Goal: Task Accomplishment & Management: Use online tool/utility

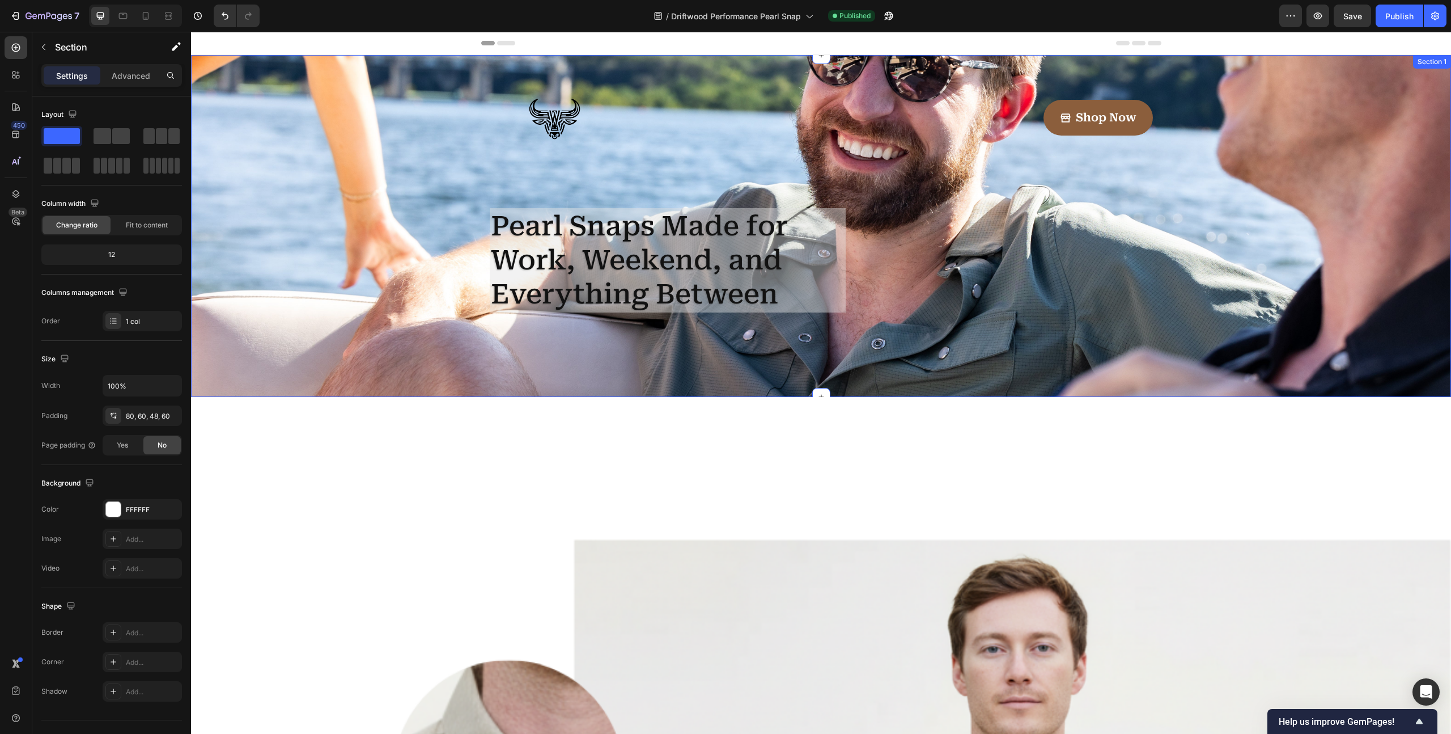
click at [253, 116] on div "Image Shop Now Button Row Pearl Snaps Made for Work, Weekend, and Everything Be…" at bounding box center [821, 218] width 1238 height 280
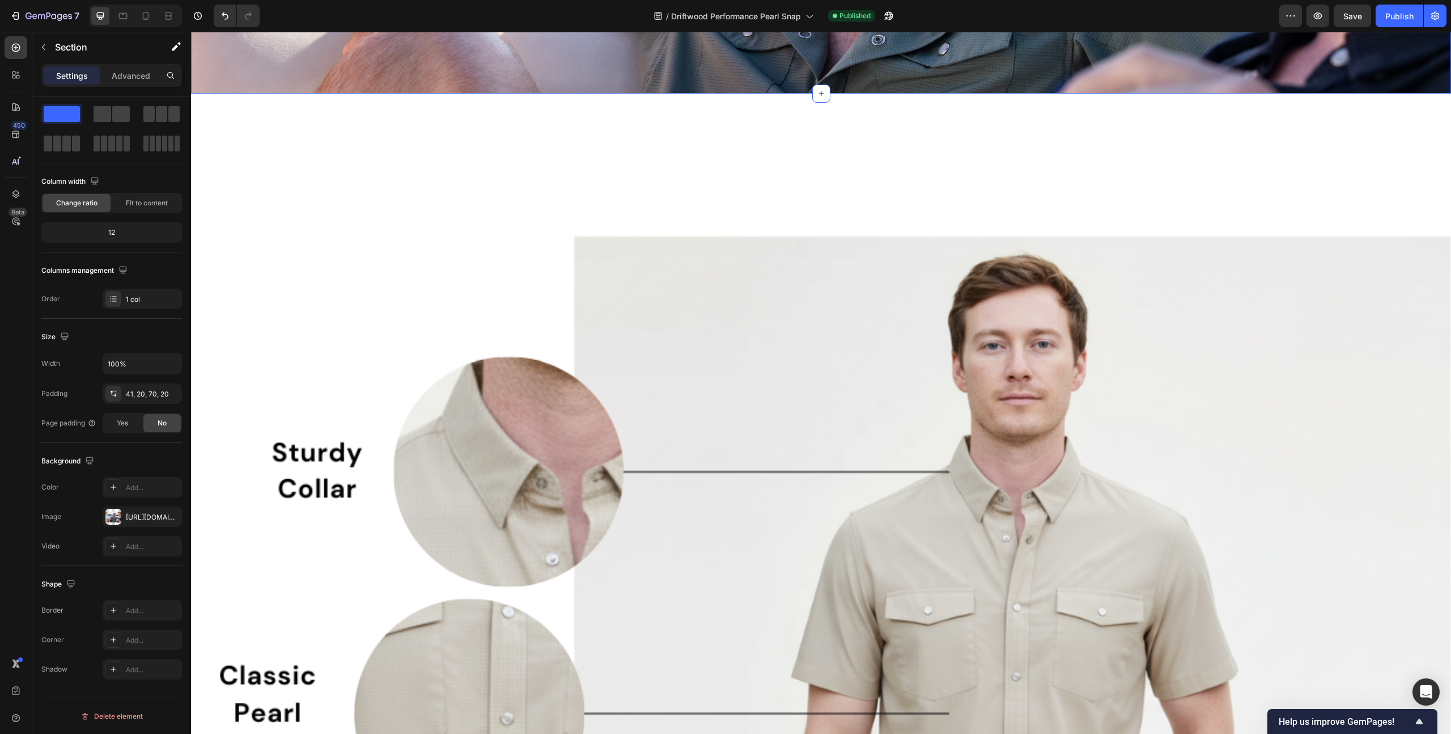
scroll to position [340, 0]
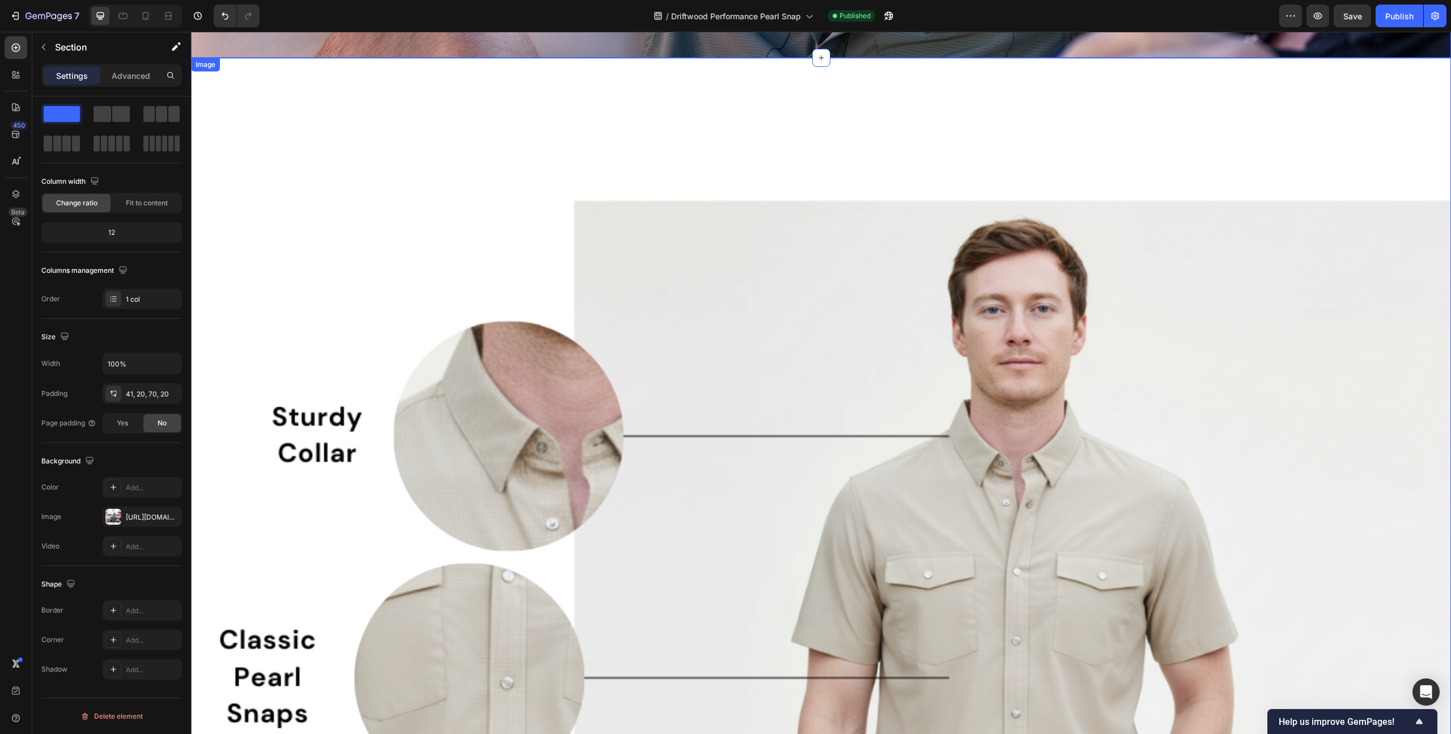
click at [381, 245] on img at bounding box center [821, 688] width 1260 height 1260
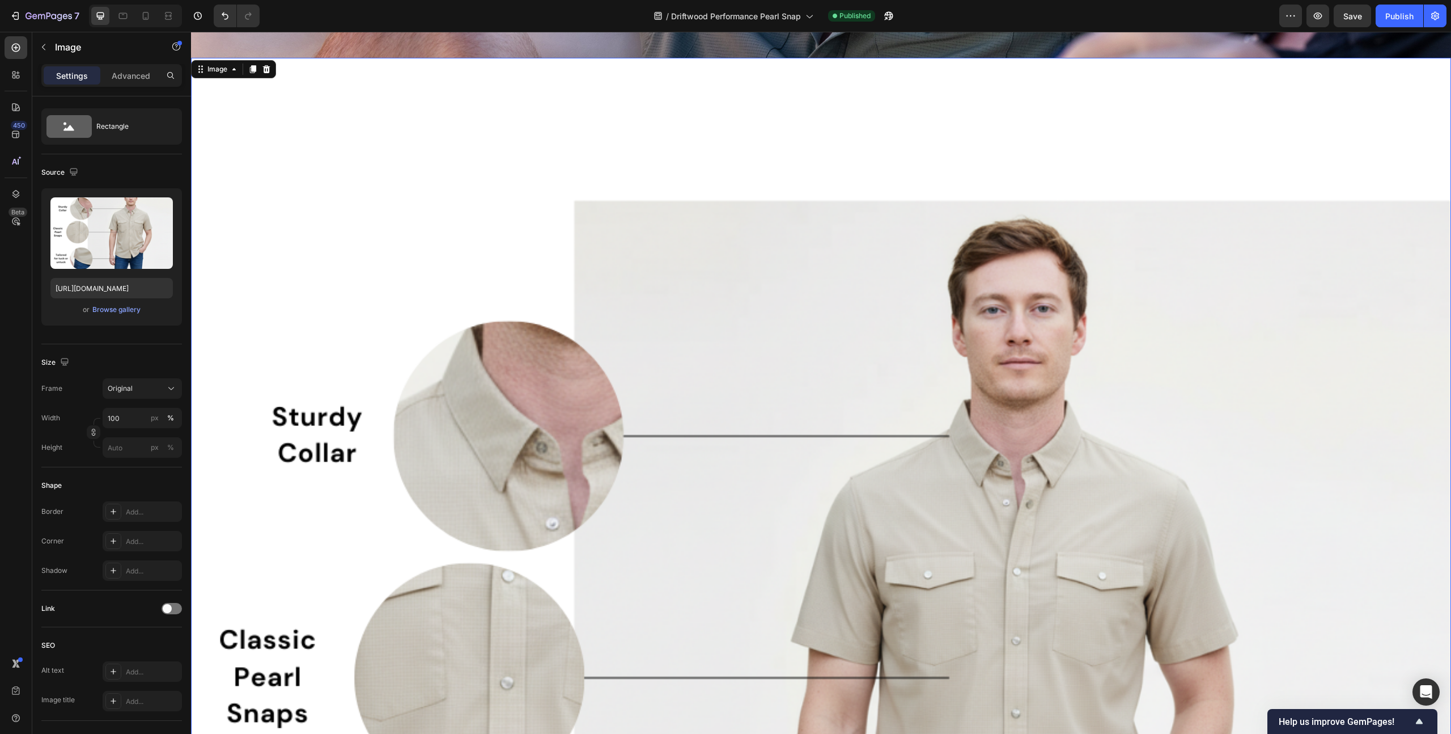
scroll to position [0, 0]
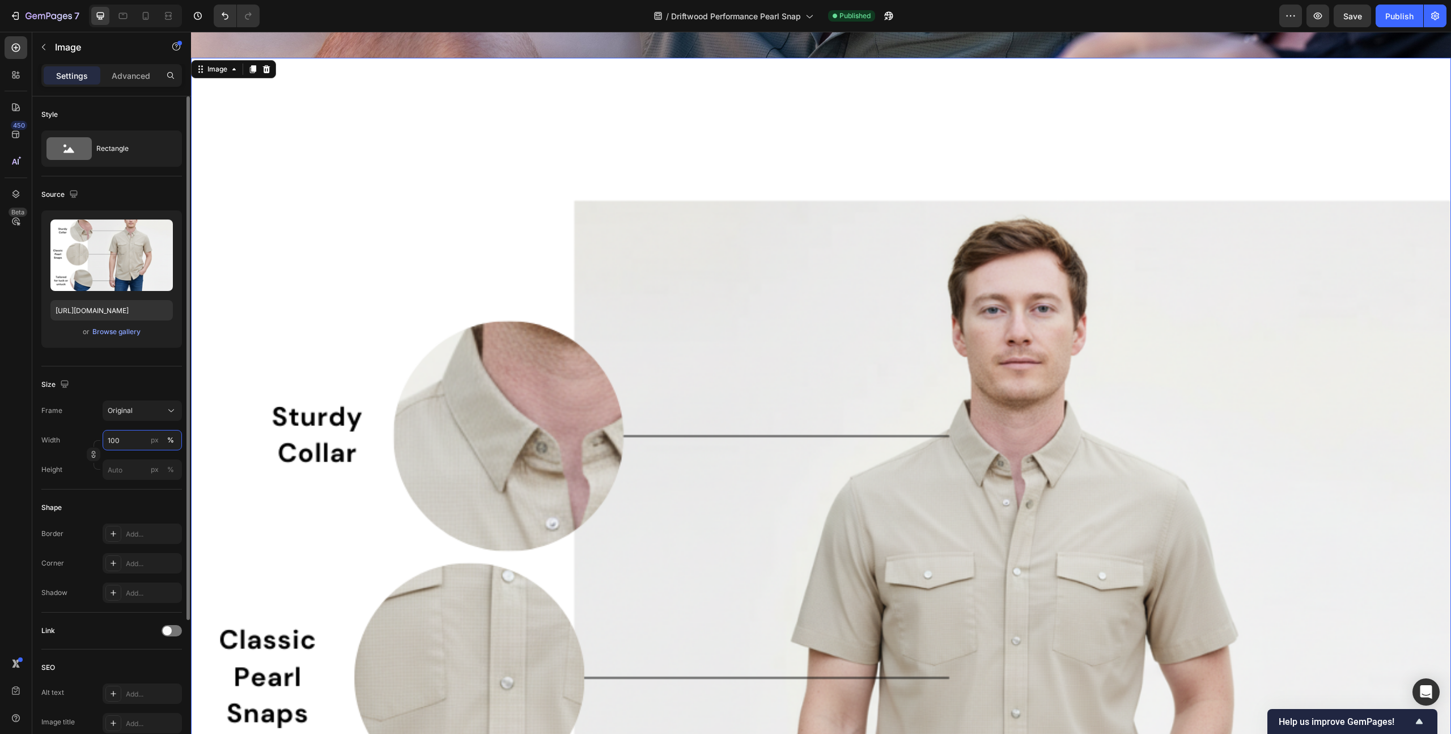
click at [115, 439] on input "100" at bounding box center [142, 440] width 79 height 20
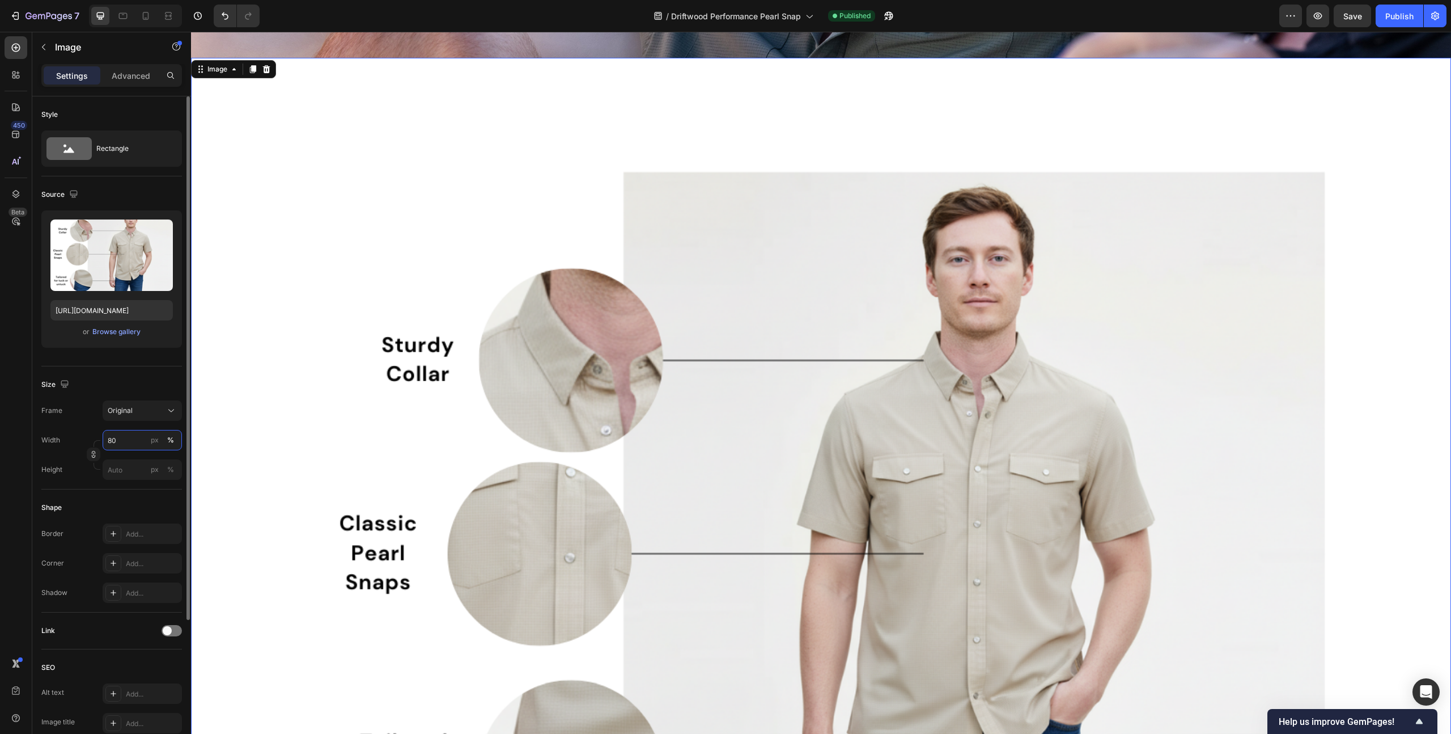
type input "8"
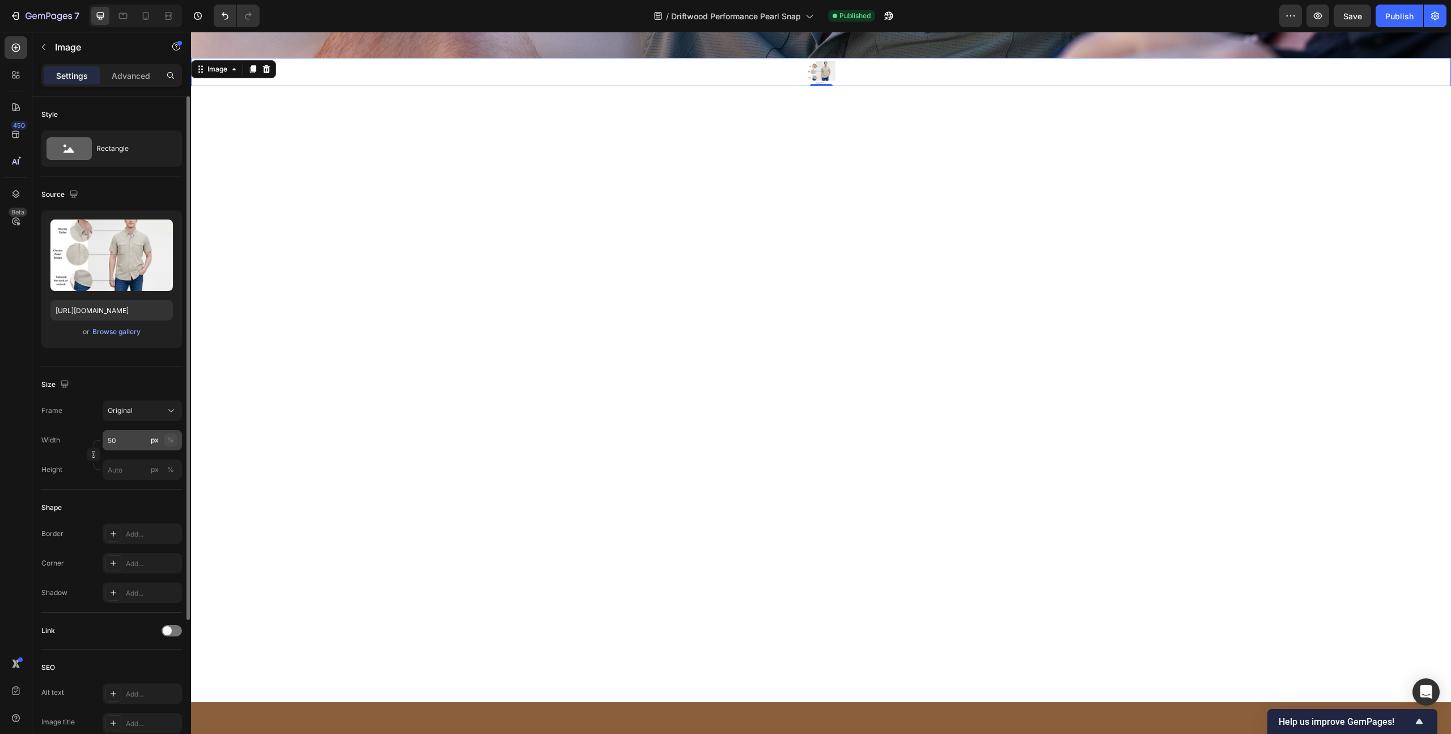
click at [168, 442] on div "%" at bounding box center [170, 440] width 7 height 10
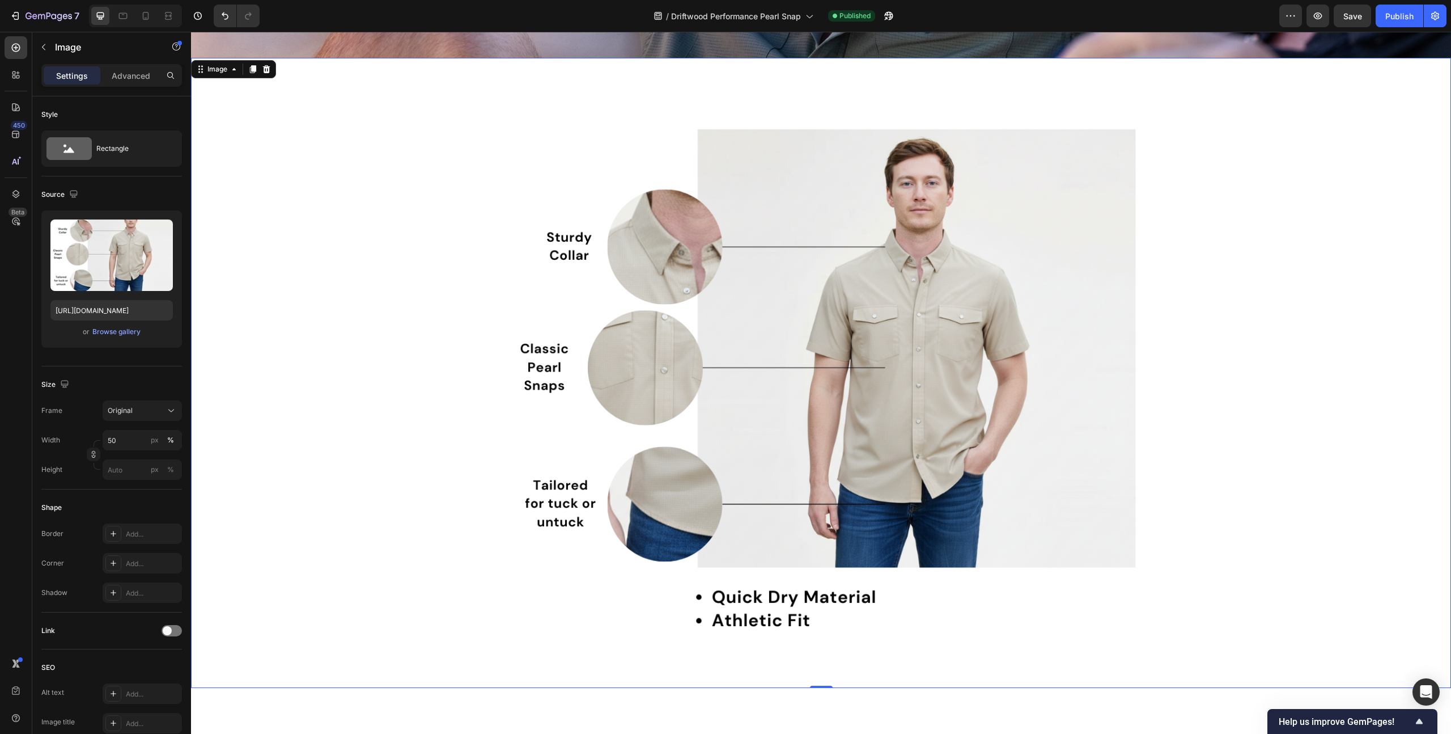
click at [261, 425] on div at bounding box center [821, 373] width 1260 height 630
click at [143, 18] on icon at bounding box center [146, 16] width 6 height 8
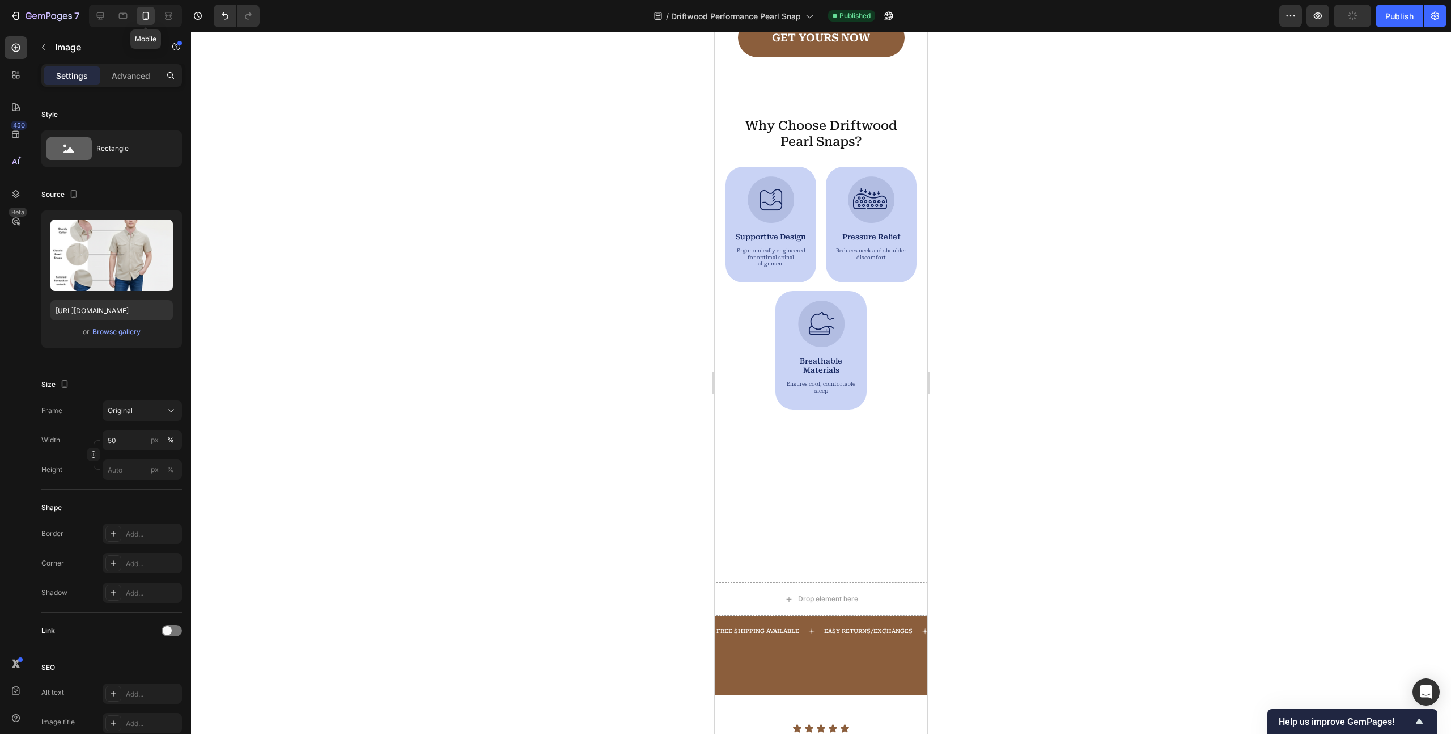
scroll to position [148, 0]
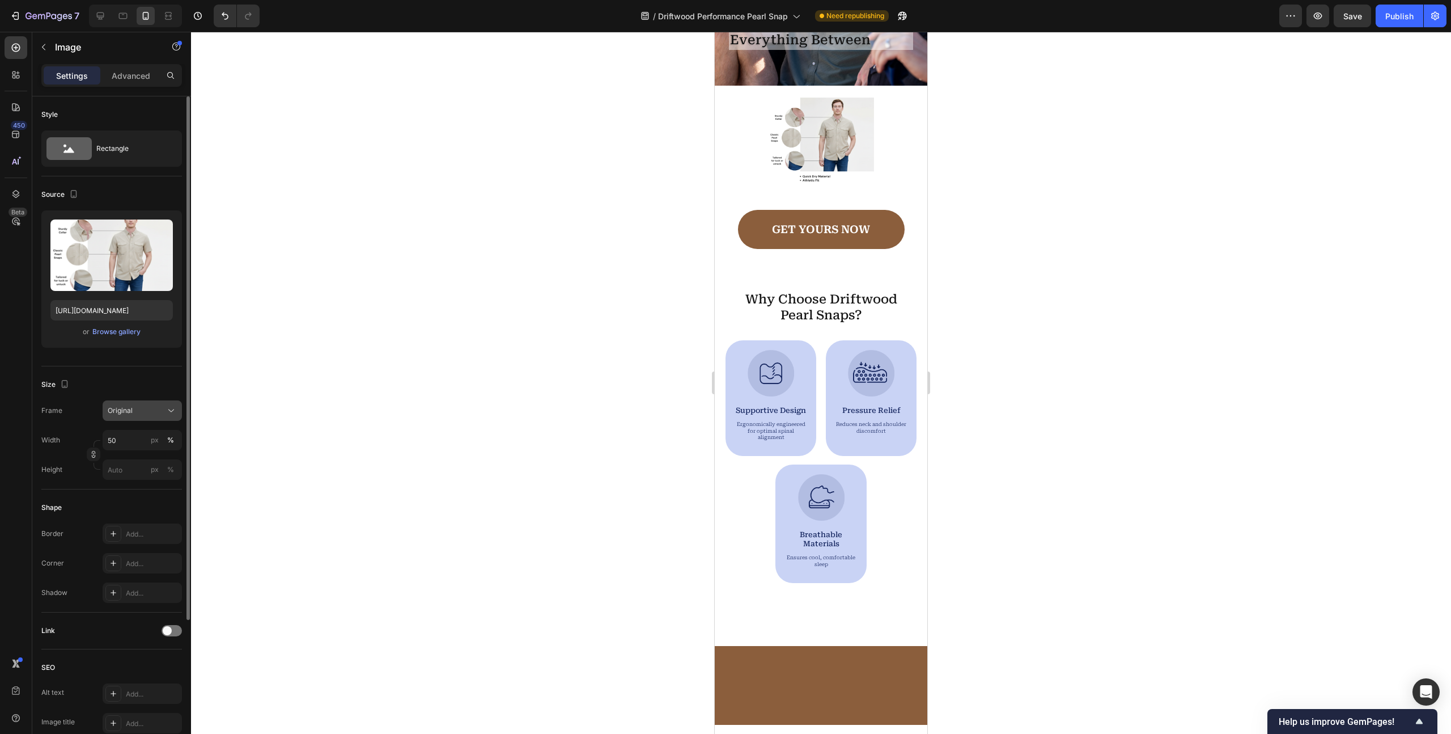
click at [170, 409] on icon at bounding box center [171, 410] width 11 height 11
click at [121, 438] on input "50" at bounding box center [142, 440] width 79 height 20
click at [117, 463] on span "Full" at bounding box center [112, 467] width 11 height 10
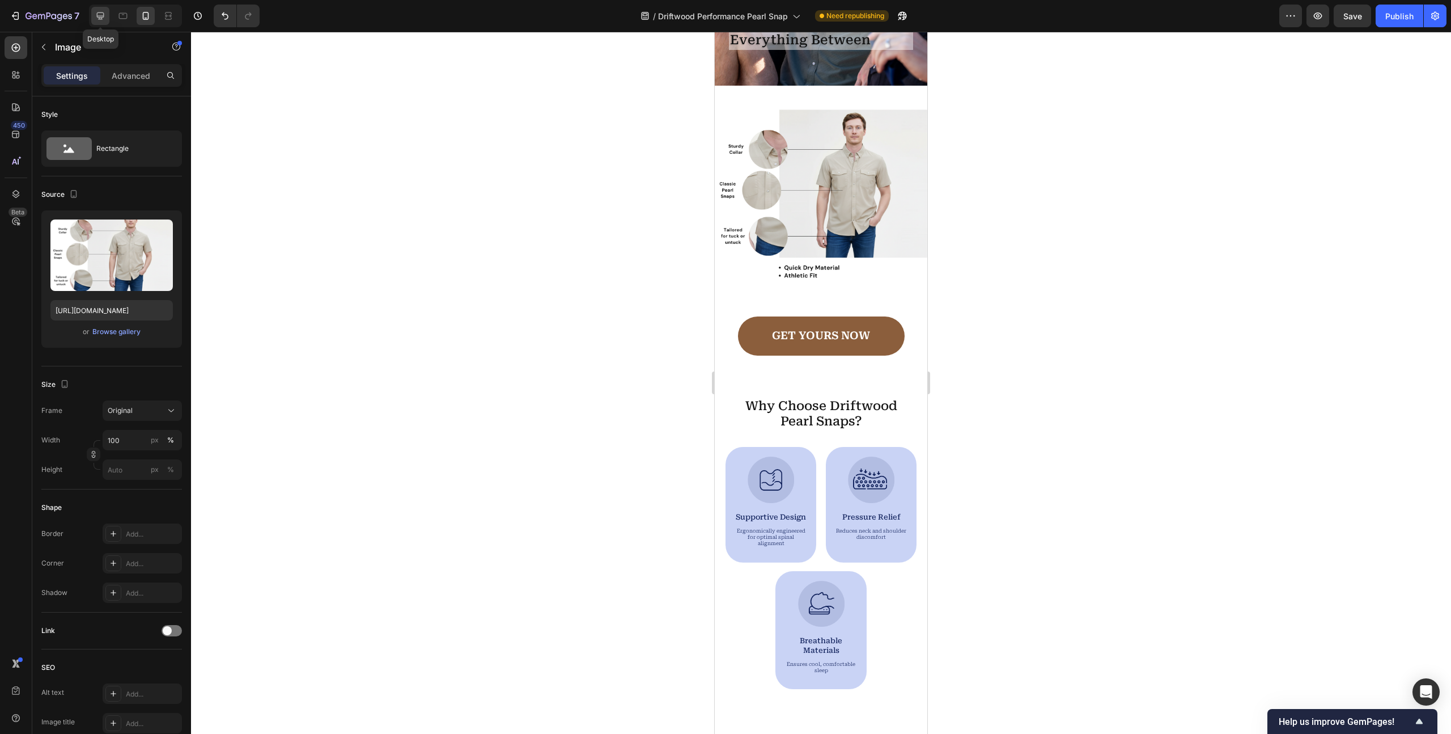
click at [95, 14] on icon at bounding box center [100, 15] width 11 height 11
type input "50"
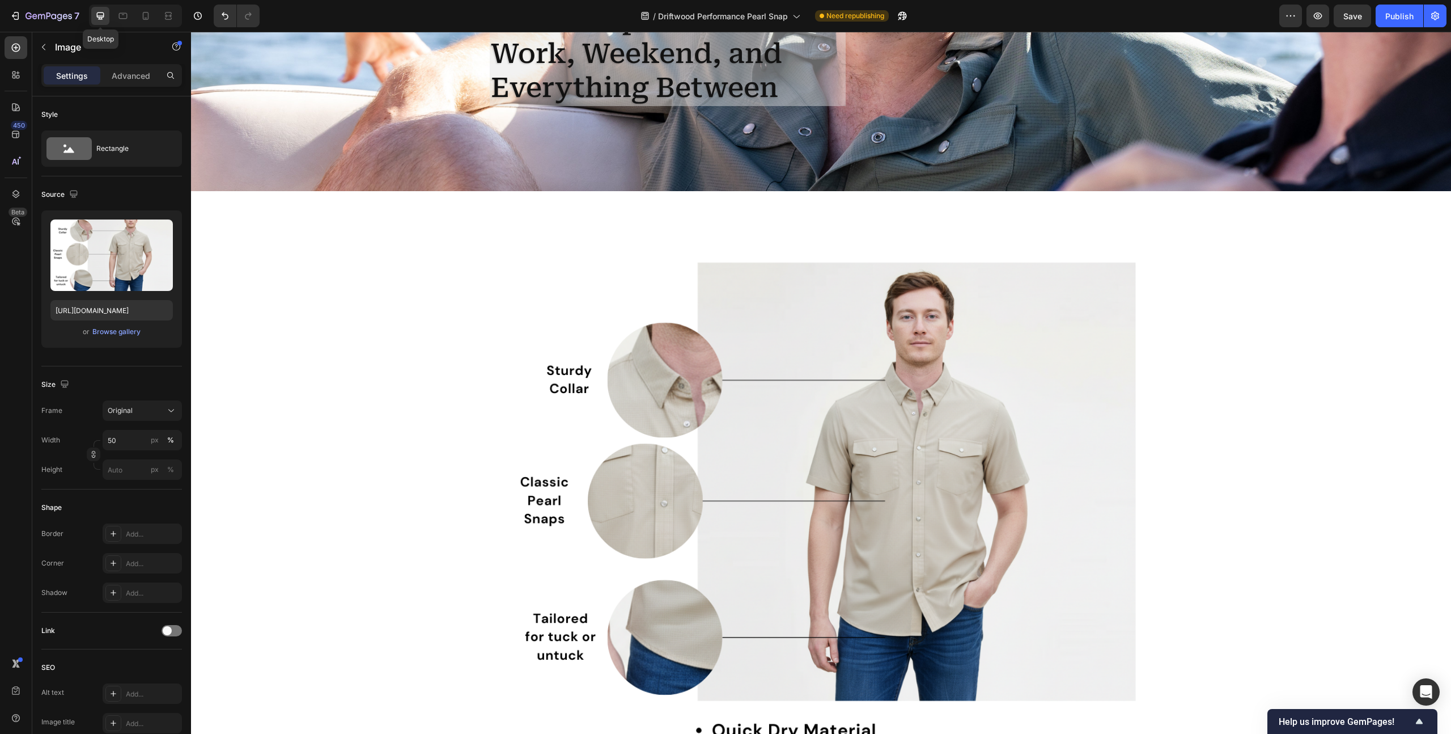
scroll to position [325, 0]
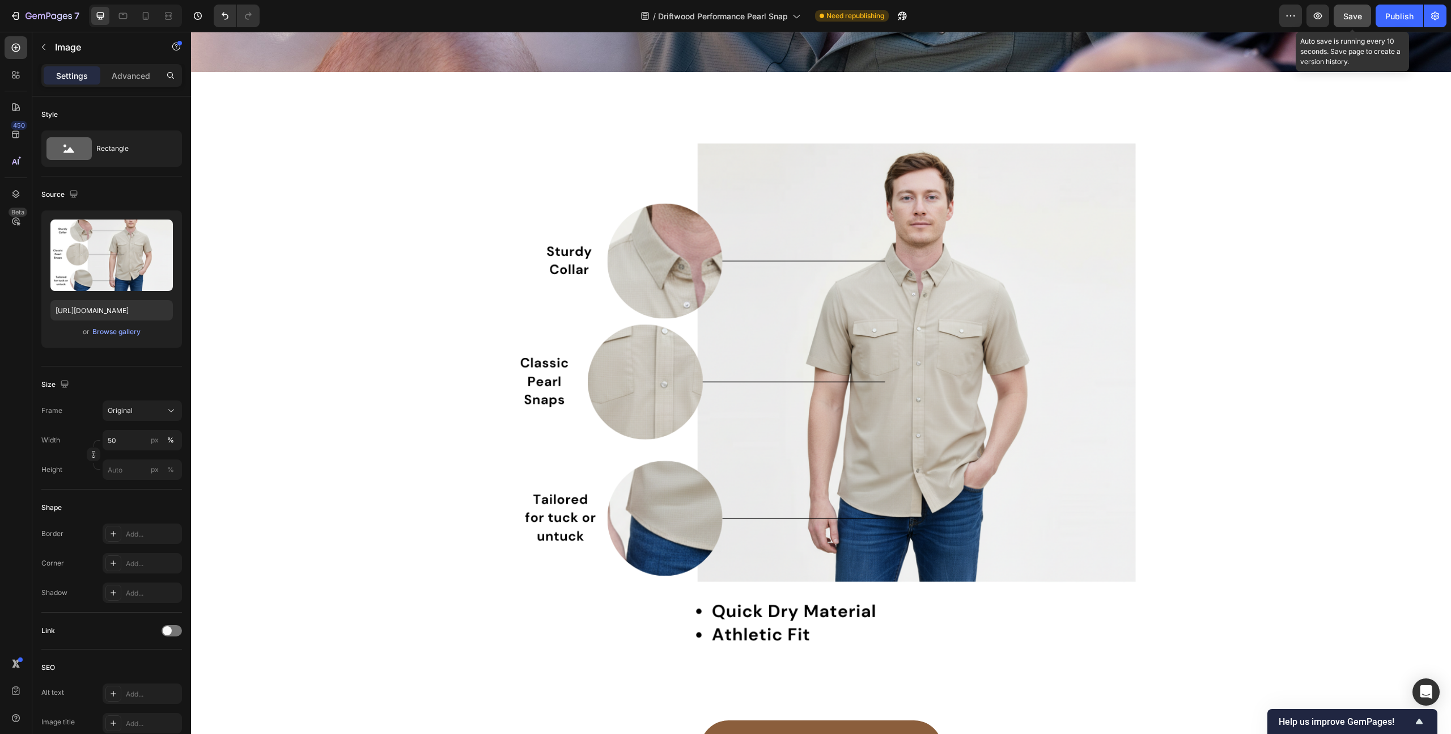
click at [1356, 11] on span "Save" at bounding box center [1353, 16] width 19 height 10
click at [1410, 14] on div "Publish" at bounding box center [1400, 16] width 28 height 12
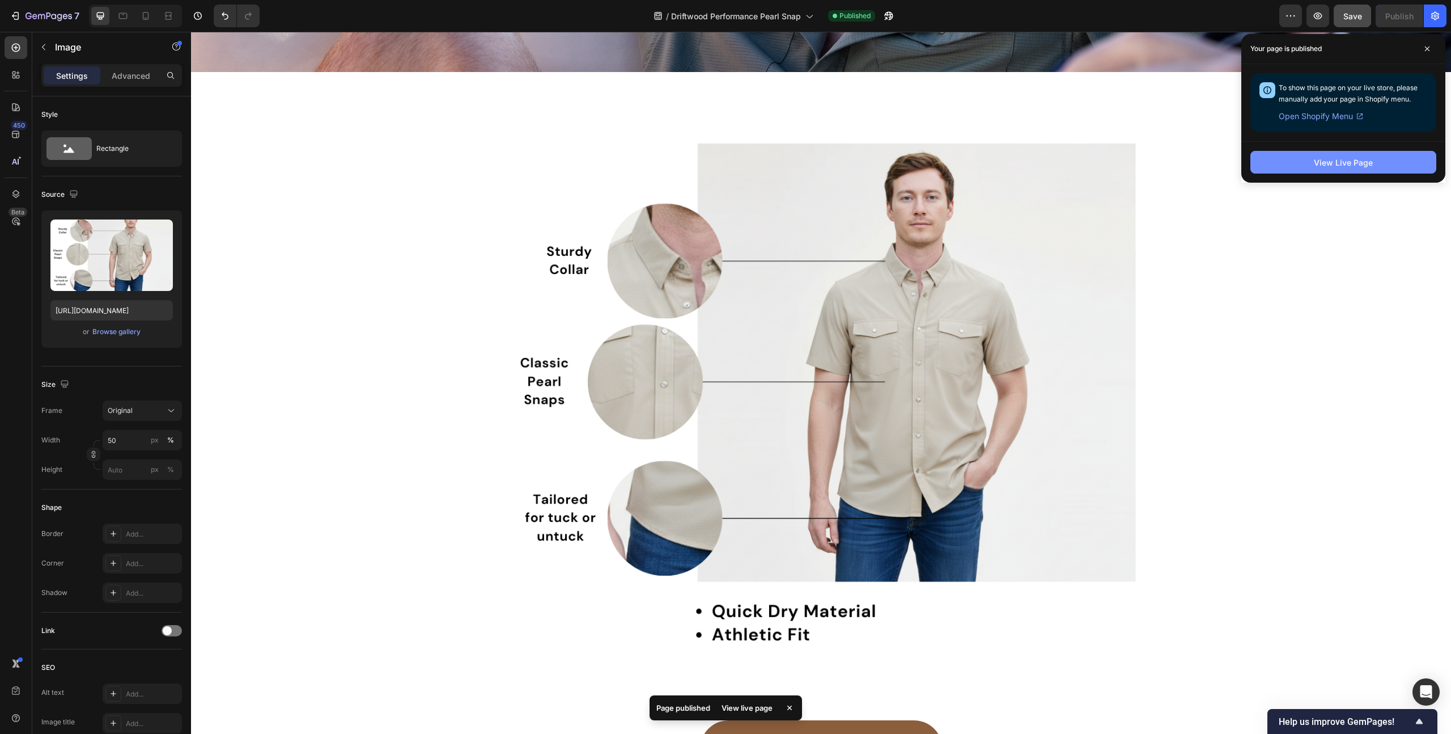
click at [1363, 168] on div "View Live Page" at bounding box center [1343, 162] width 59 height 12
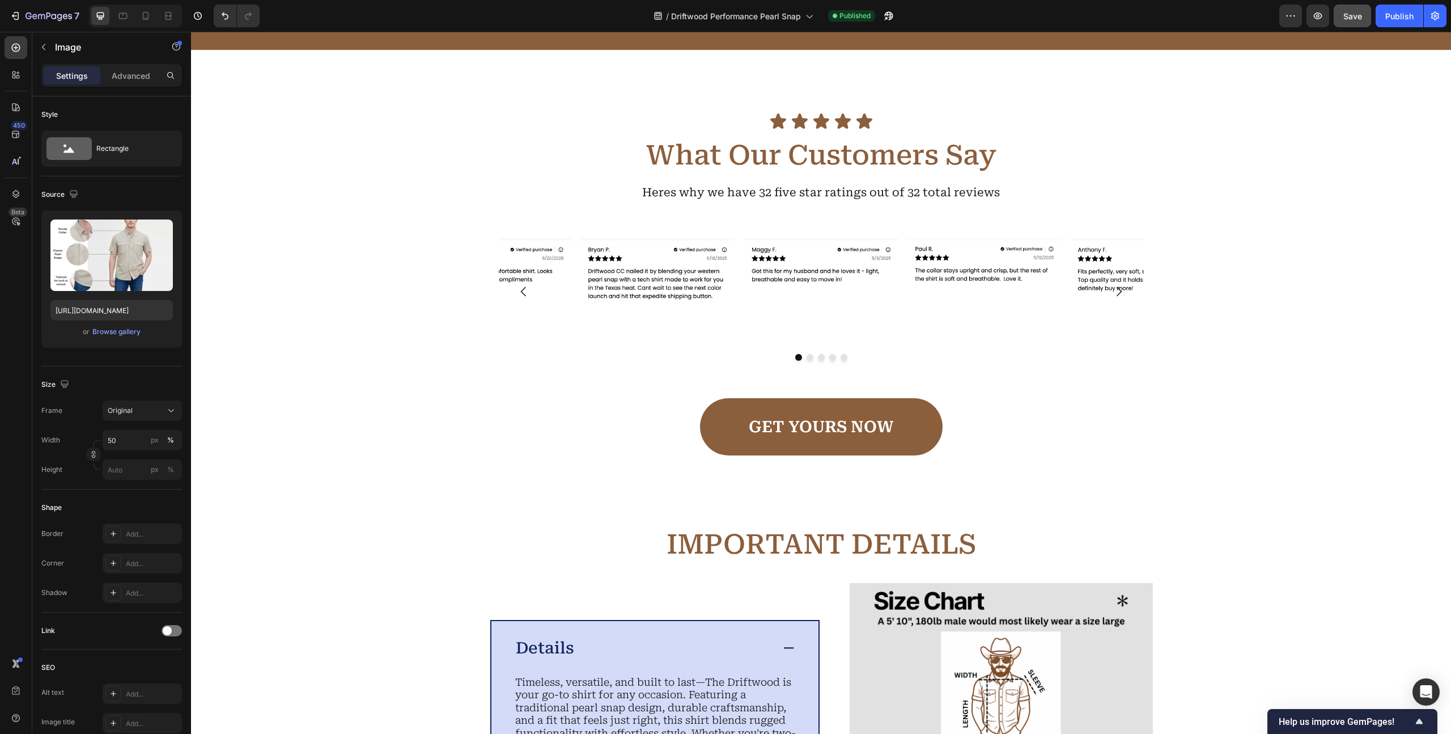
scroll to position [1517, 0]
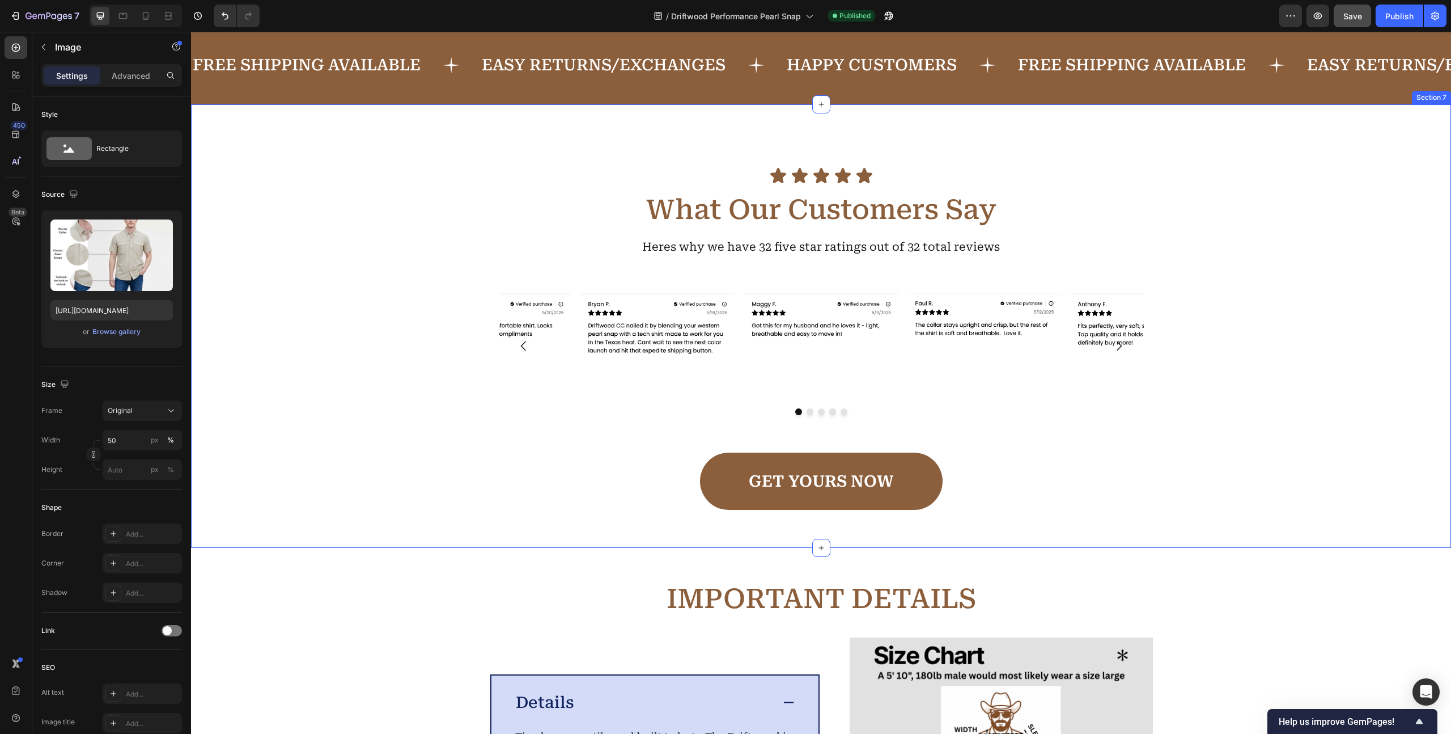
click at [456, 313] on div "Icon Icon Icon Icon Icon Icon List What Our Customers Say Heading Heres why we …" at bounding box center [821, 338] width 1238 height 343
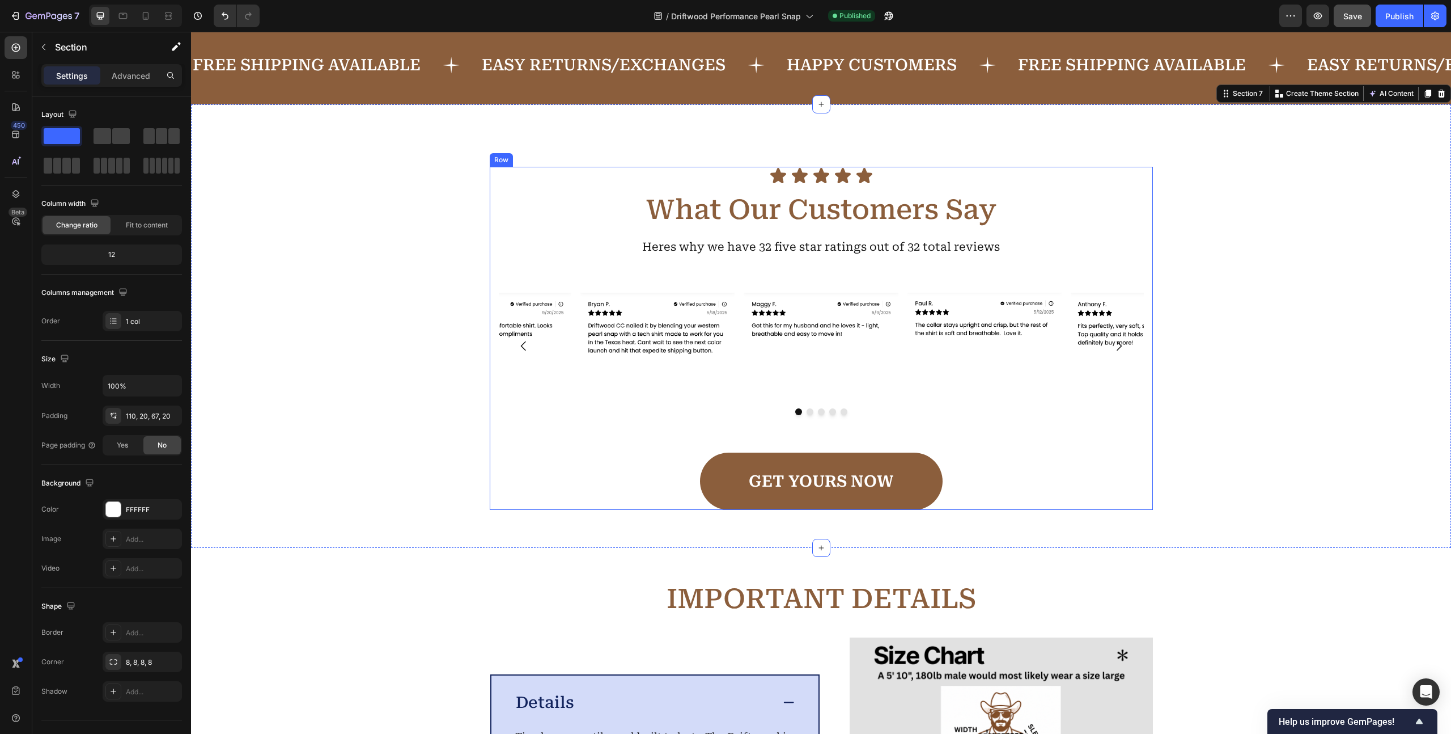
click at [598, 281] on div "Icon Icon Icon Icon Icon Icon List What Our Customers Say Heading Heres why we …" at bounding box center [821, 338] width 663 height 343
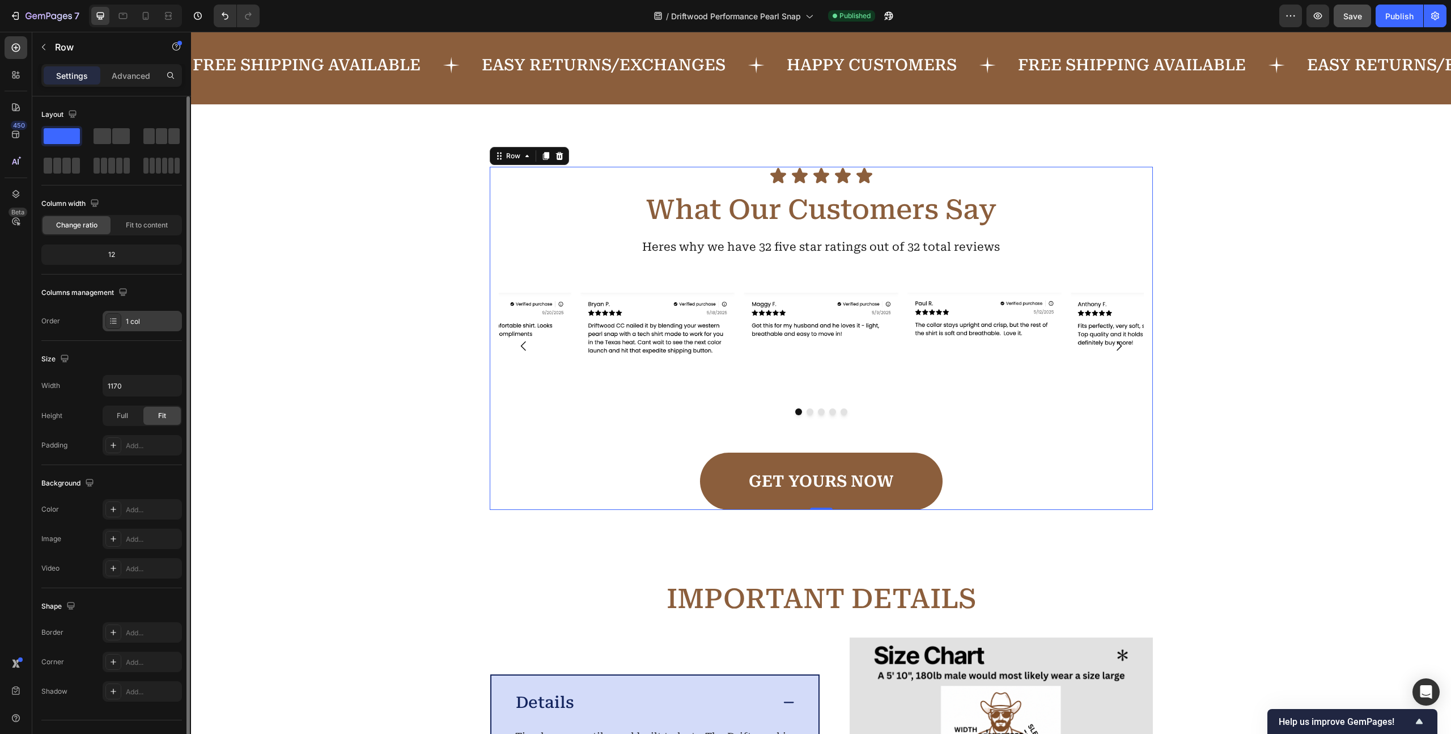
click at [113, 320] on icon at bounding box center [113, 320] width 9 height 9
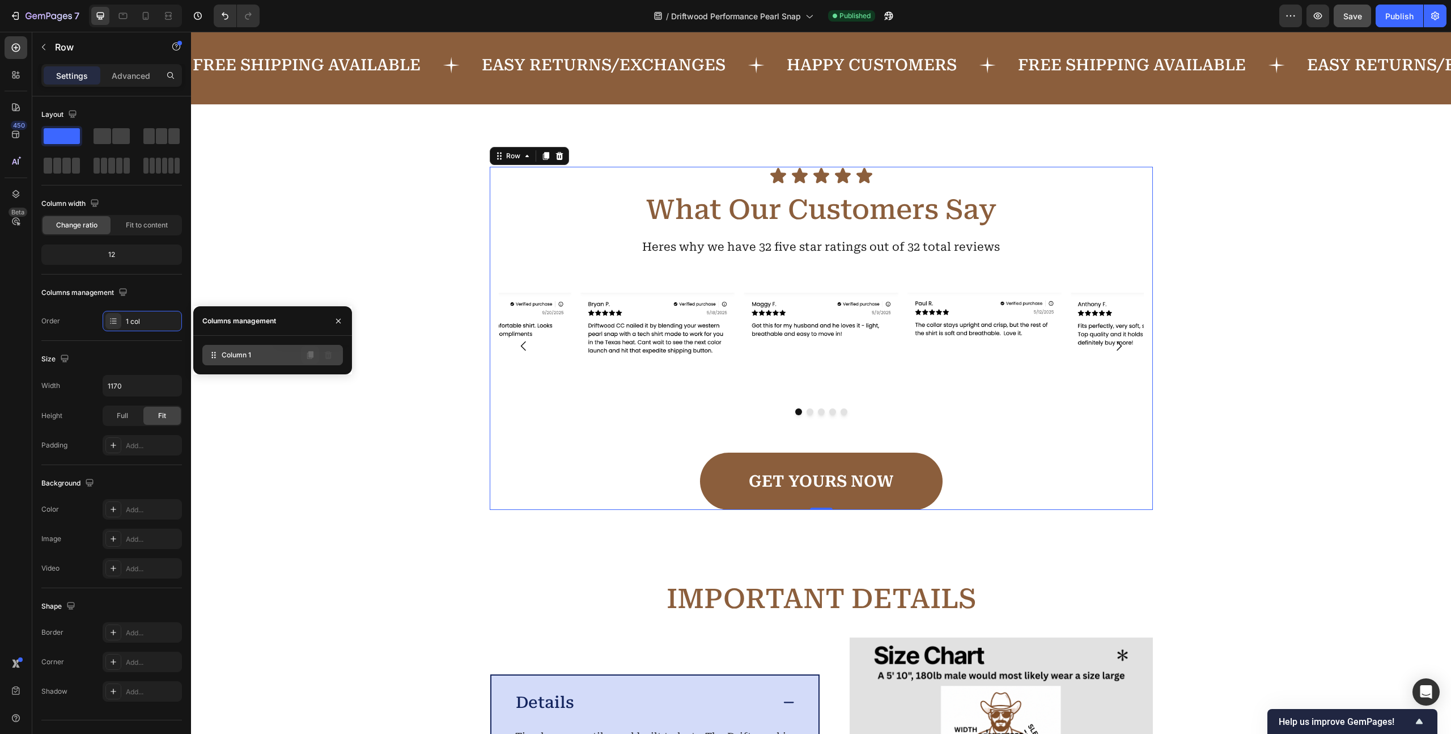
click at [308, 357] on icon at bounding box center [310, 354] width 9 height 9
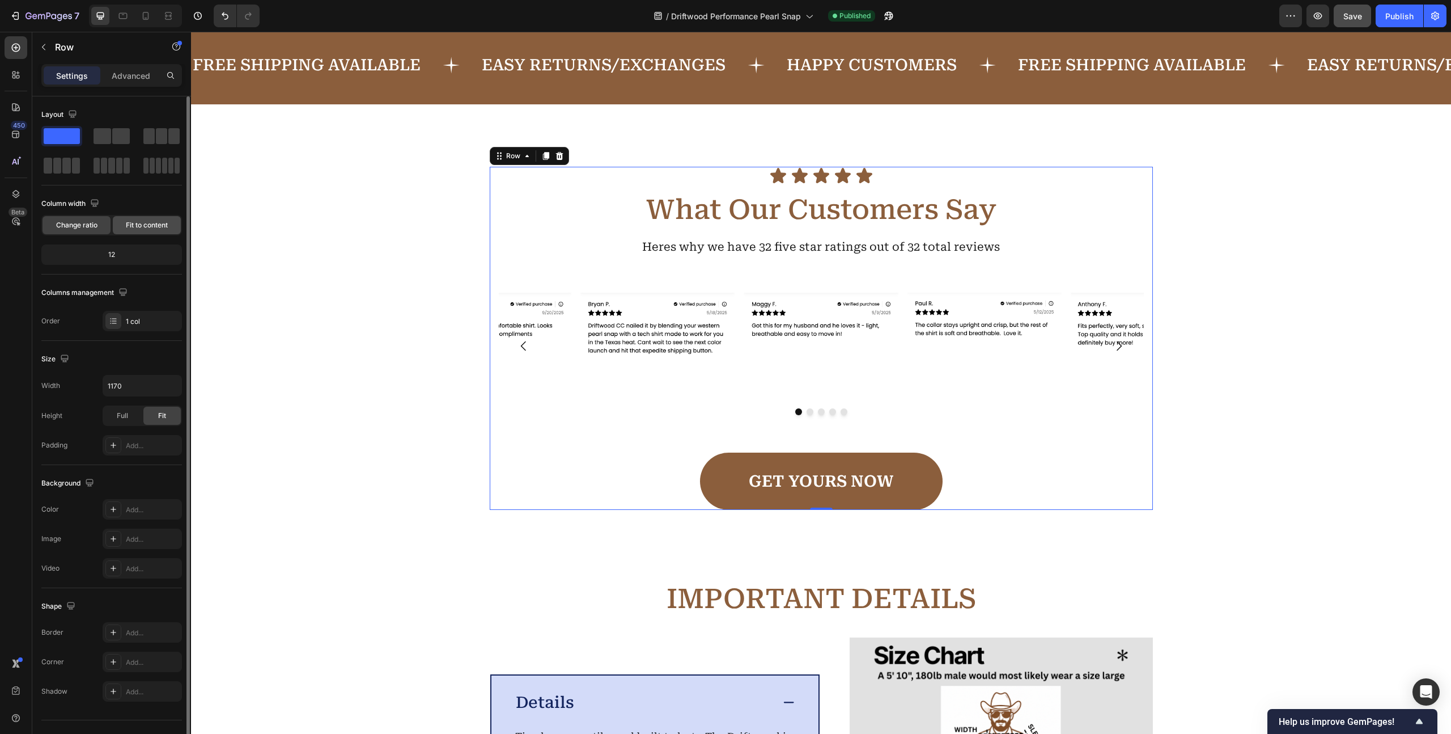
click at [149, 222] on span "Fit to content" at bounding box center [147, 225] width 42 height 10
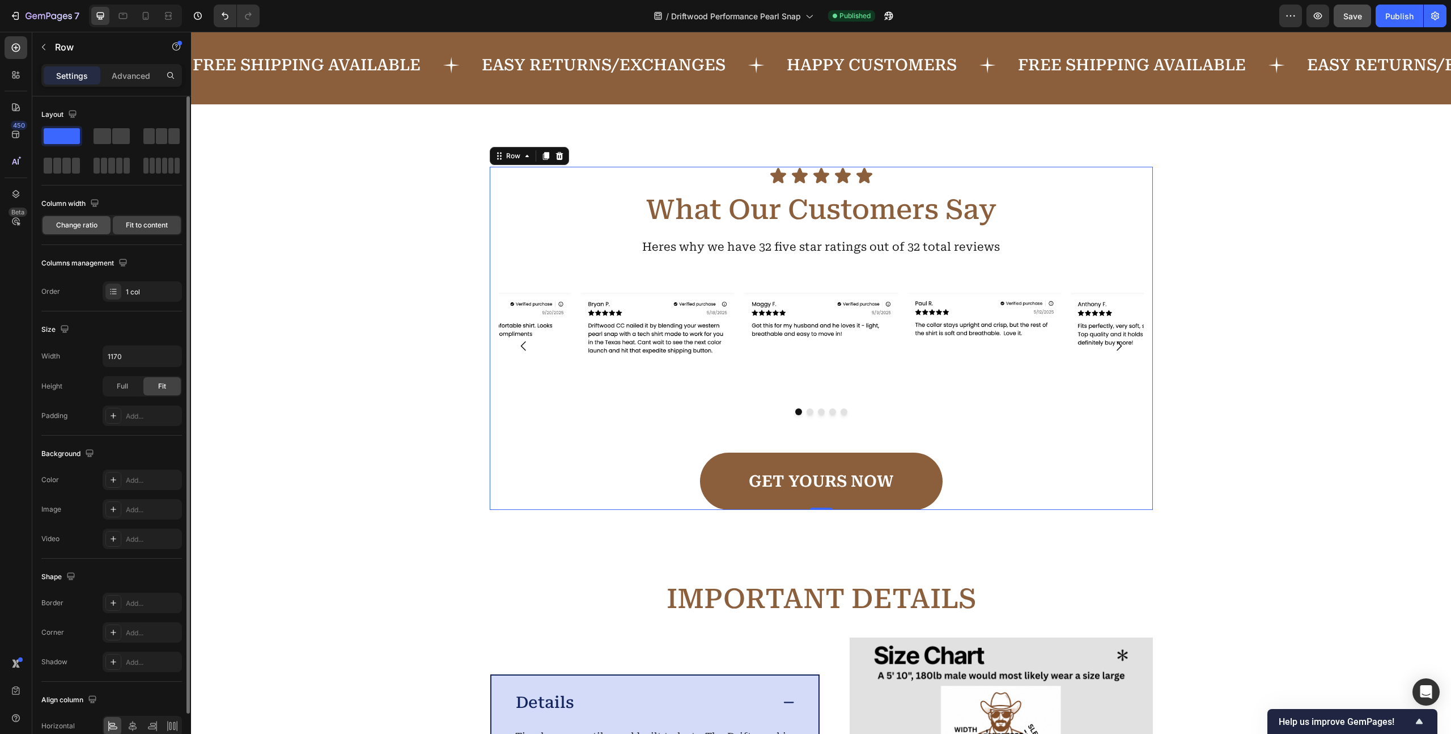
click at [79, 221] on span "Change ratio" at bounding box center [76, 225] width 41 height 10
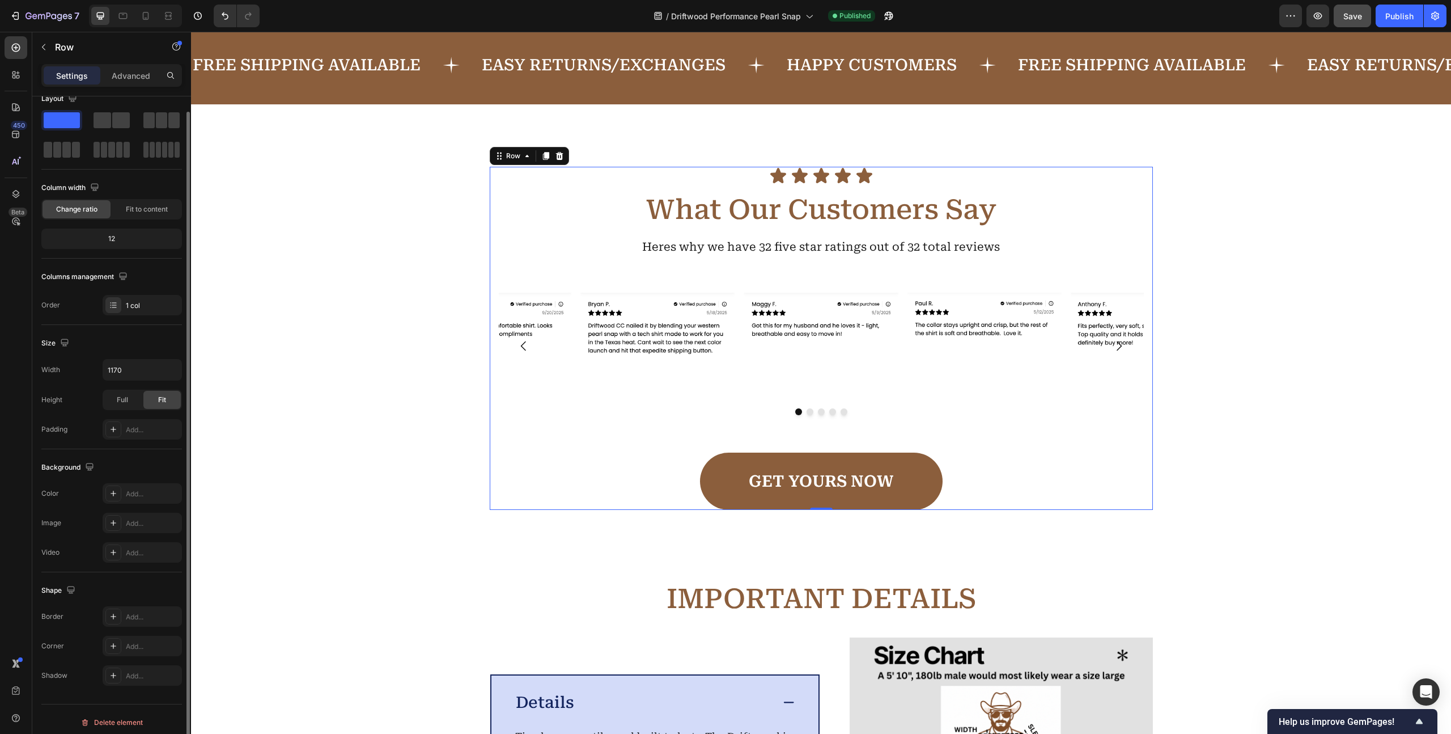
scroll to position [22, 0]
click at [124, 391] on span "Full" at bounding box center [122, 393] width 11 height 10
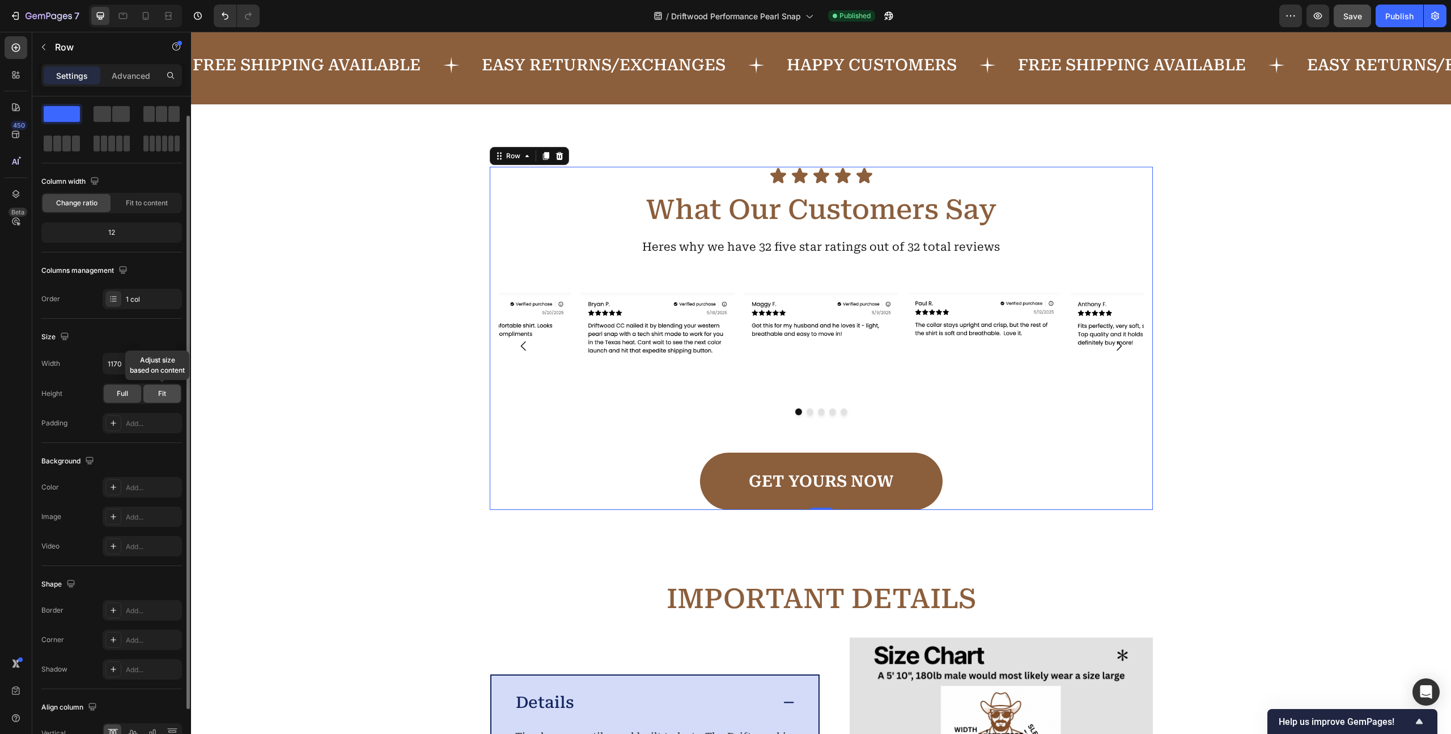
click at [162, 398] on span "Fit" at bounding box center [162, 393] width 8 height 10
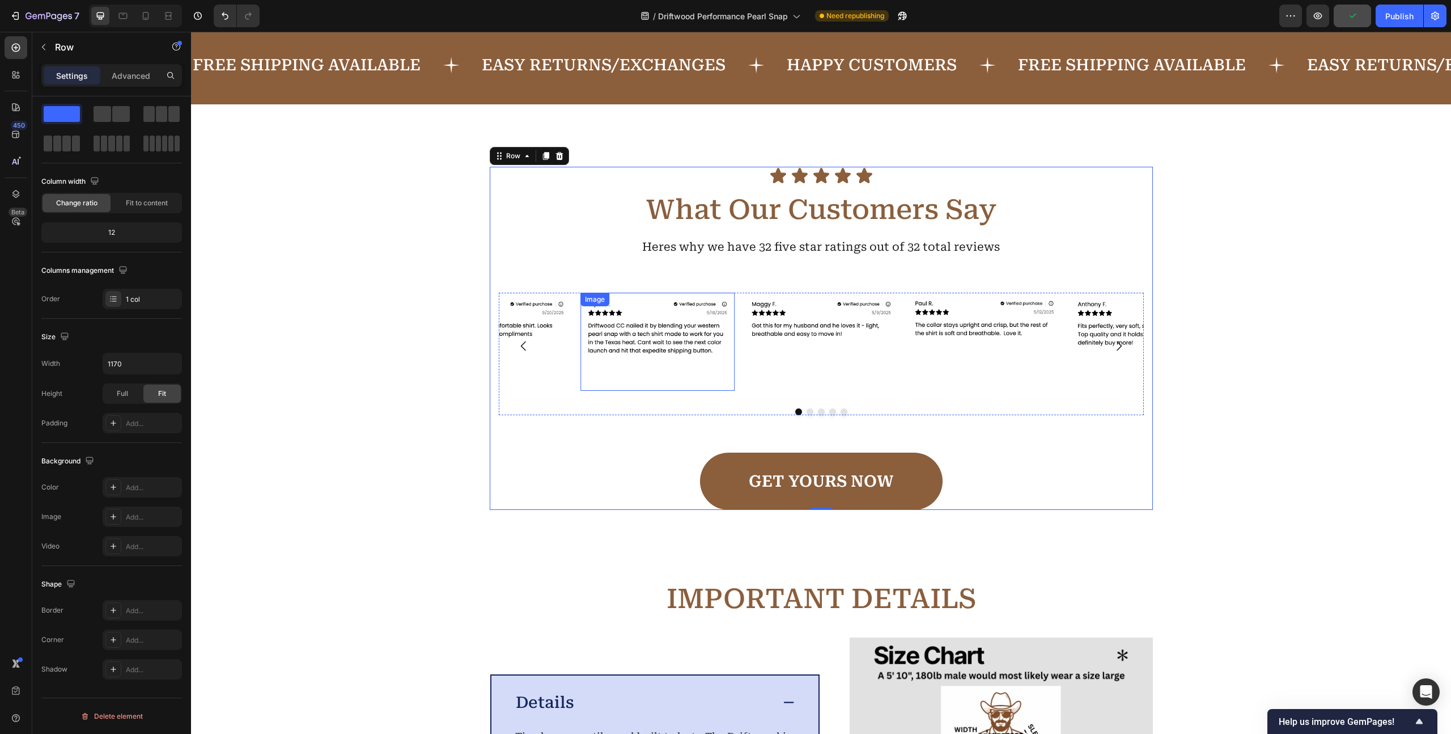
click at [644, 347] on img at bounding box center [658, 342] width 155 height 98
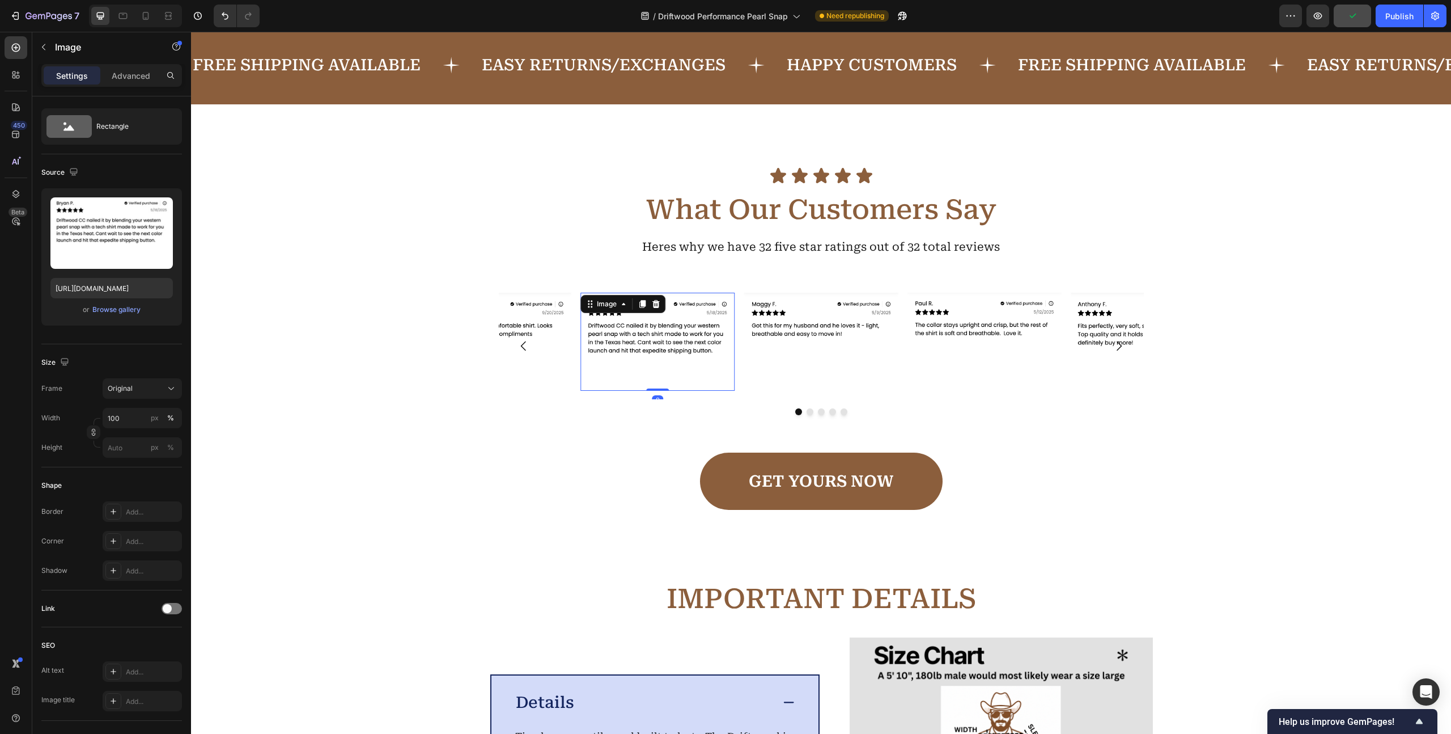
scroll to position [0, 0]
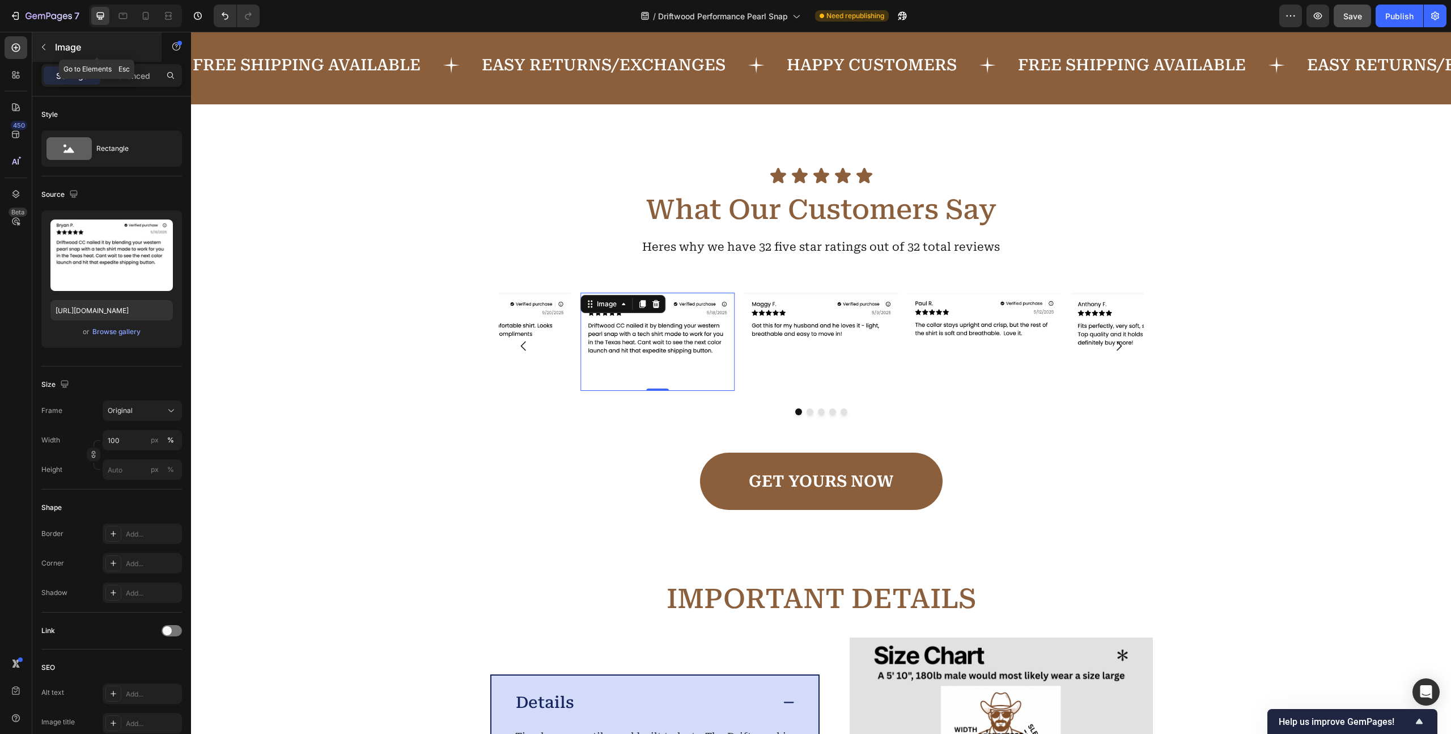
click at [43, 53] on button "button" at bounding box center [44, 47] width 18 height 18
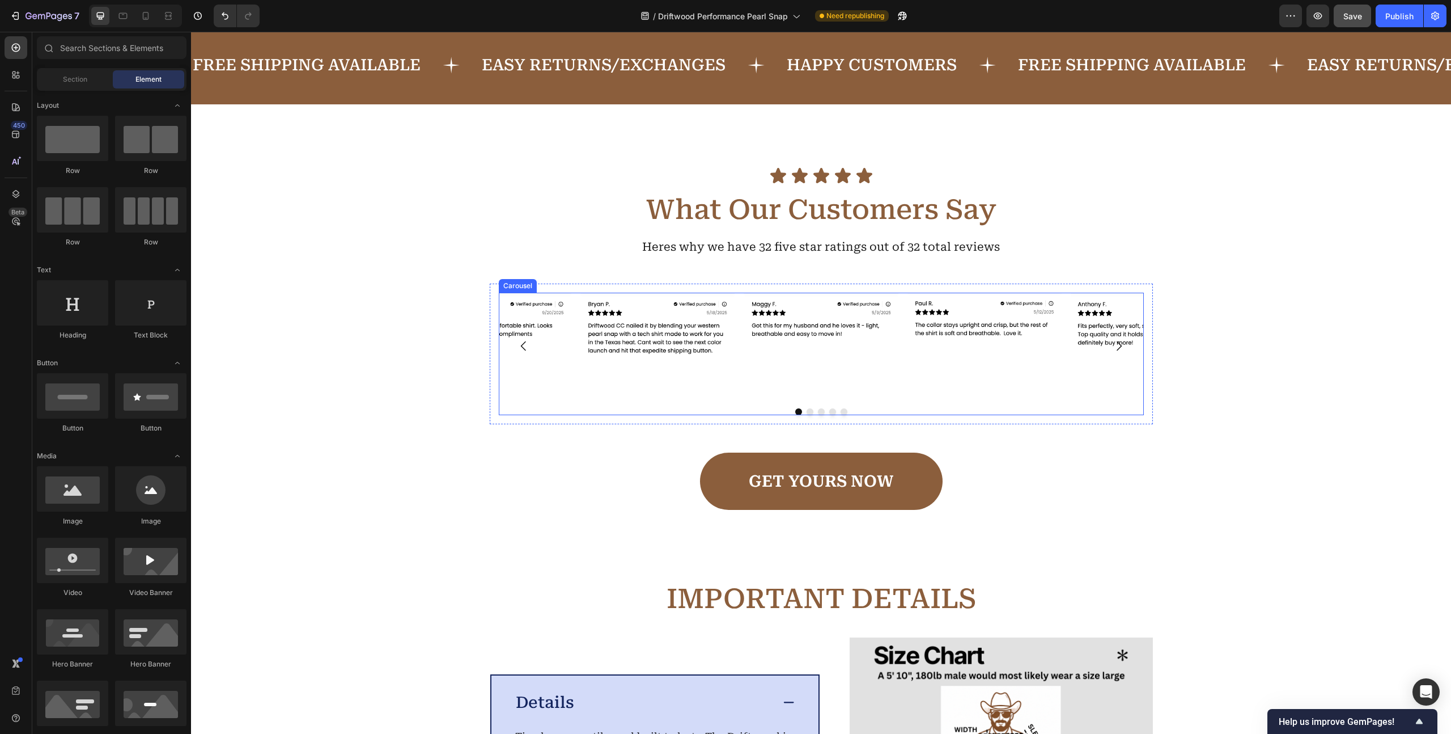
click at [572, 390] on div "Image Image Image Image Image" at bounding box center [821, 346] width 645 height 107
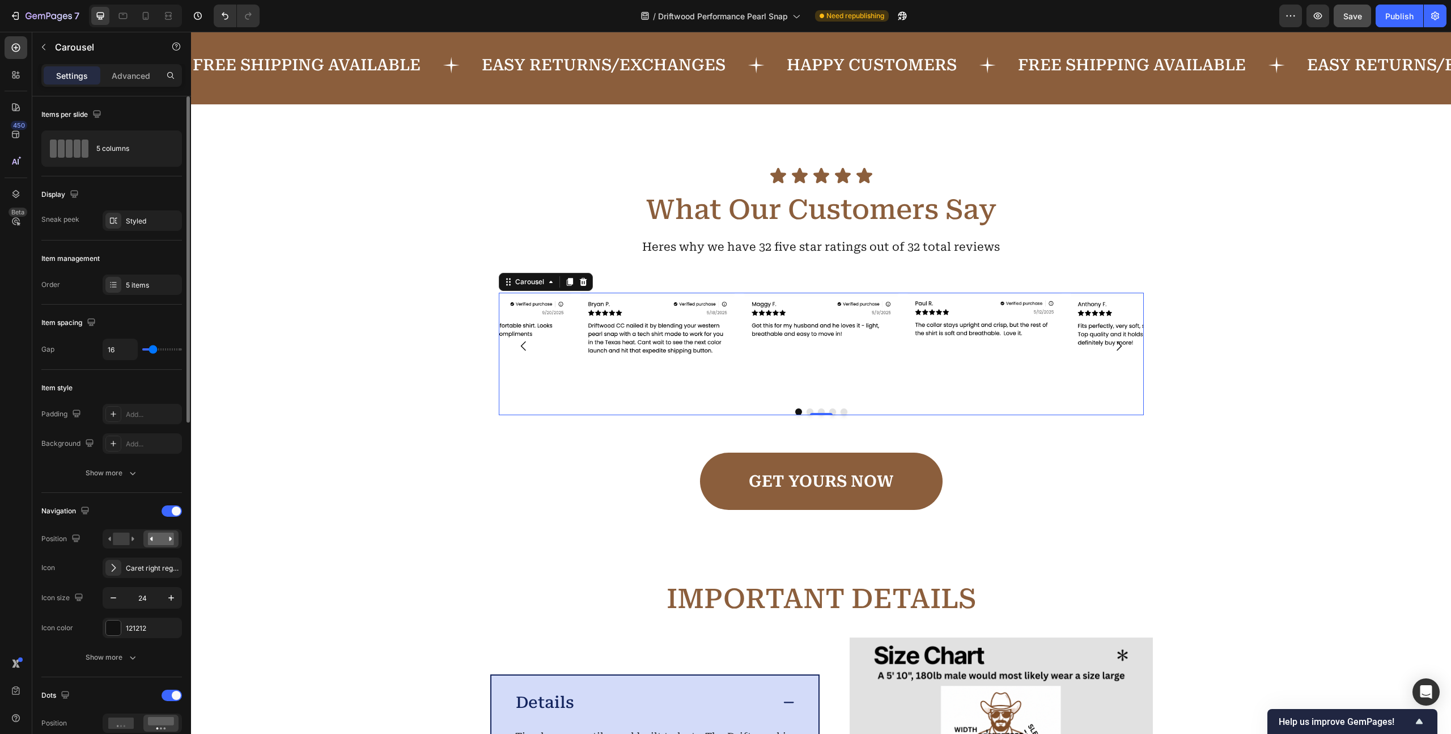
click at [77, 221] on div "Sneak peek" at bounding box center [60, 219] width 38 height 10
click at [126, 226] on div "Styled" at bounding box center [142, 220] width 79 height 20
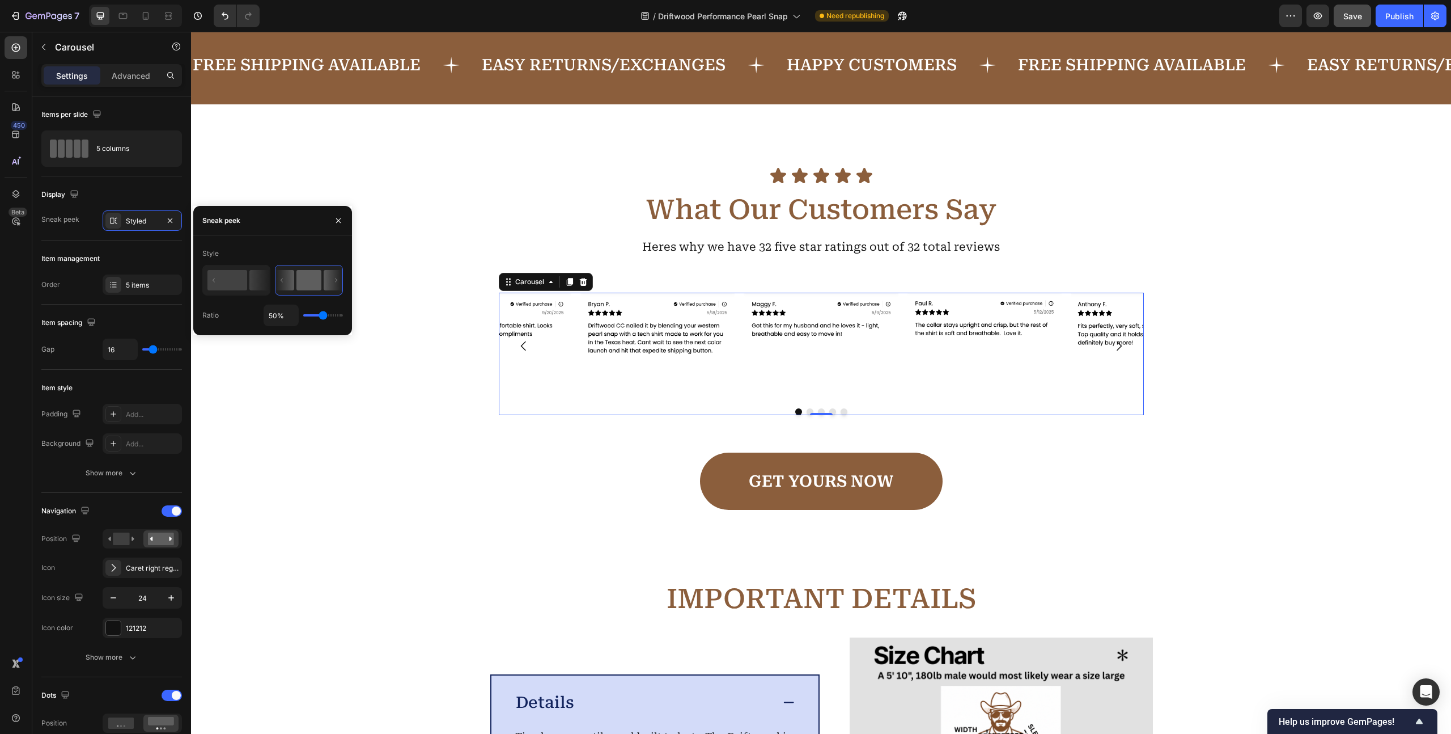
type input "54%"
type input "54"
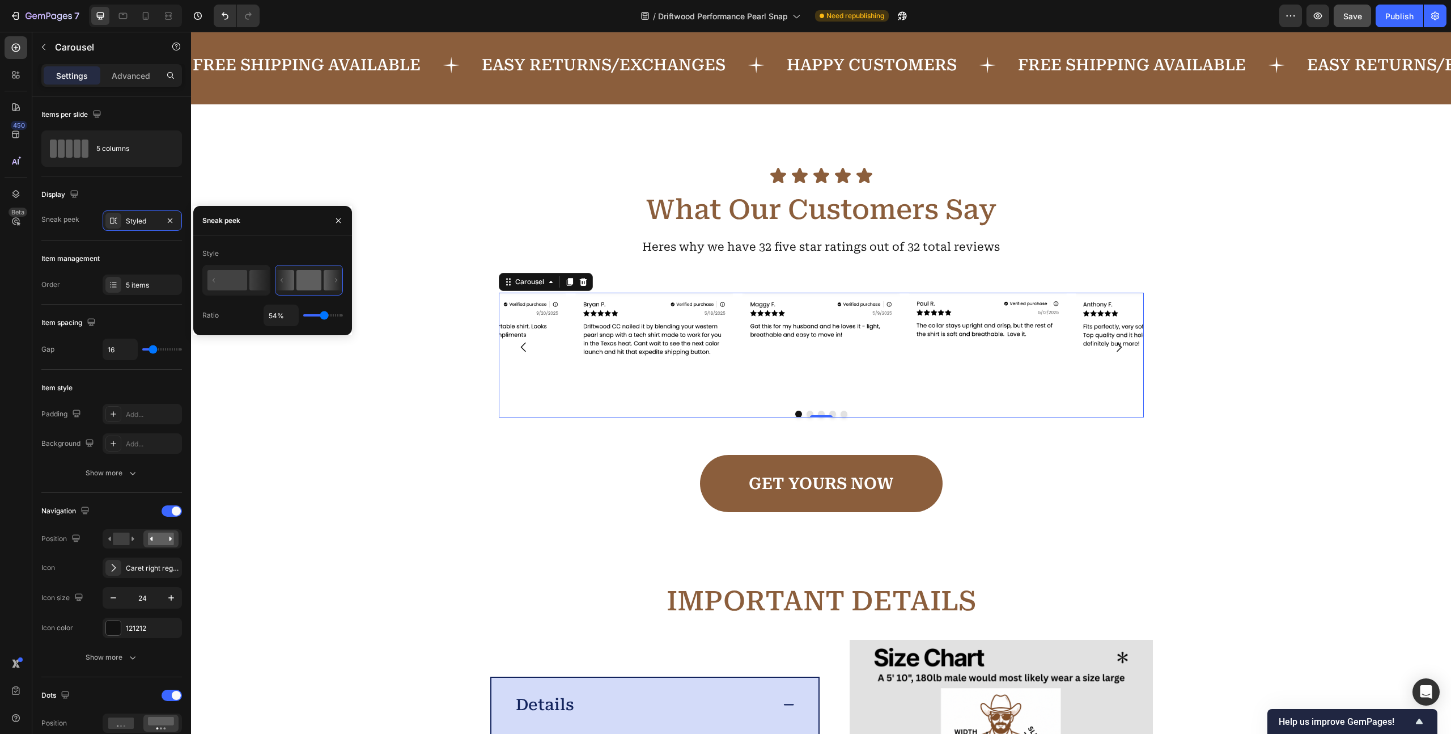
type input "67%"
type input "67"
type input "100%"
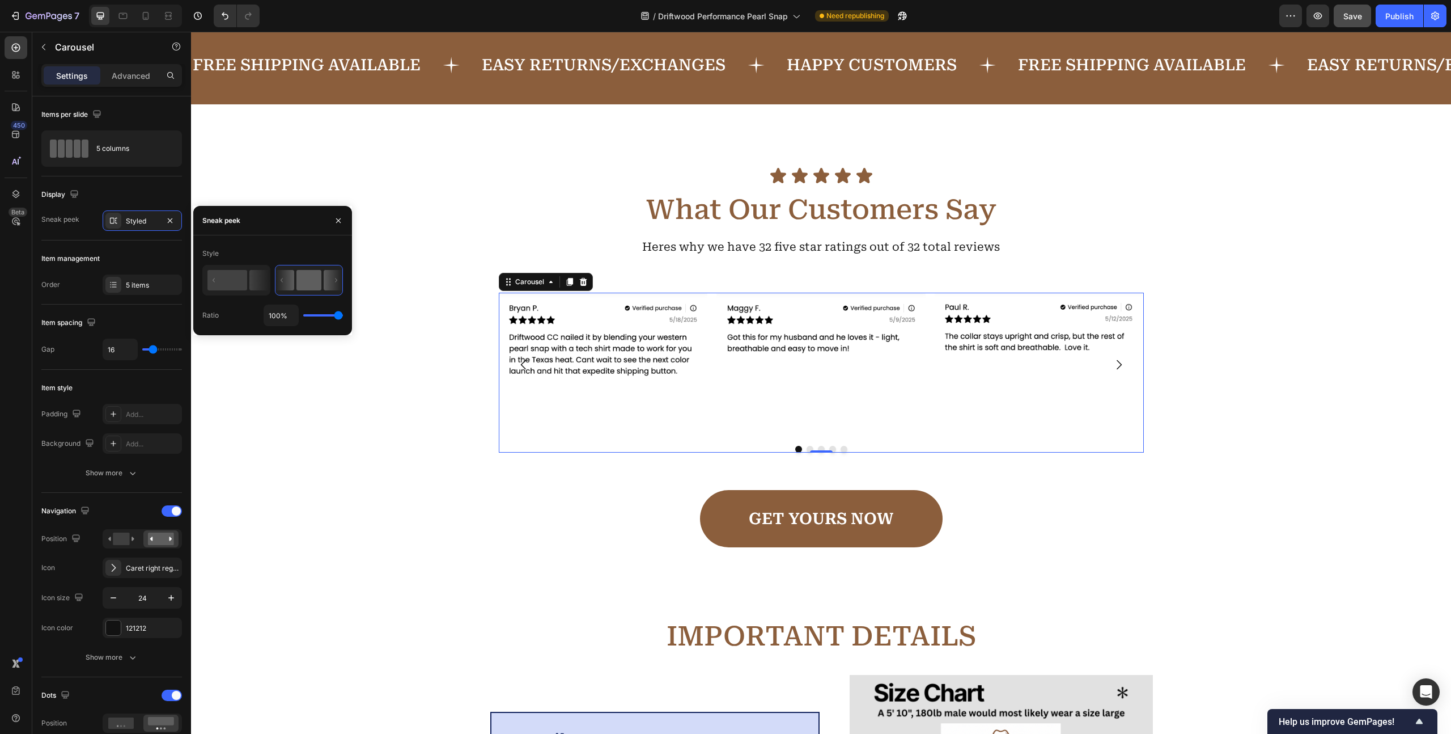
drag, startPoint x: 324, startPoint y: 313, endPoint x: 358, endPoint y: 311, distance: 34.1
type input "100"
click at [343, 314] on input "range" at bounding box center [323, 315] width 40 height 2
click at [137, 379] on div "Item style" at bounding box center [111, 388] width 141 height 18
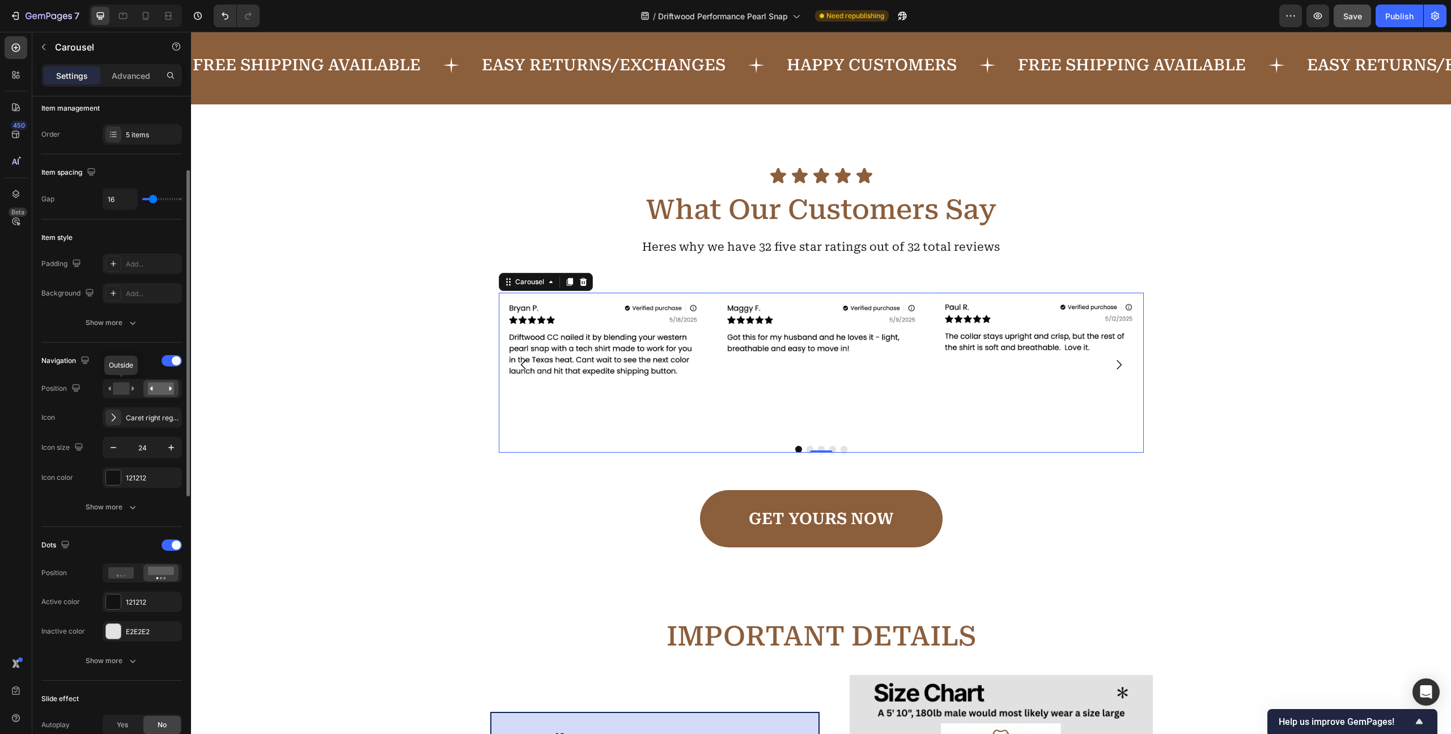
scroll to position [154, 0]
click at [131, 383] on icon at bounding box center [121, 385] width 26 height 12
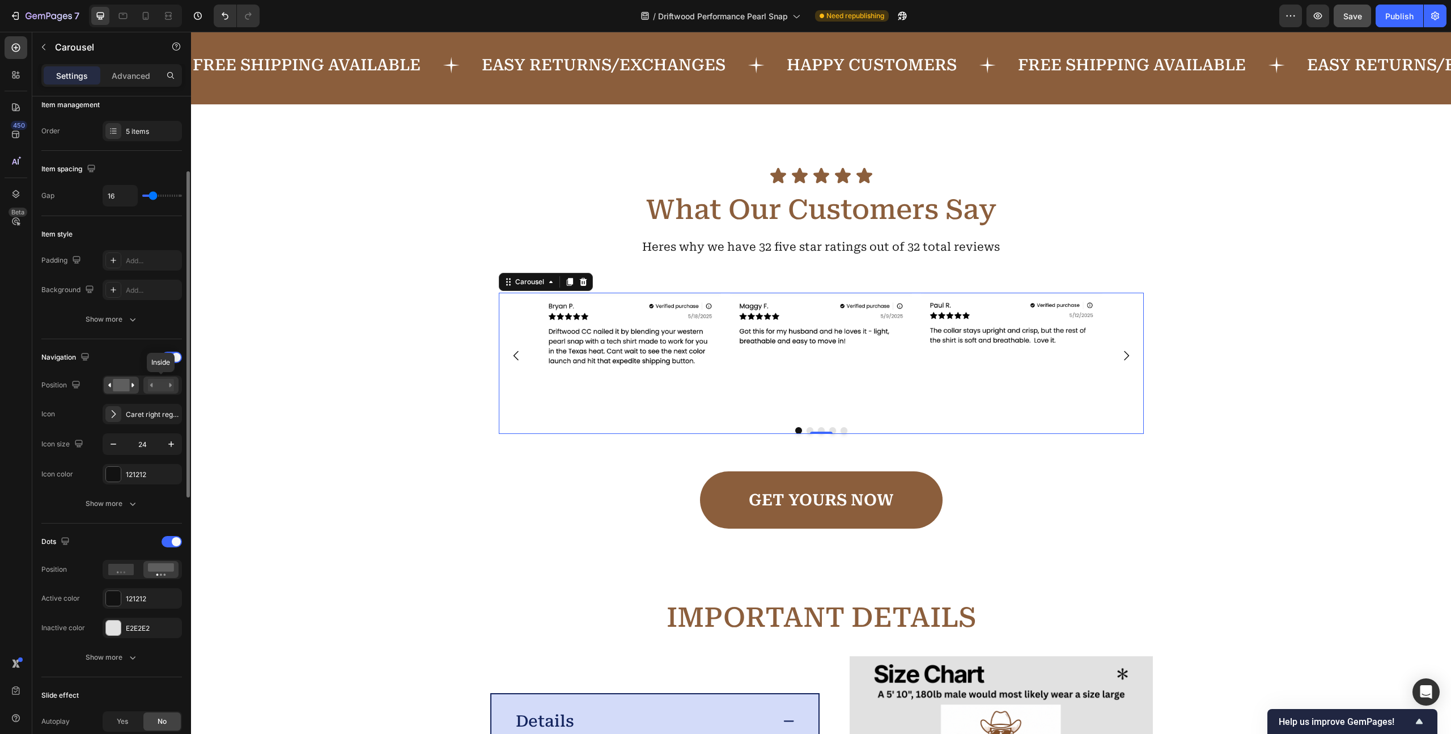
click at [159, 384] on rect at bounding box center [161, 385] width 26 height 12
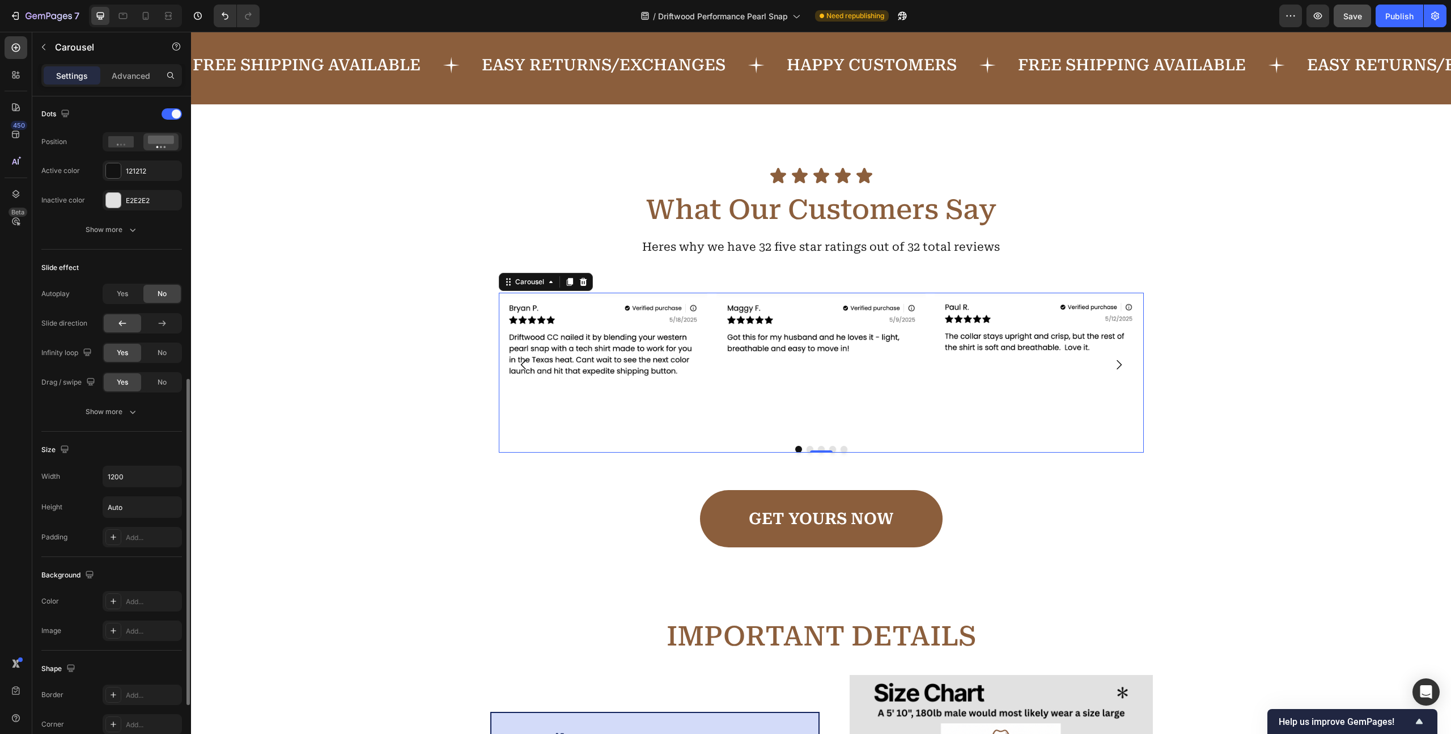
scroll to position [583, 0]
click at [114, 475] on input "1200" at bounding box center [142, 474] width 78 height 20
type input "1400"
click at [124, 448] on div "Size" at bounding box center [111, 447] width 141 height 18
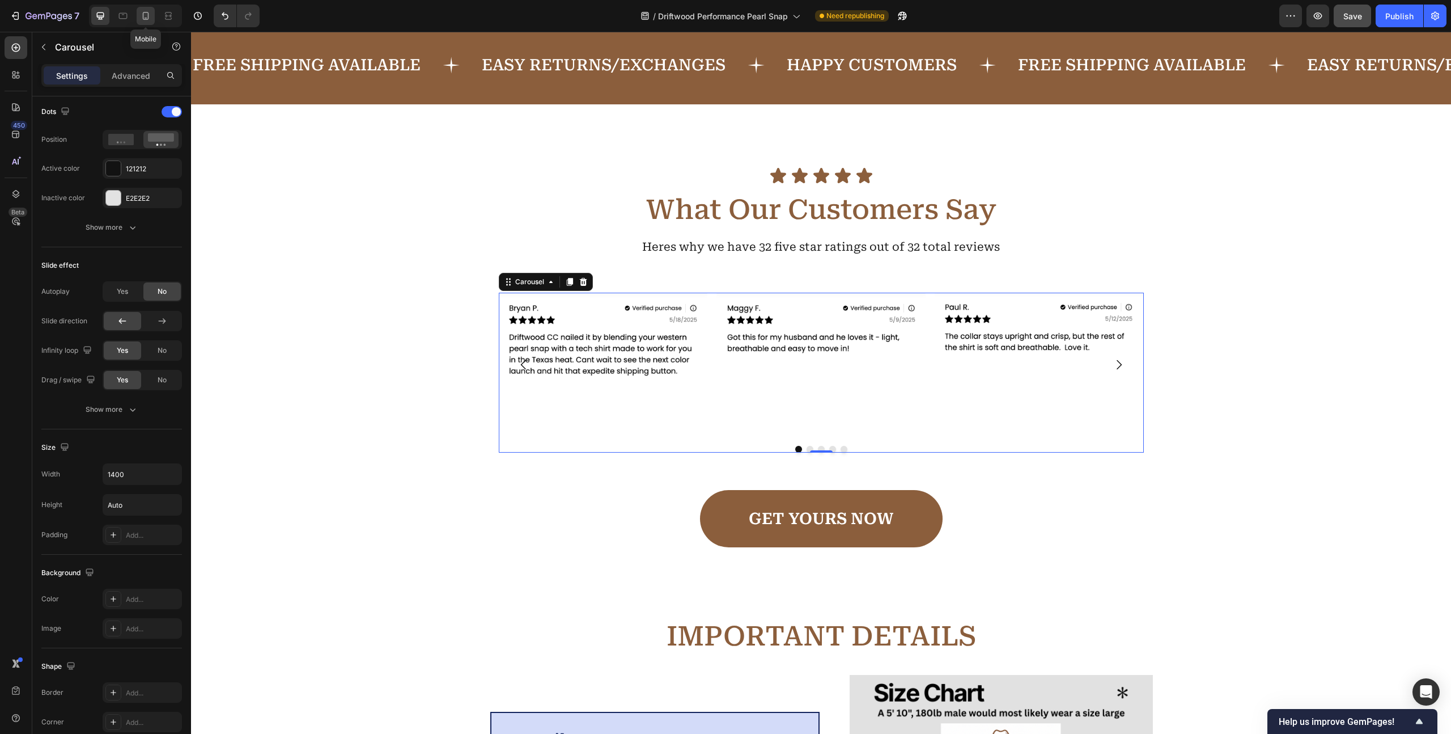
click at [147, 14] on icon at bounding box center [145, 15] width 11 height 11
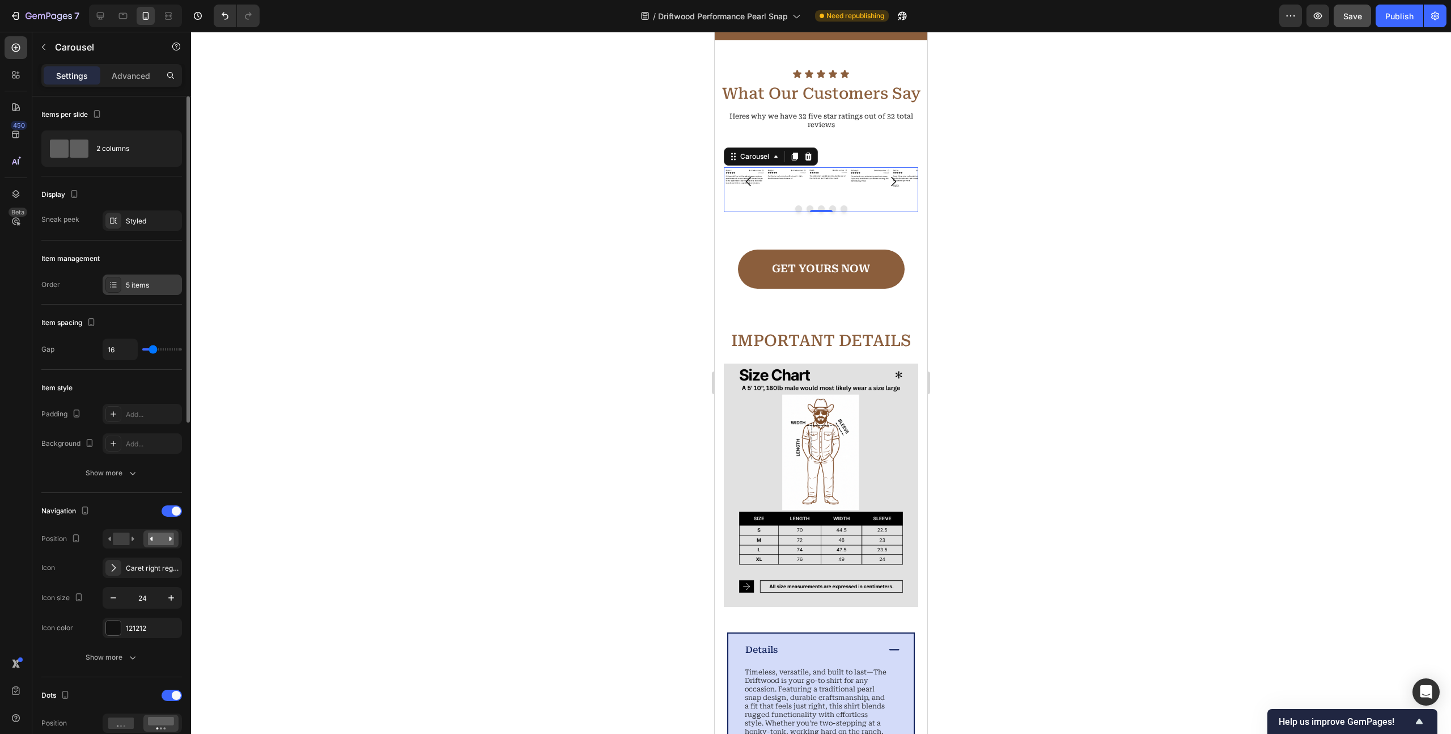
click at [109, 286] on icon at bounding box center [113, 284] width 9 height 9
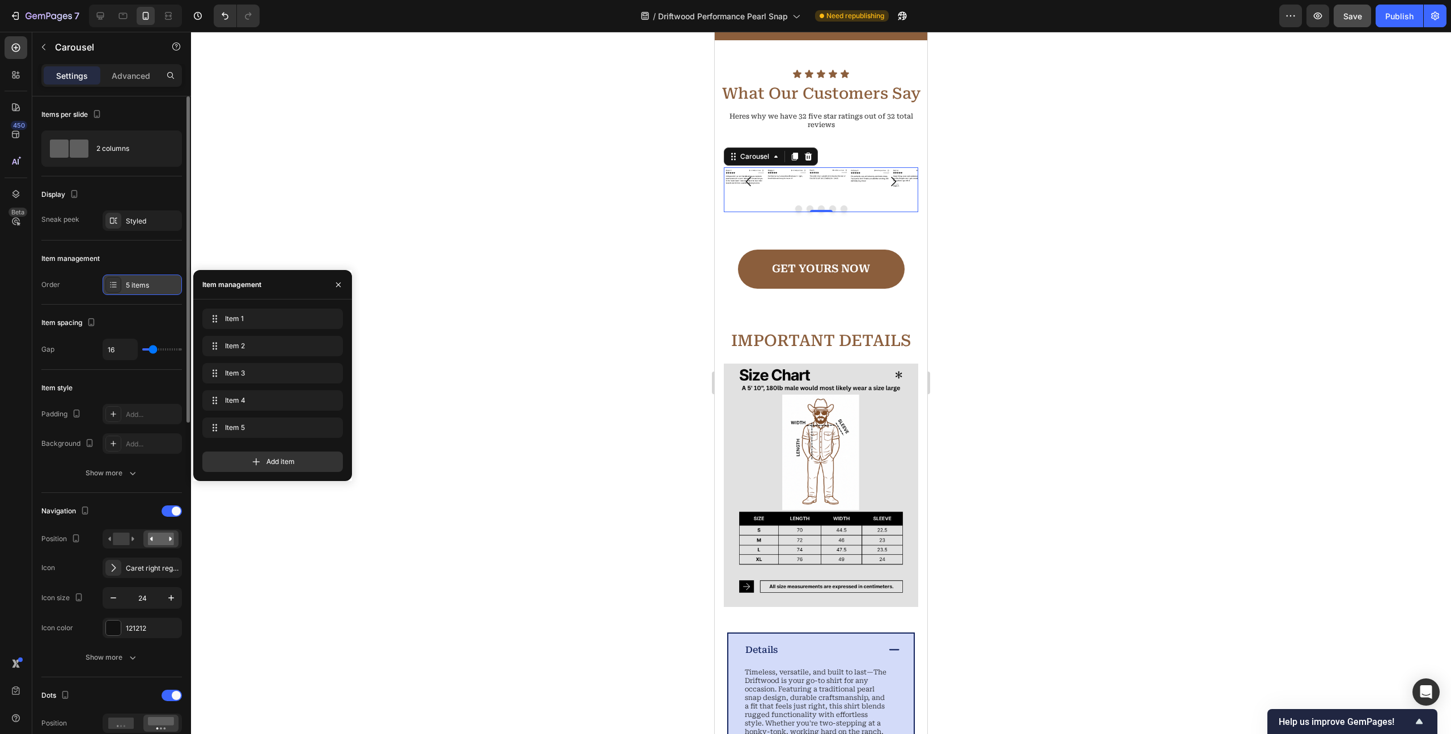
click at [109, 286] on icon at bounding box center [113, 284] width 9 height 9
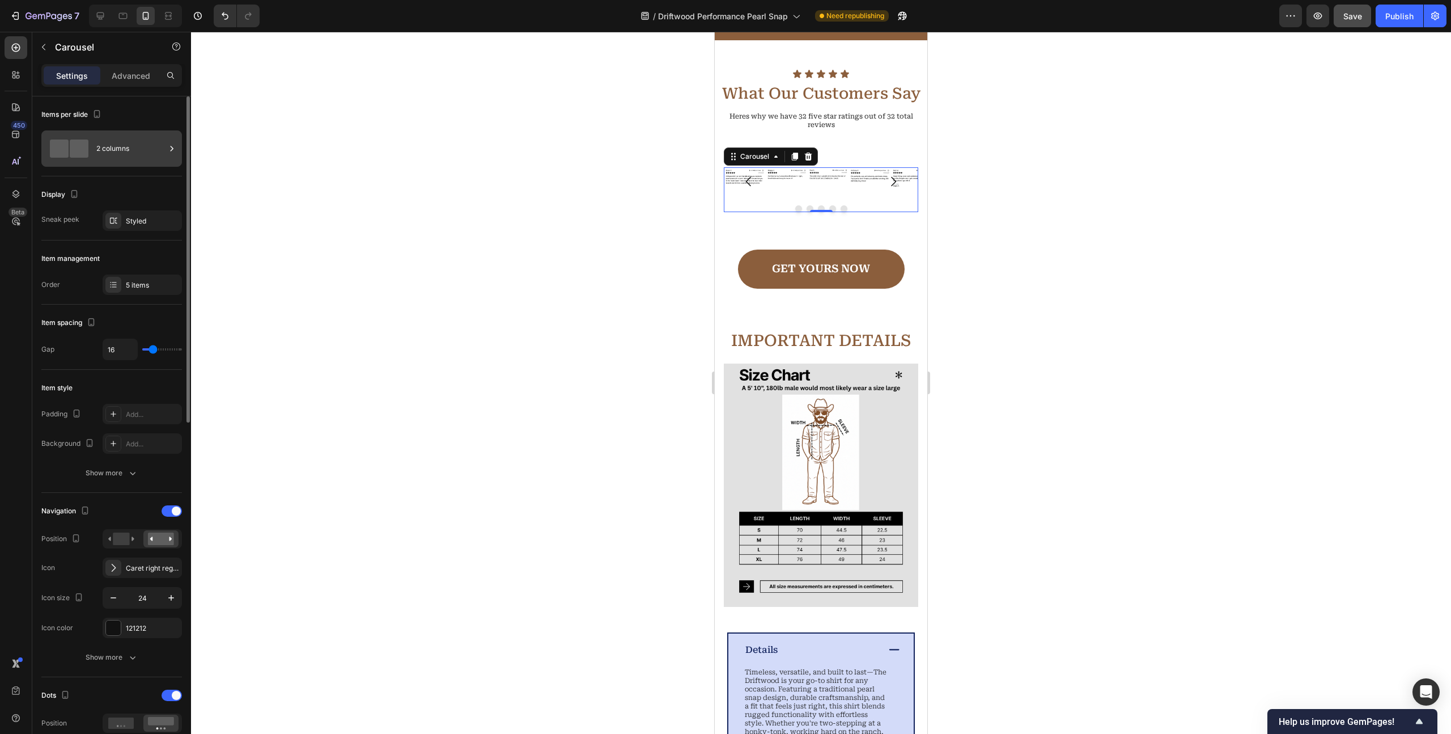
click at [156, 154] on div "2 columns" at bounding box center [130, 149] width 69 height 26
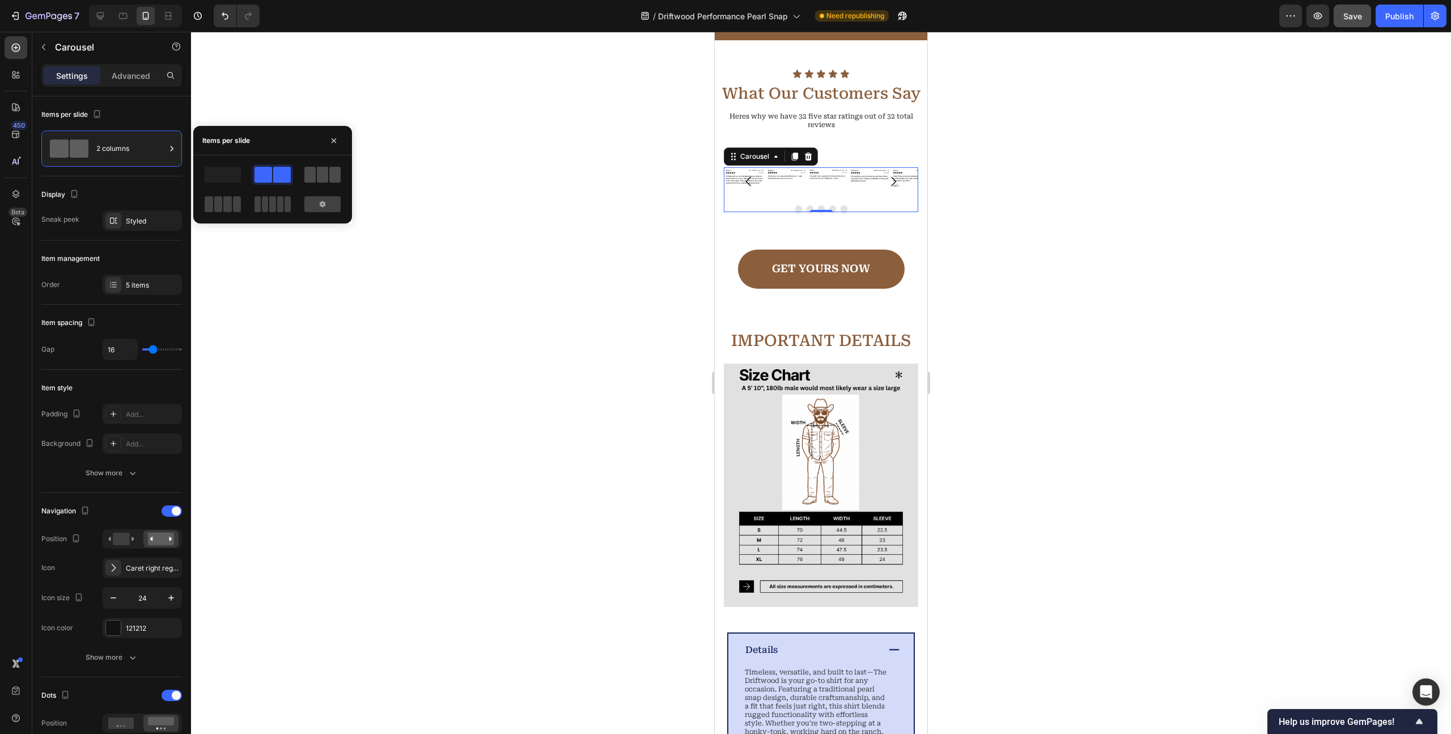
click at [327, 175] on span at bounding box center [322, 175] width 11 height 16
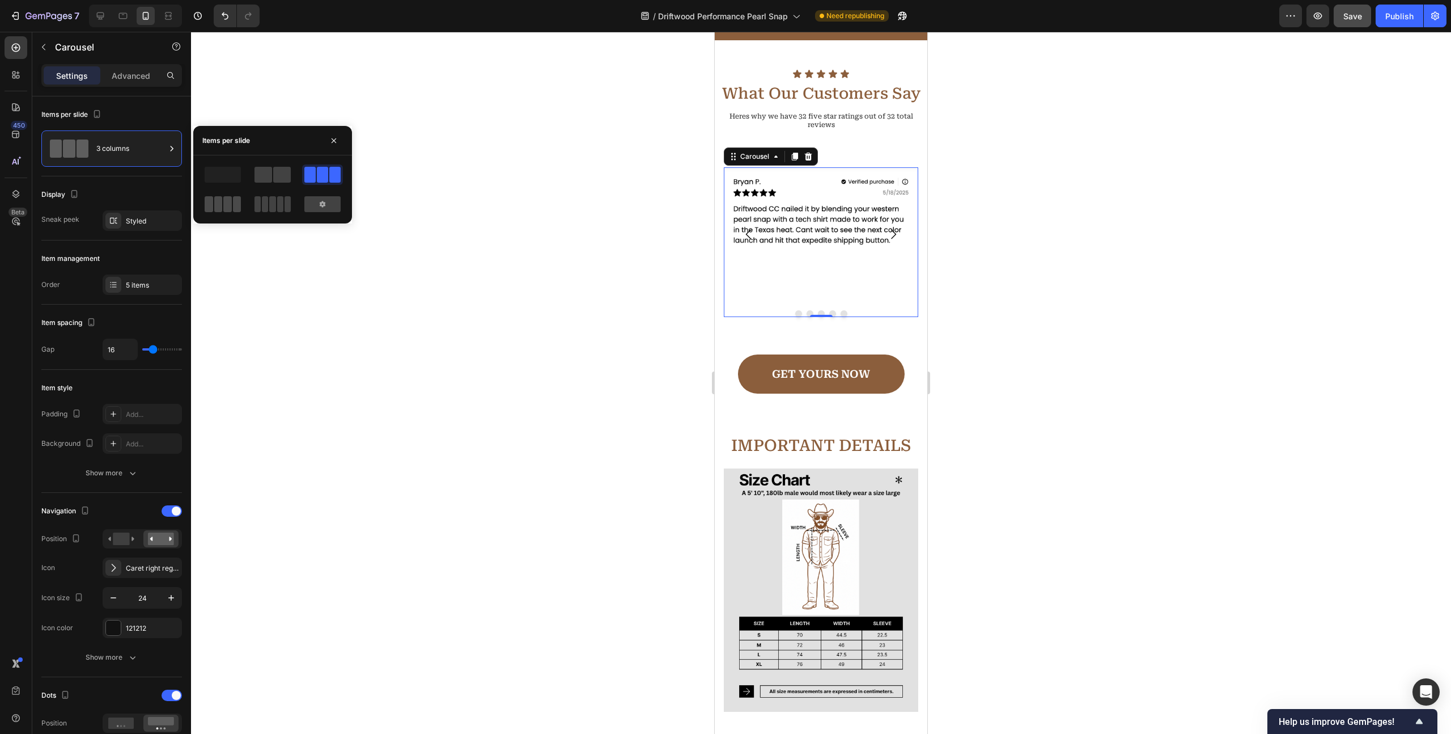
click at [208, 206] on span at bounding box center [209, 204] width 9 height 16
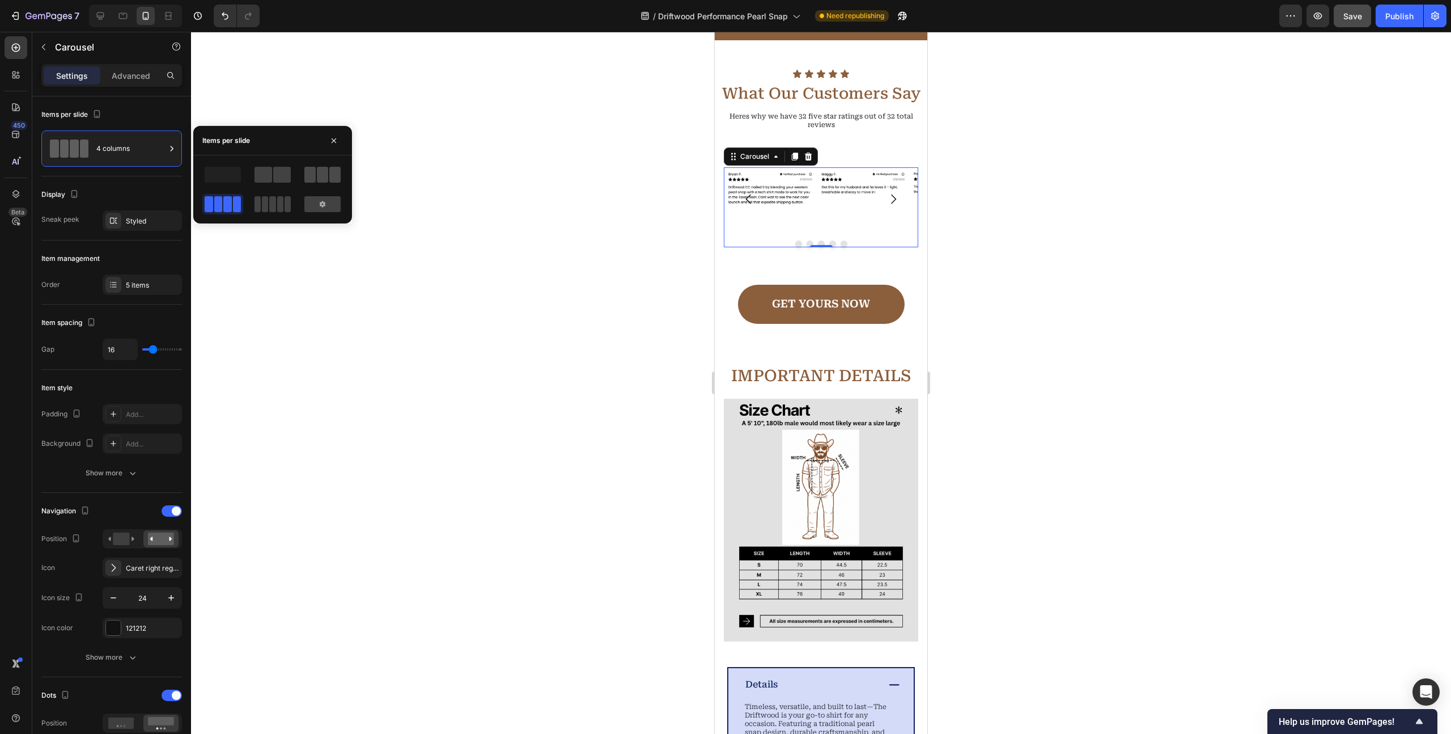
click at [321, 177] on span at bounding box center [322, 175] width 11 height 16
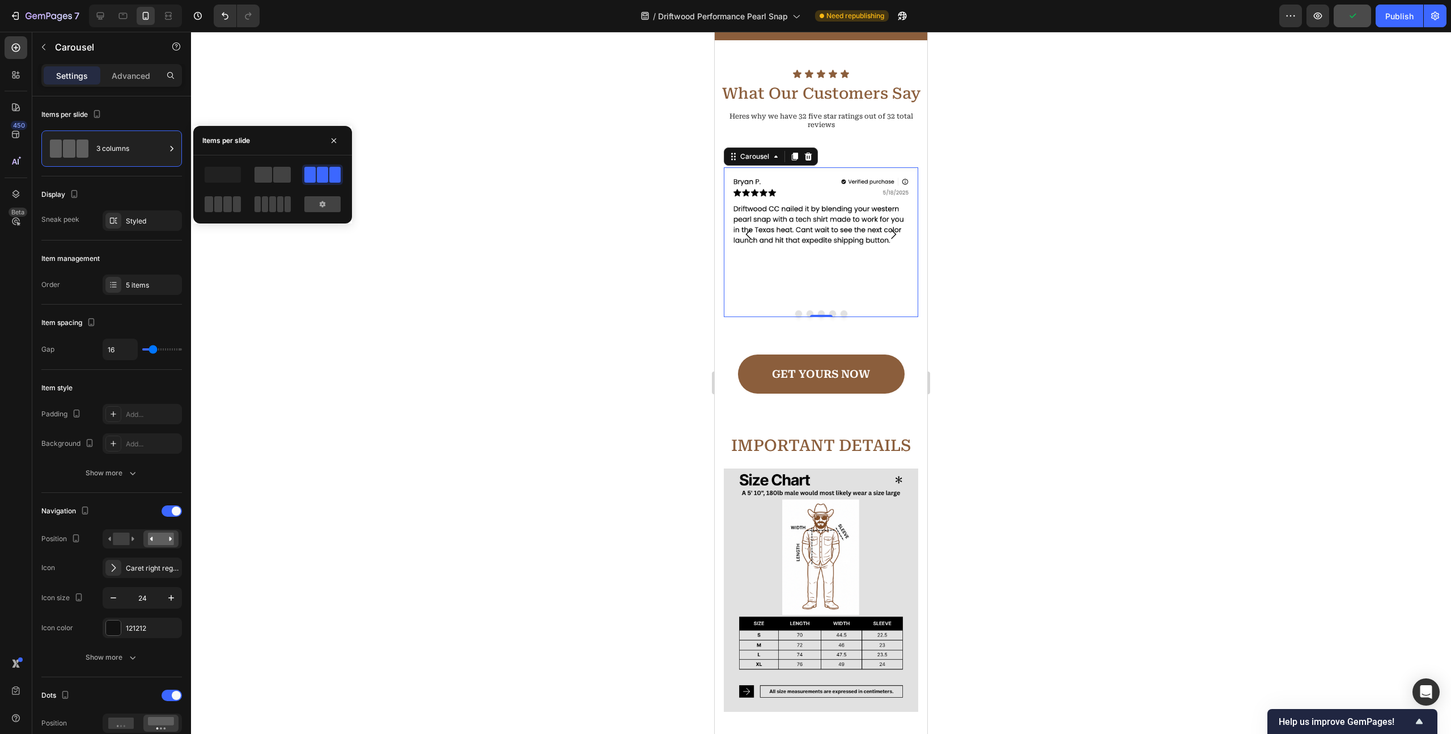
click at [341, 112] on div at bounding box center [821, 383] width 1260 height 702
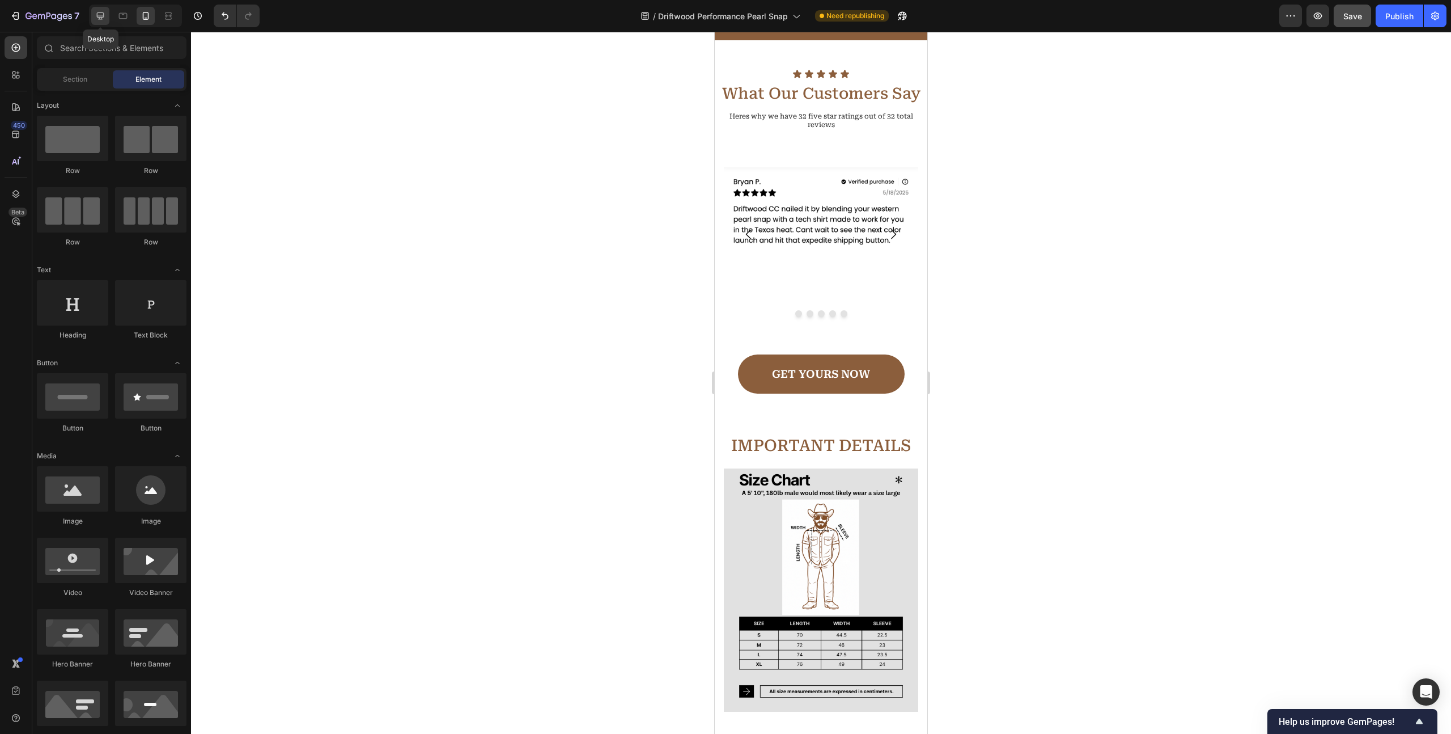
click at [100, 17] on icon at bounding box center [100, 15] width 7 height 7
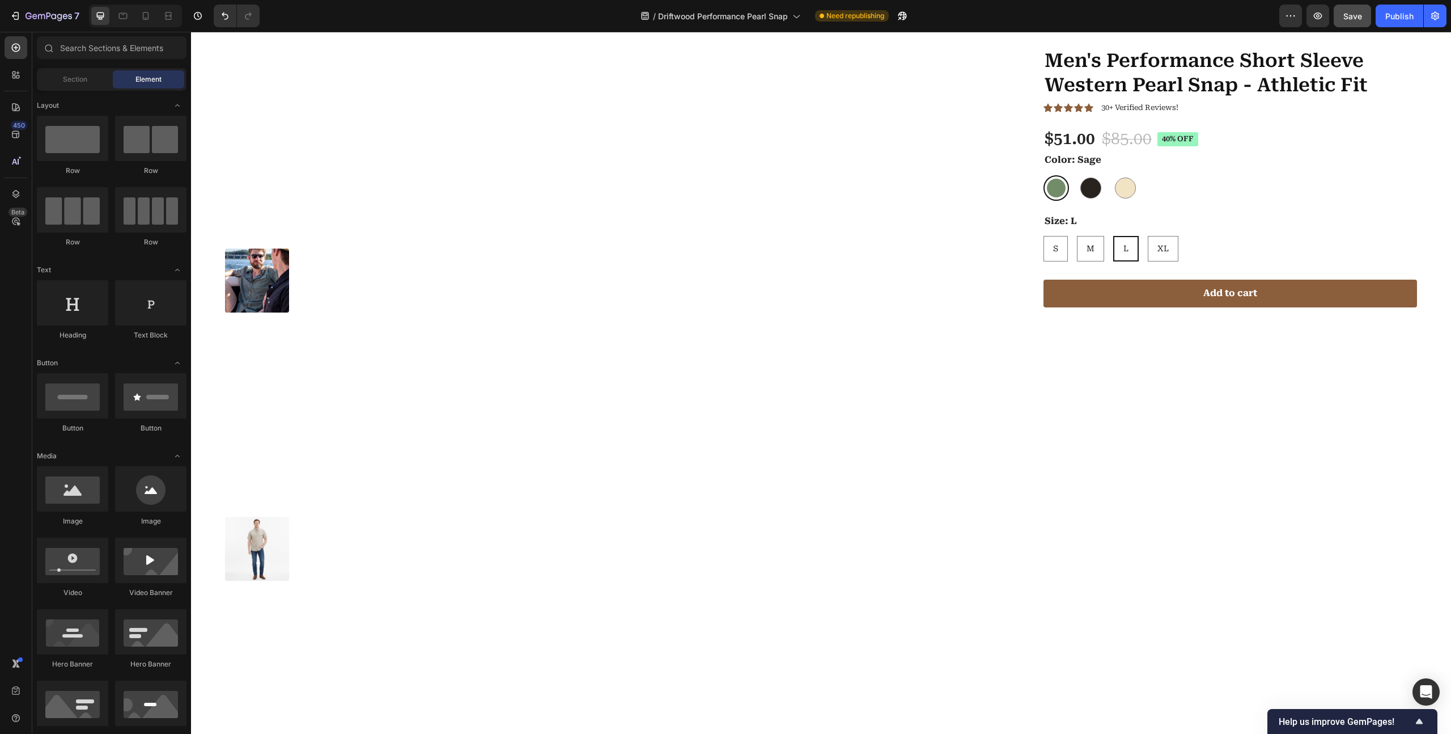
scroll to position [2631, 0]
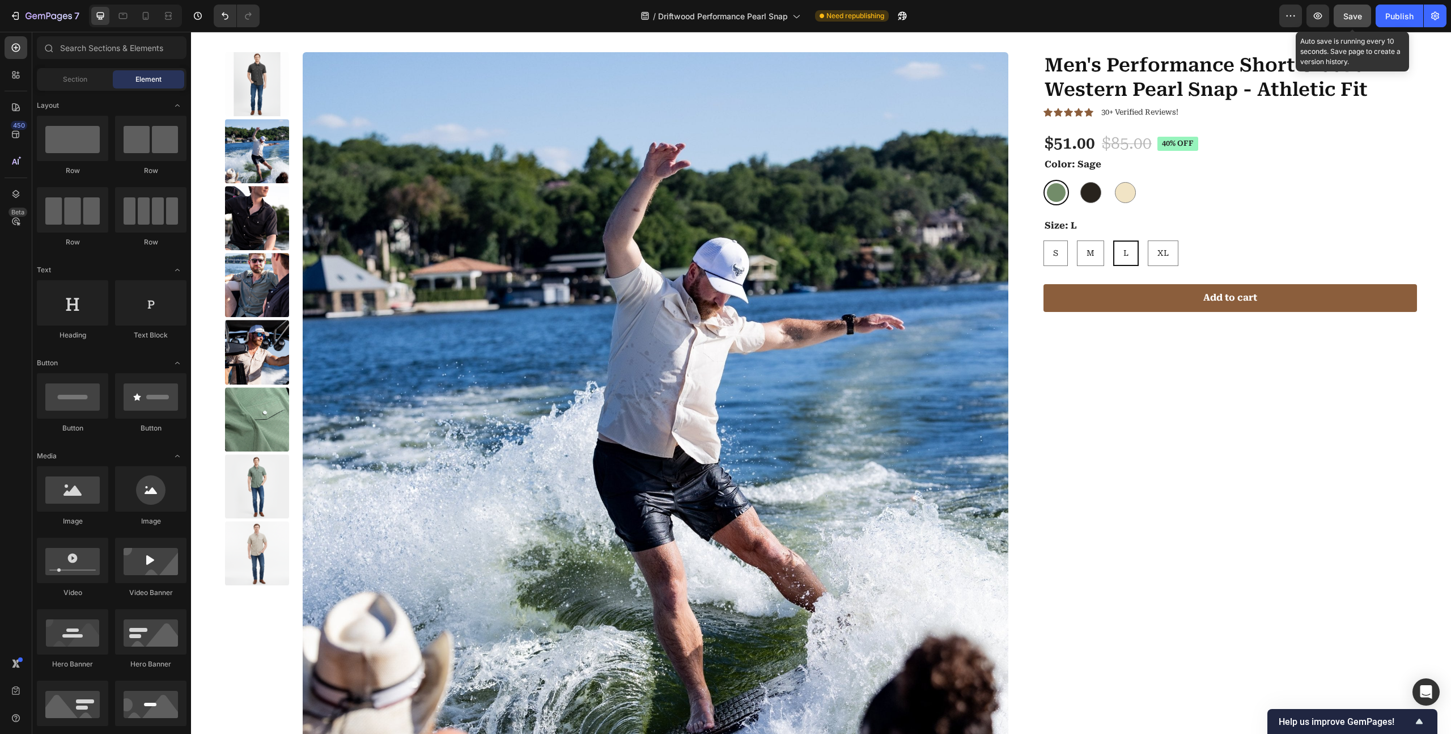
click at [1360, 15] on span "Save" at bounding box center [1353, 16] width 19 height 10
click at [1405, 15] on div "Publish" at bounding box center [1400, 16] width 28 height 12
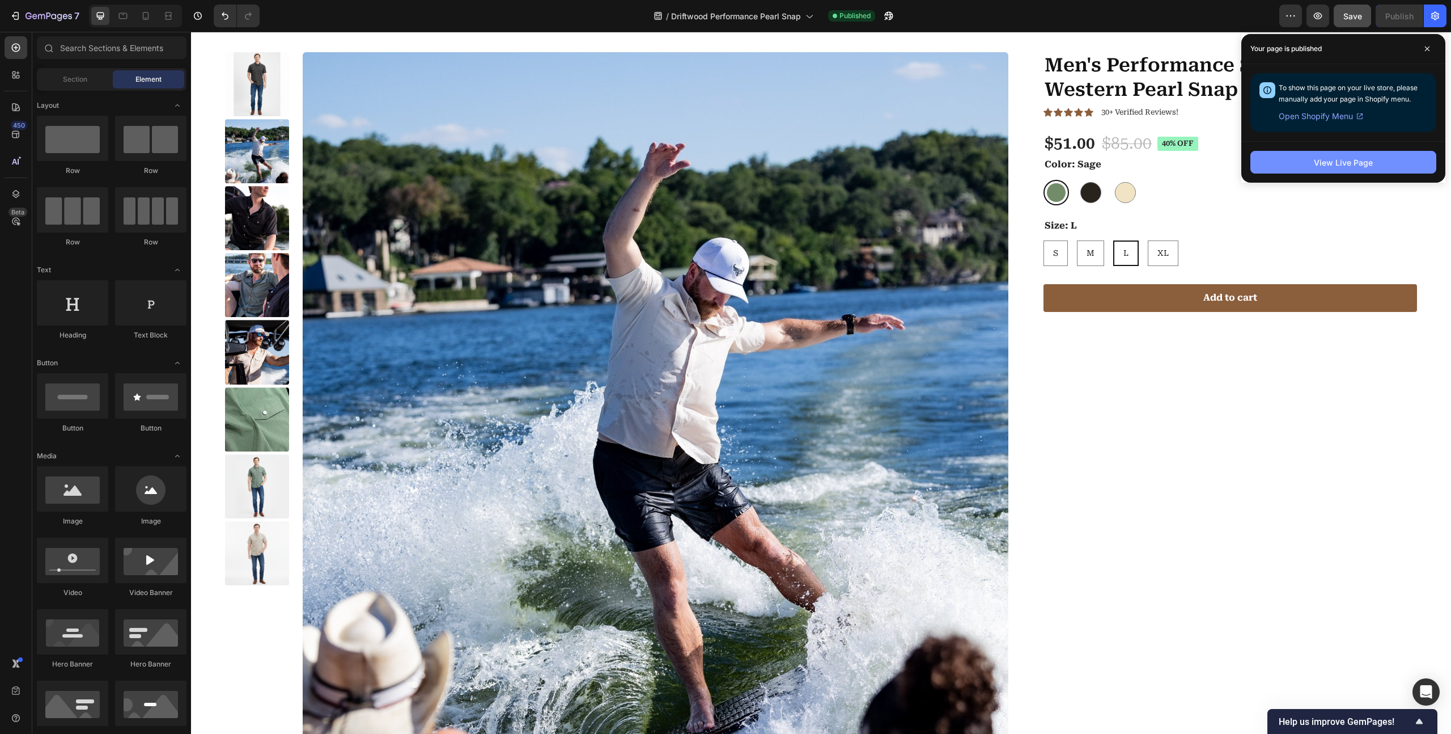
click at [1382, 158] on button "View Live Page" at bounding box center [1344, 162] width 186 height 23
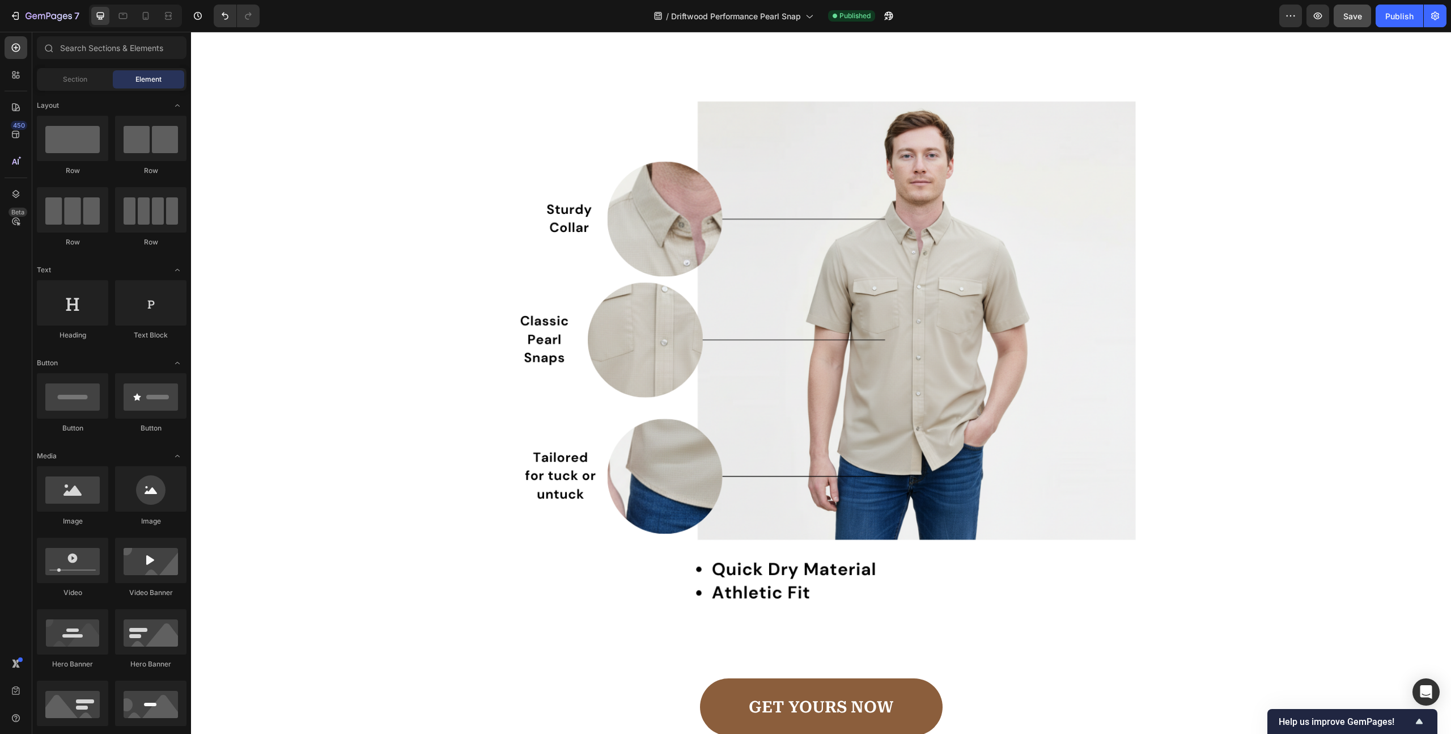
scroll to position [1017, 0]
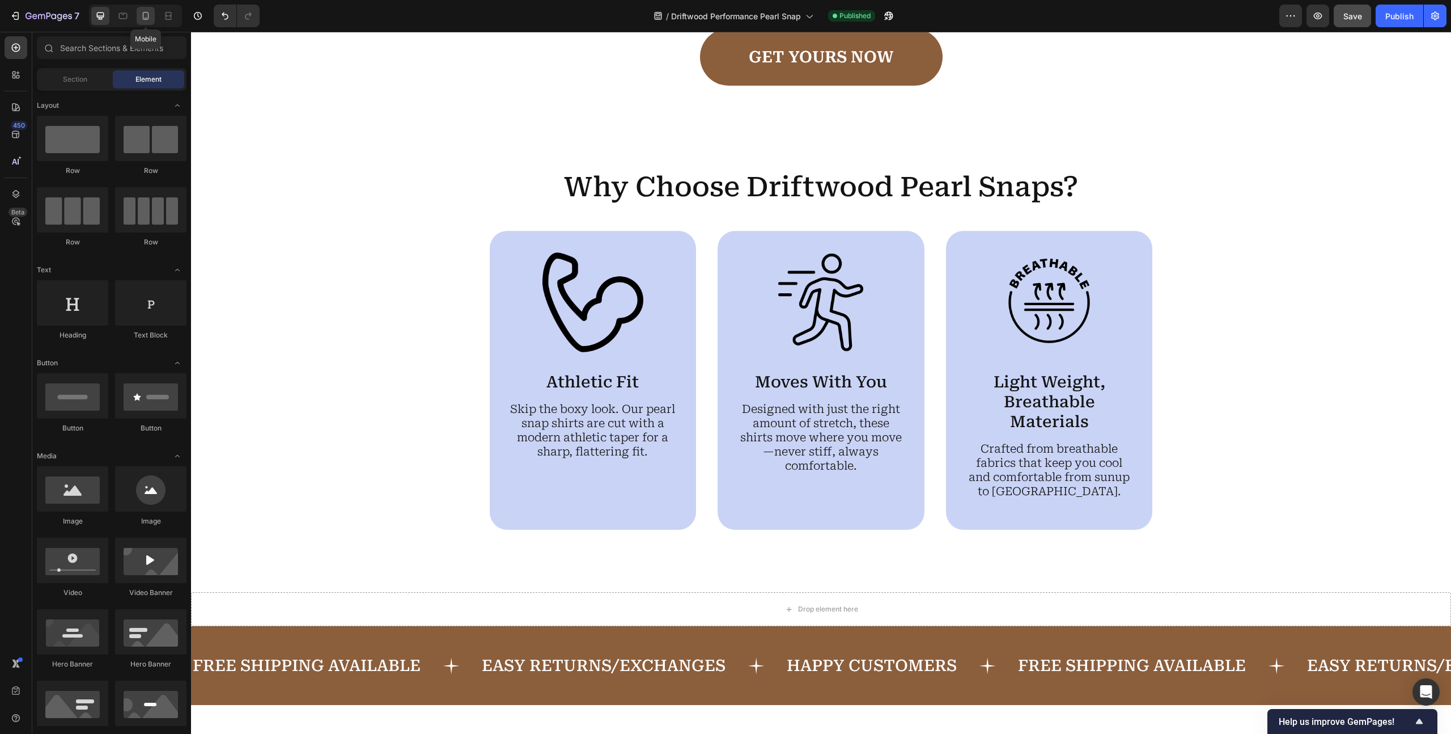
click at [143, 16] on icon at bounding box center [146, 16] width 6 height 8
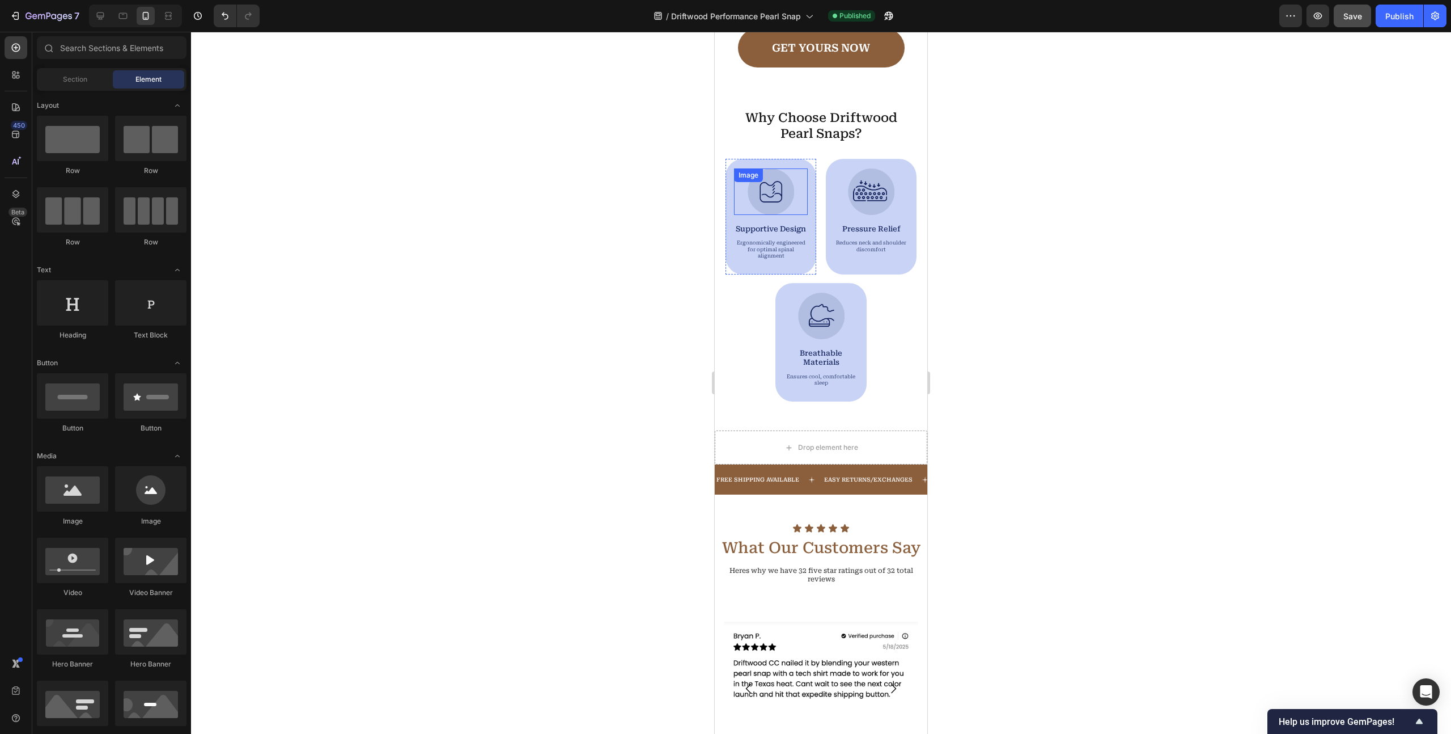
click at [781, 186] on div "Image" at bounding box center [771, 191] width 74 height 46
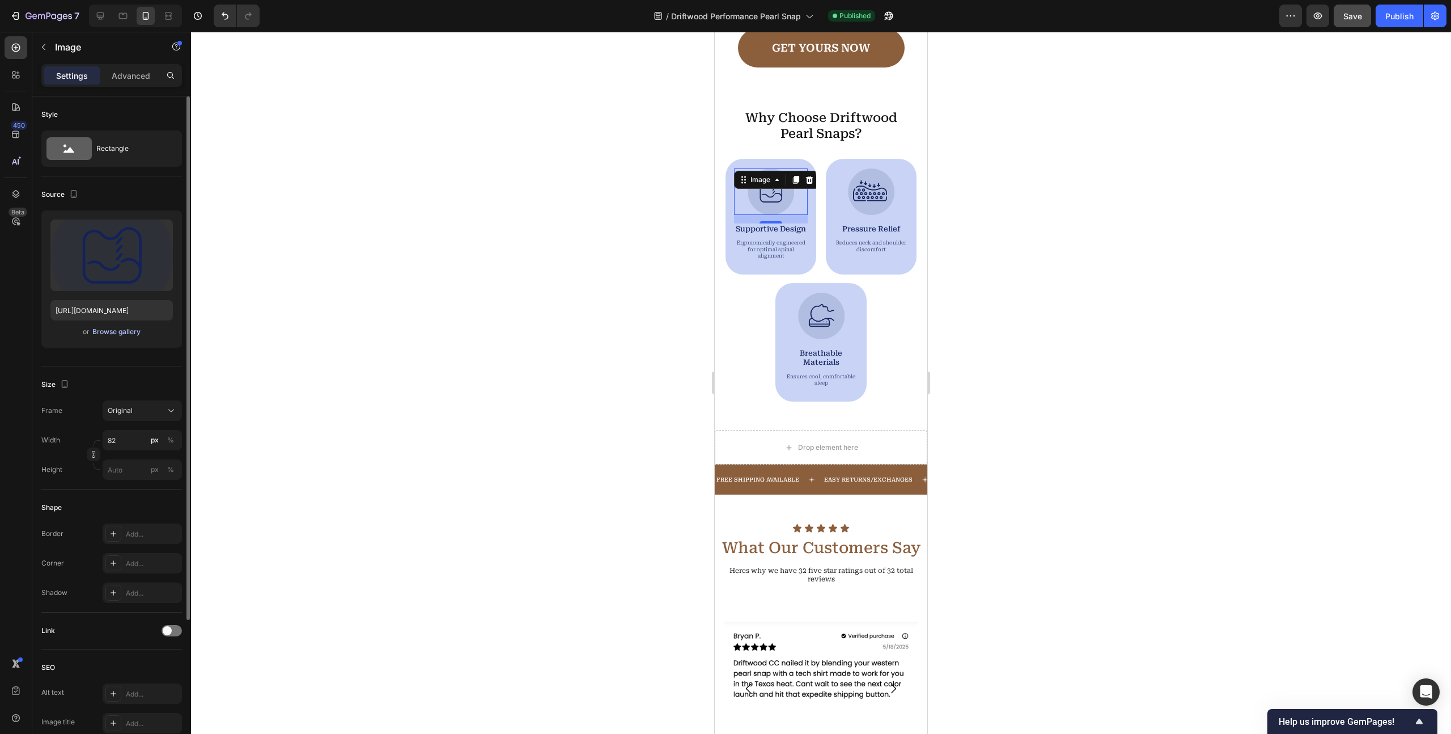
click at [111, 334] on div "Browse gallery" at bounding box center [116, 332] width 48 height 10
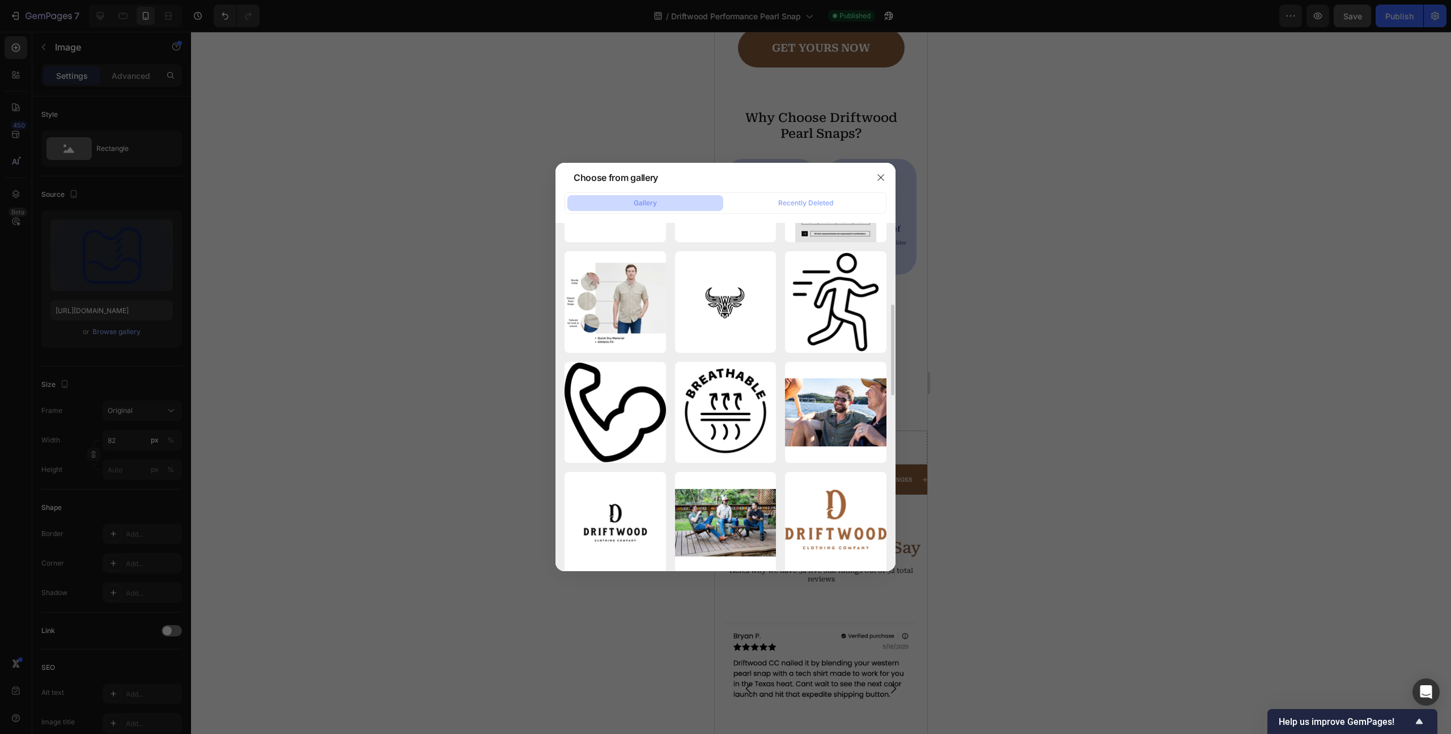
scroll to position [314, 0]
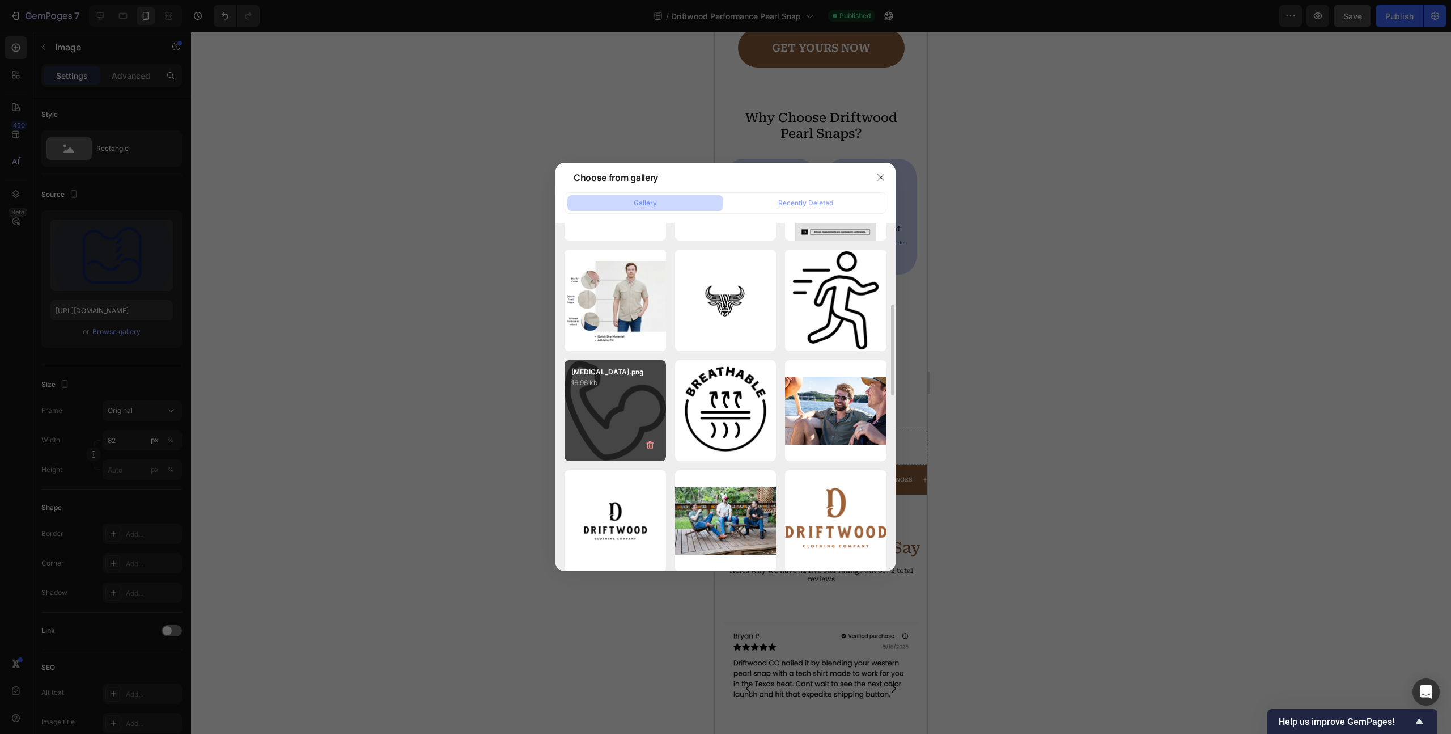
click at [630, 400] on div "[MEDICAL_DATA].png 16.96 kb" at bounding box center [615, 410] width 101 height 101
type input "[URL][DOMAIN_NAME]"
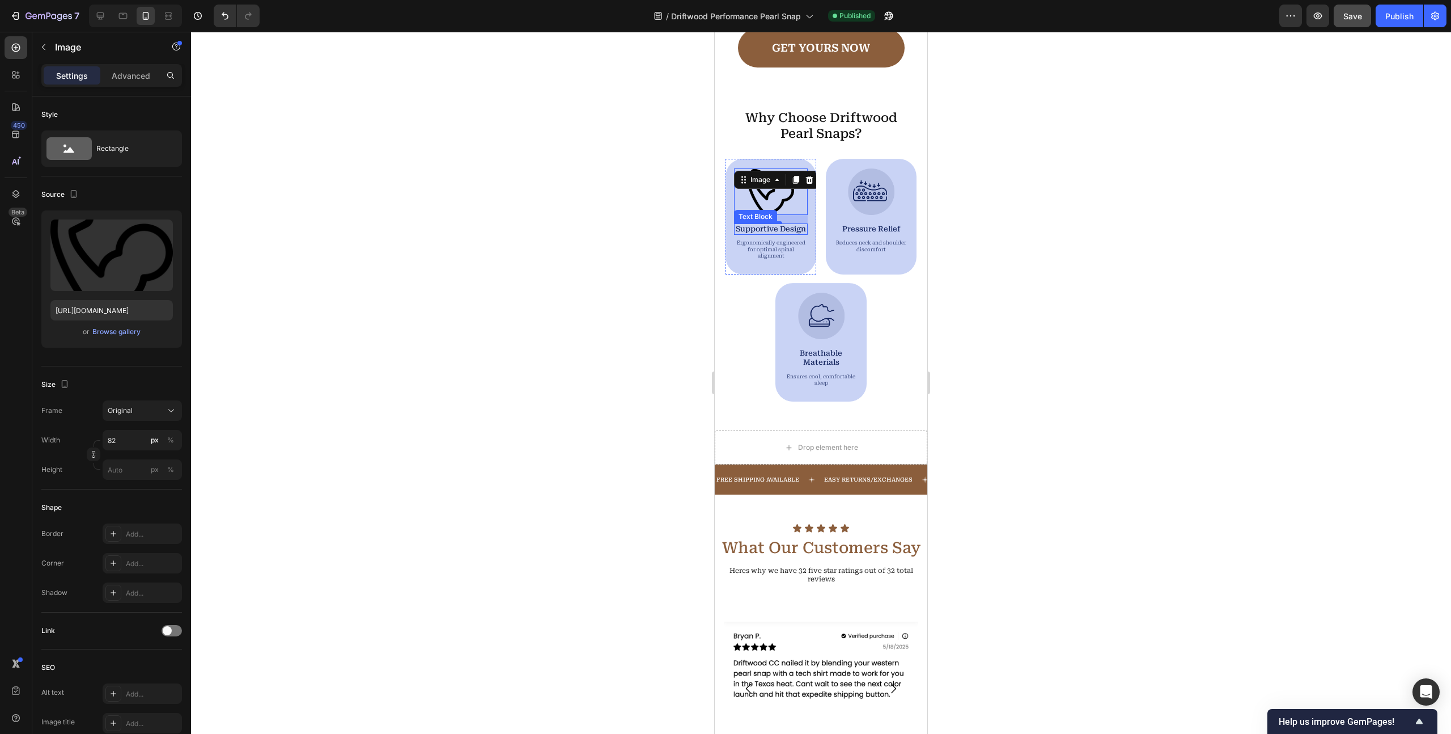
click at [782, 228] on p "Supportive Design" at bounding box center [770, 229] width 71 height 9
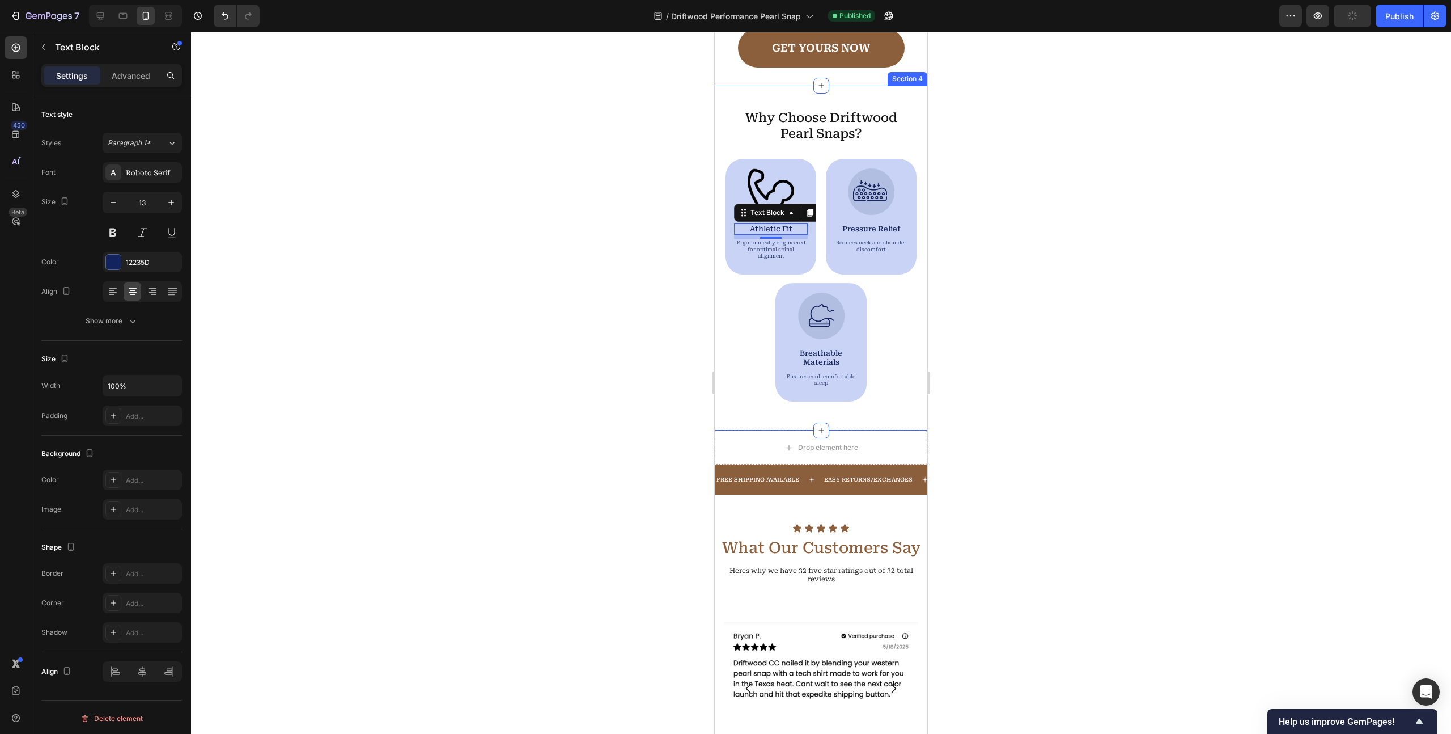
click at [685, 210] on div at bounding box center [821, 383] width 1260 height 702
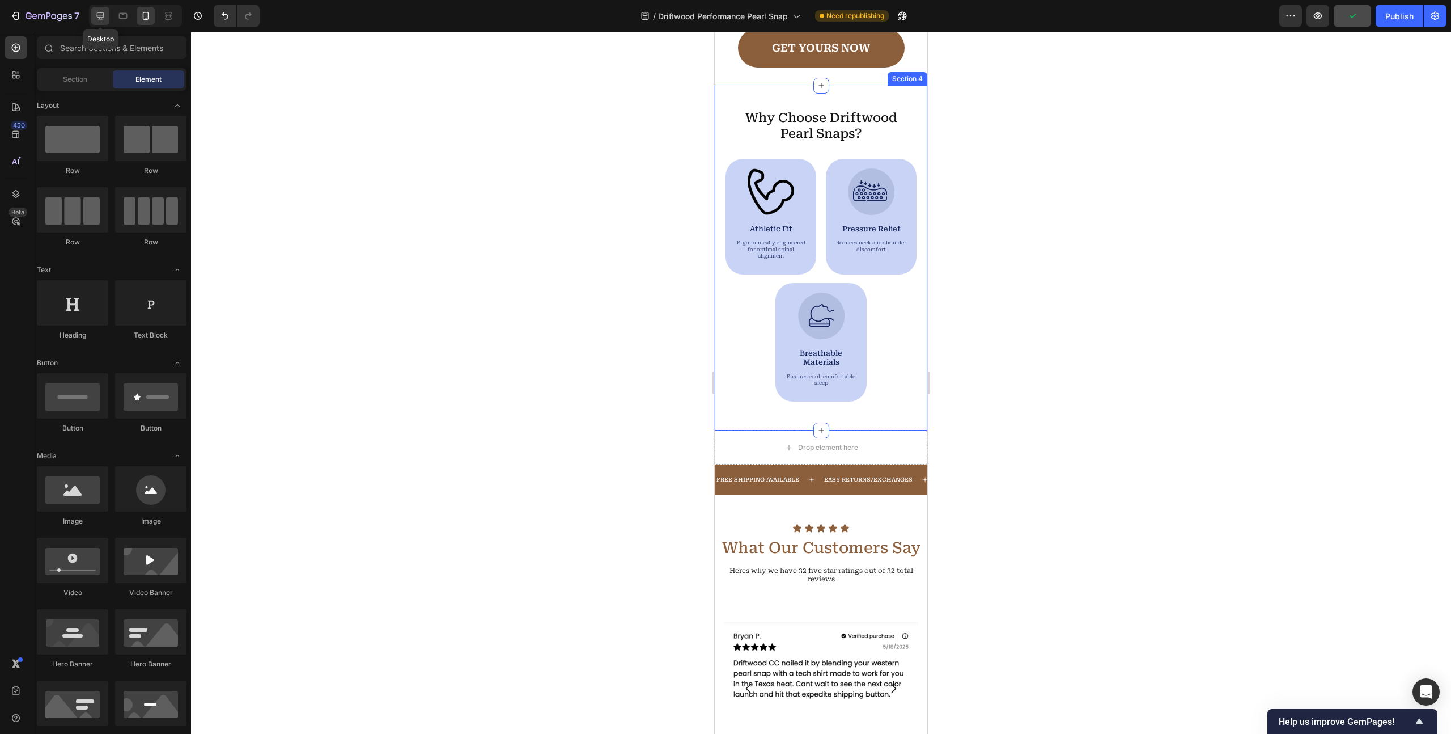
drag, startPoint x: 98, startPoint y: 16, endPoint x: 267, endPoint y: 199, distance: 249.2
click at [98, 16] on icon at bounding box center [100, 15] width 7 height 7
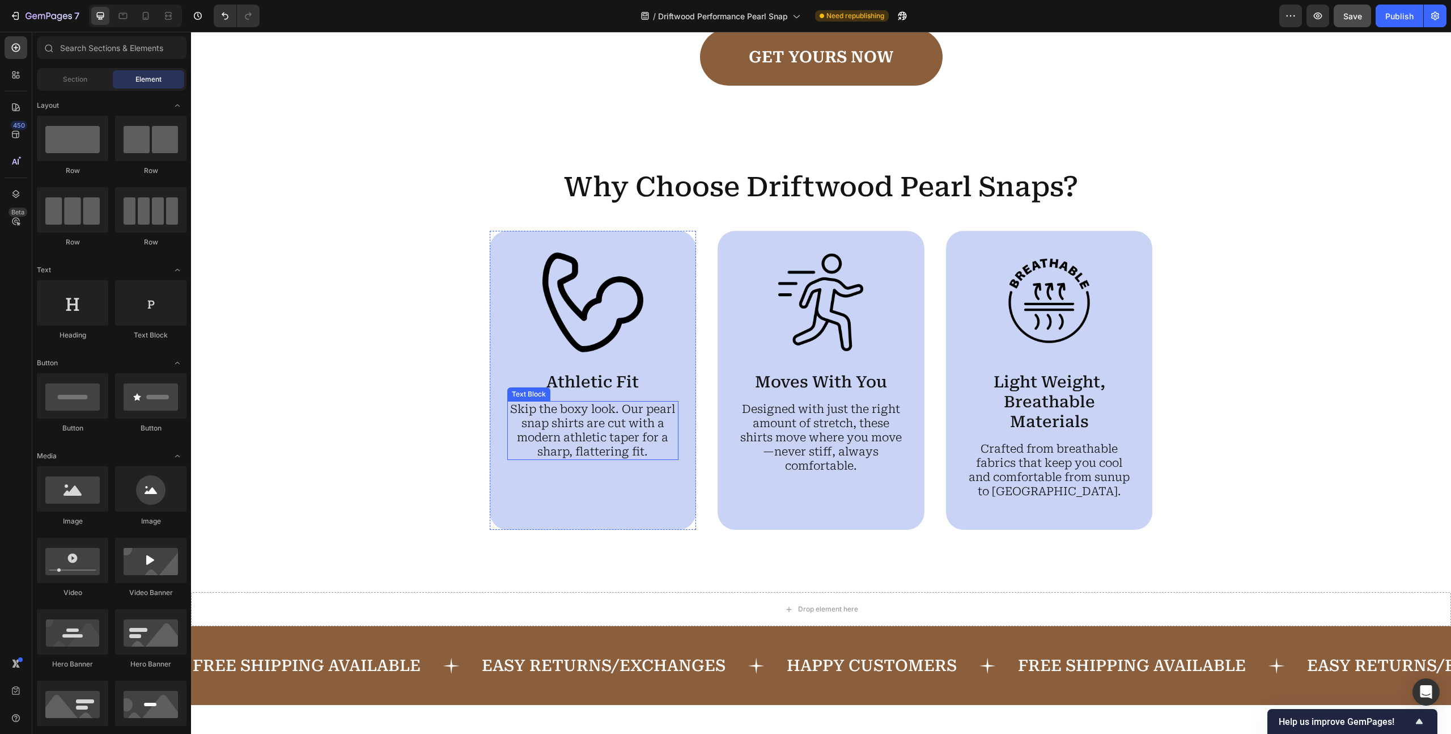
click at [569, 425] on p "Skip the boxy look. Our pearl snap shirts are cut with a modern athletic taper …" at bounding box center [594, 430] width 170 height 57
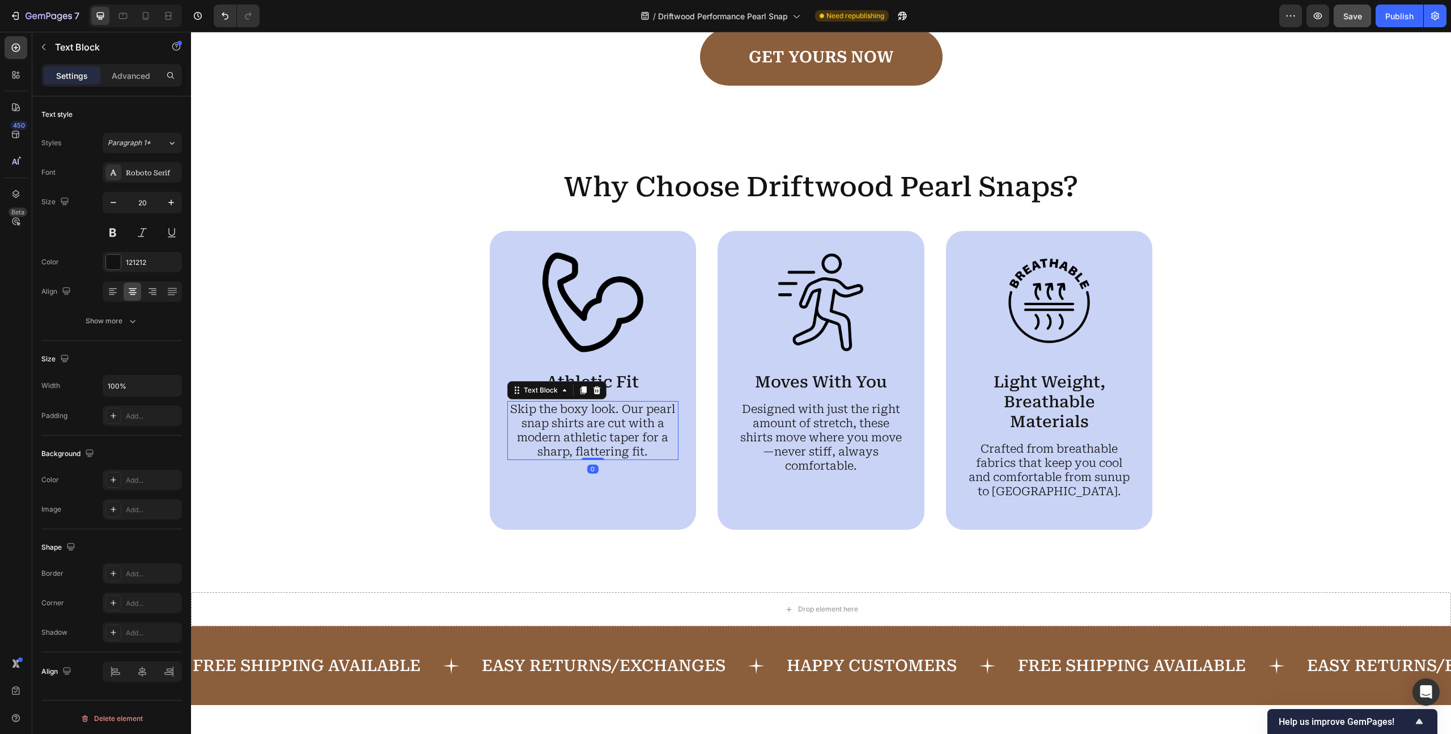
click at [569, 425] on p "Skip the boxy look. Our pearl snap shirts are cut with a modern athletic taper …" at bounding box center [594, 430] width 170 height 57
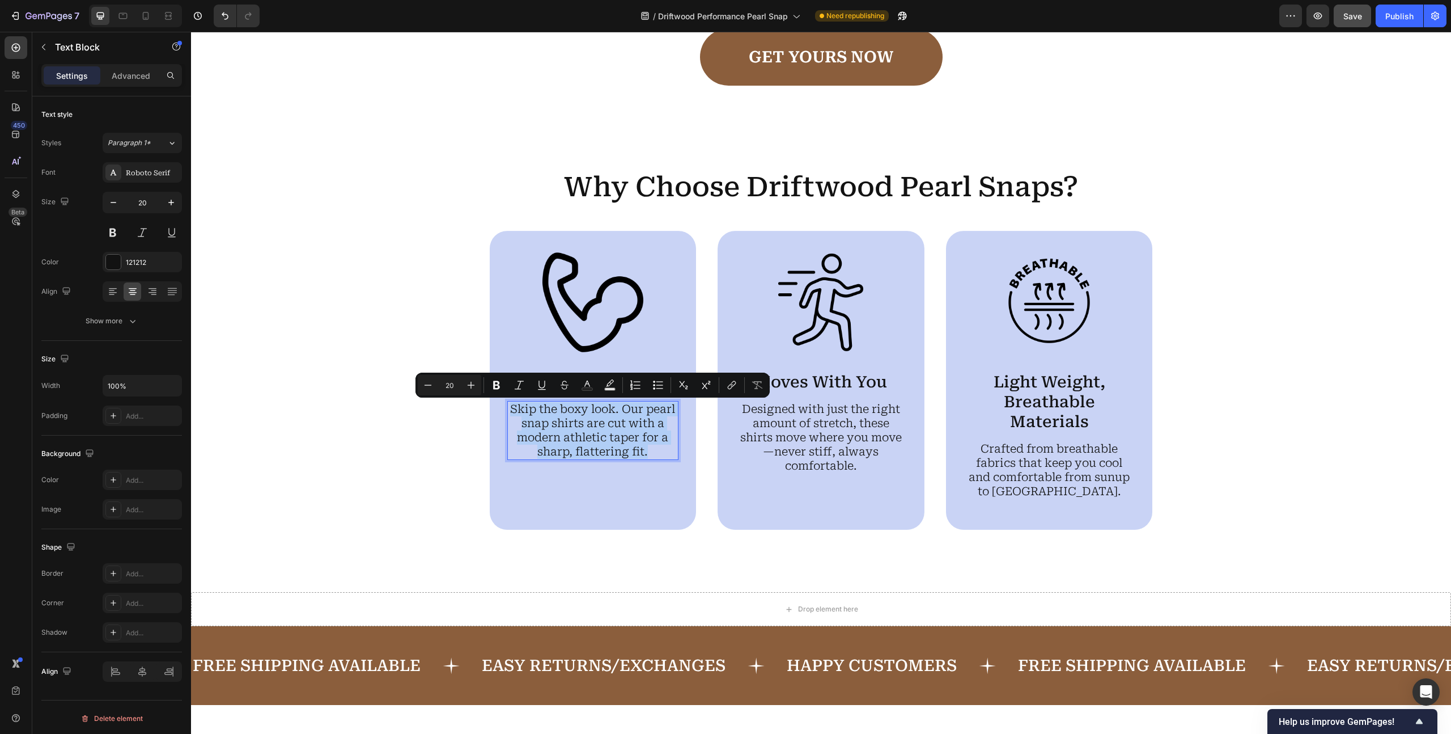
copy p "Skip the boxy look. Our pearl snap shirts are cut with a modern athletic taper …"
click at [383, 324] on div "Why Choose Driftwood Pearl Snaps? Heading Image Athletic Fit Text Block Skip th…" at bounding box center [821, 349] width 1238 height 361
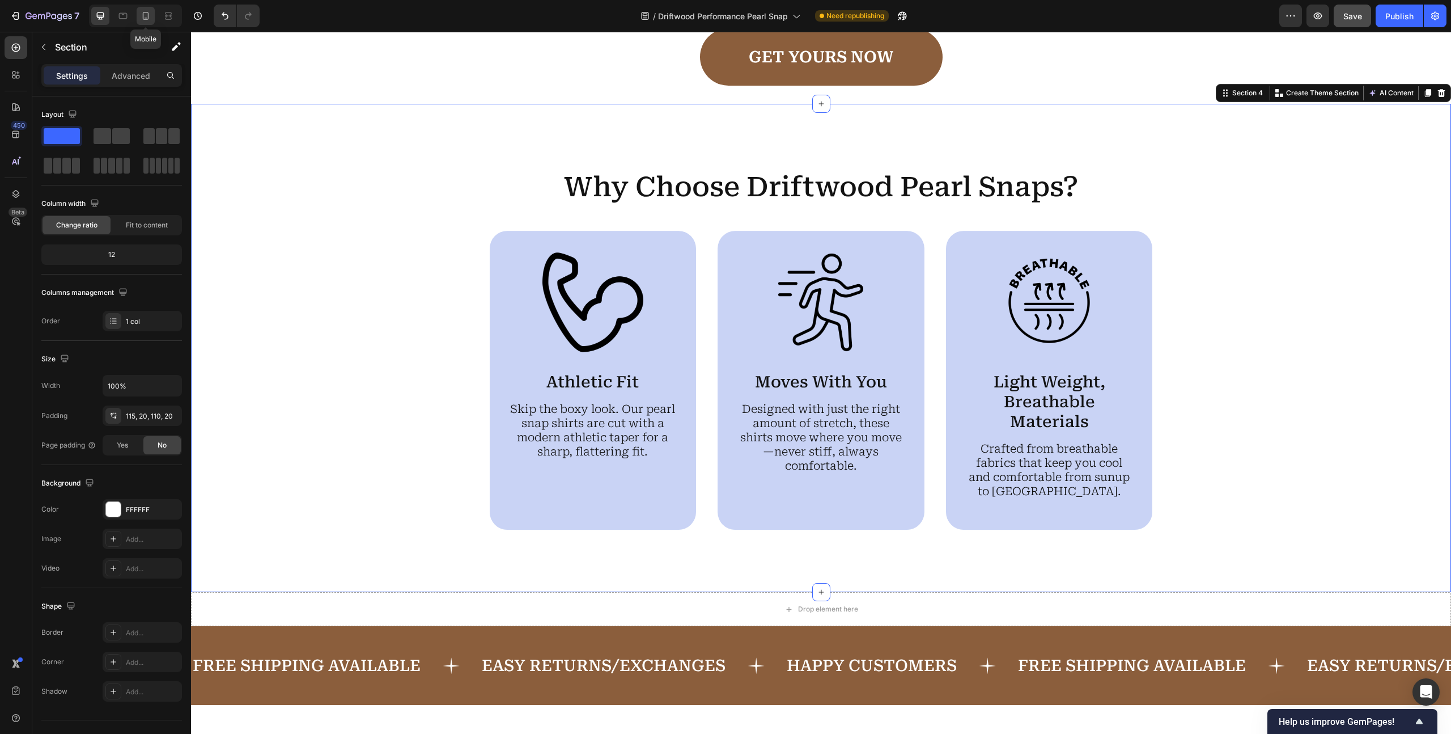
click at [143, 16] on icon at bounding box center [146, 16] width 6 height 8
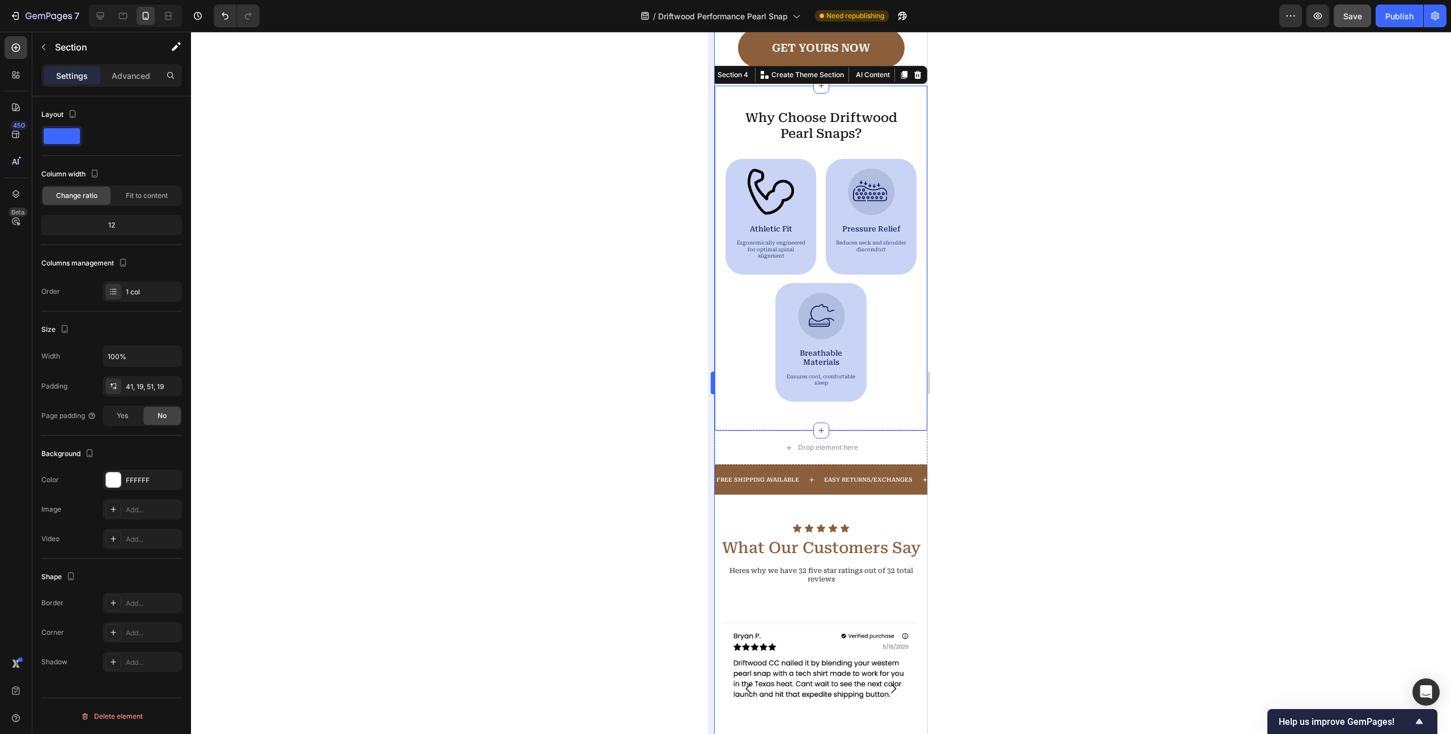
scroll to position [1031, 0]
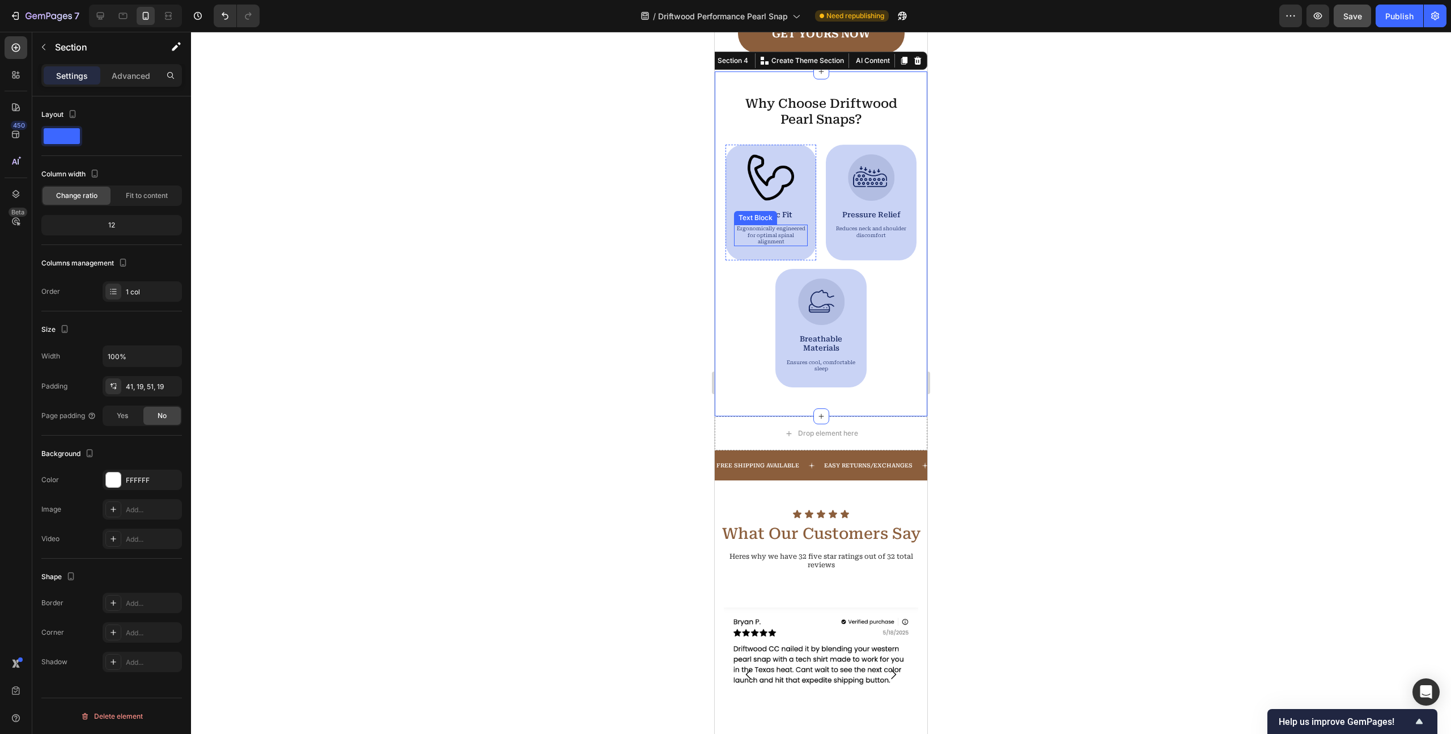
click at [778, 236] on p "Ergonomically engineered for optimal spinal alignment" at bounding box center [770, 235] width 71 height 19
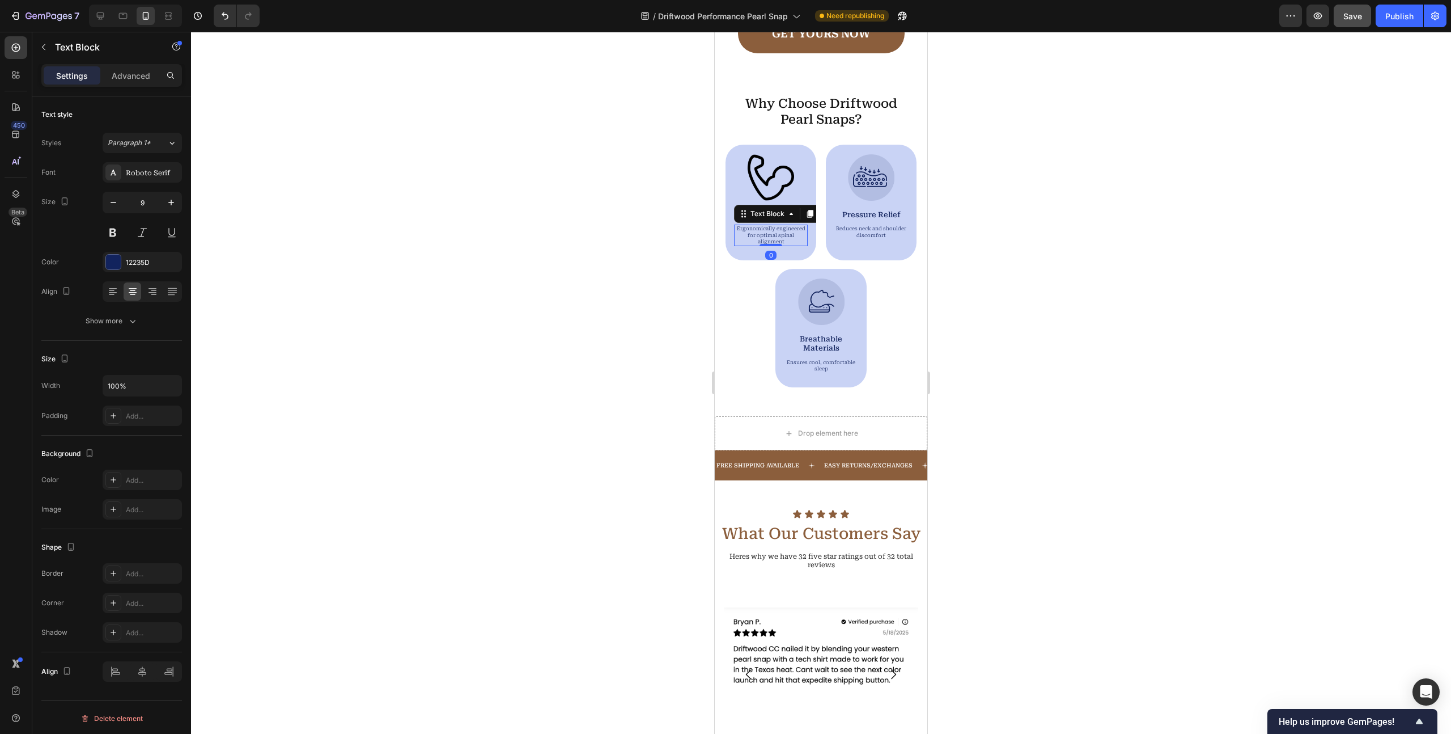
click at [778, 236] on p "Ergonomically engineered for optimal spinal alignment" at bounding box center [770, 235] width 71 height 19
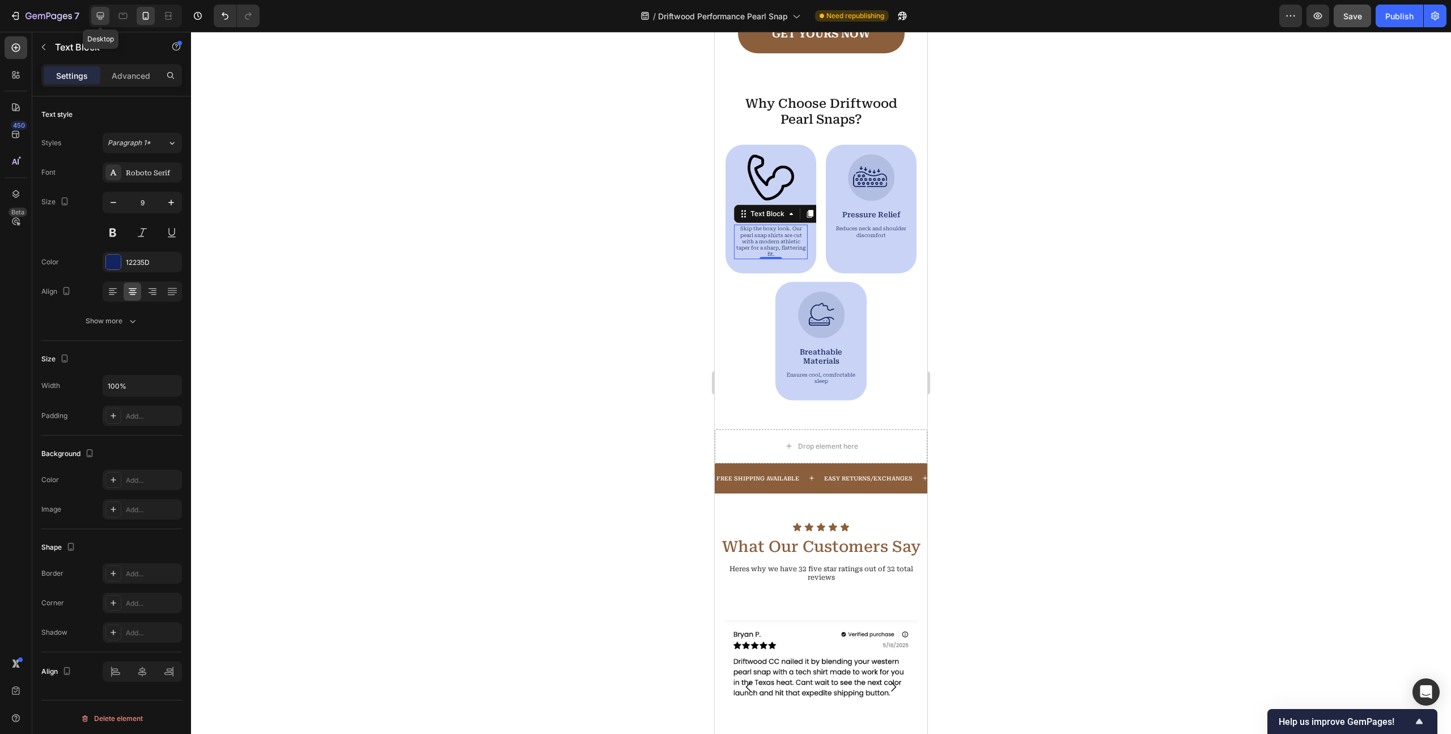
click at [99, 22] on div at bounding box center [100, 16] width 18 height 18
type input "20"
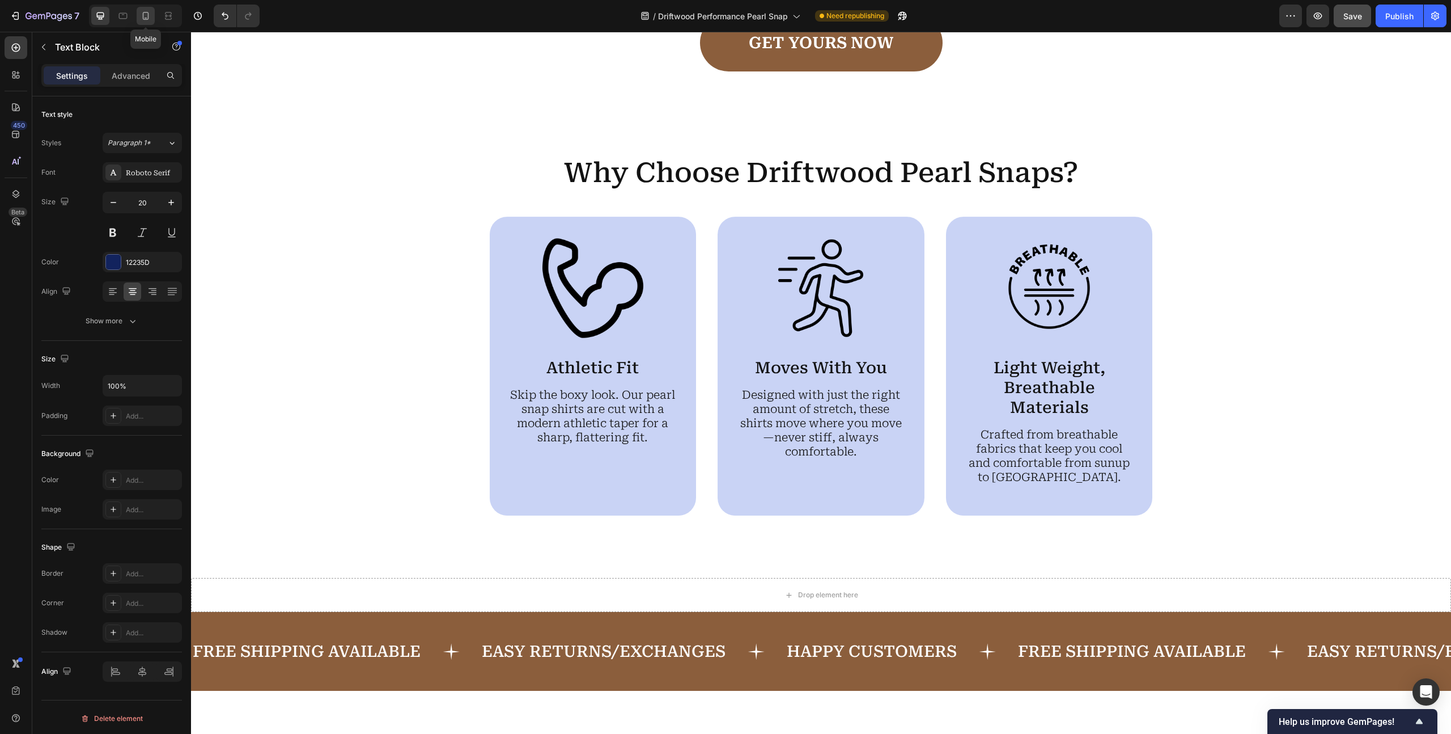
scroll to position [992, 0]
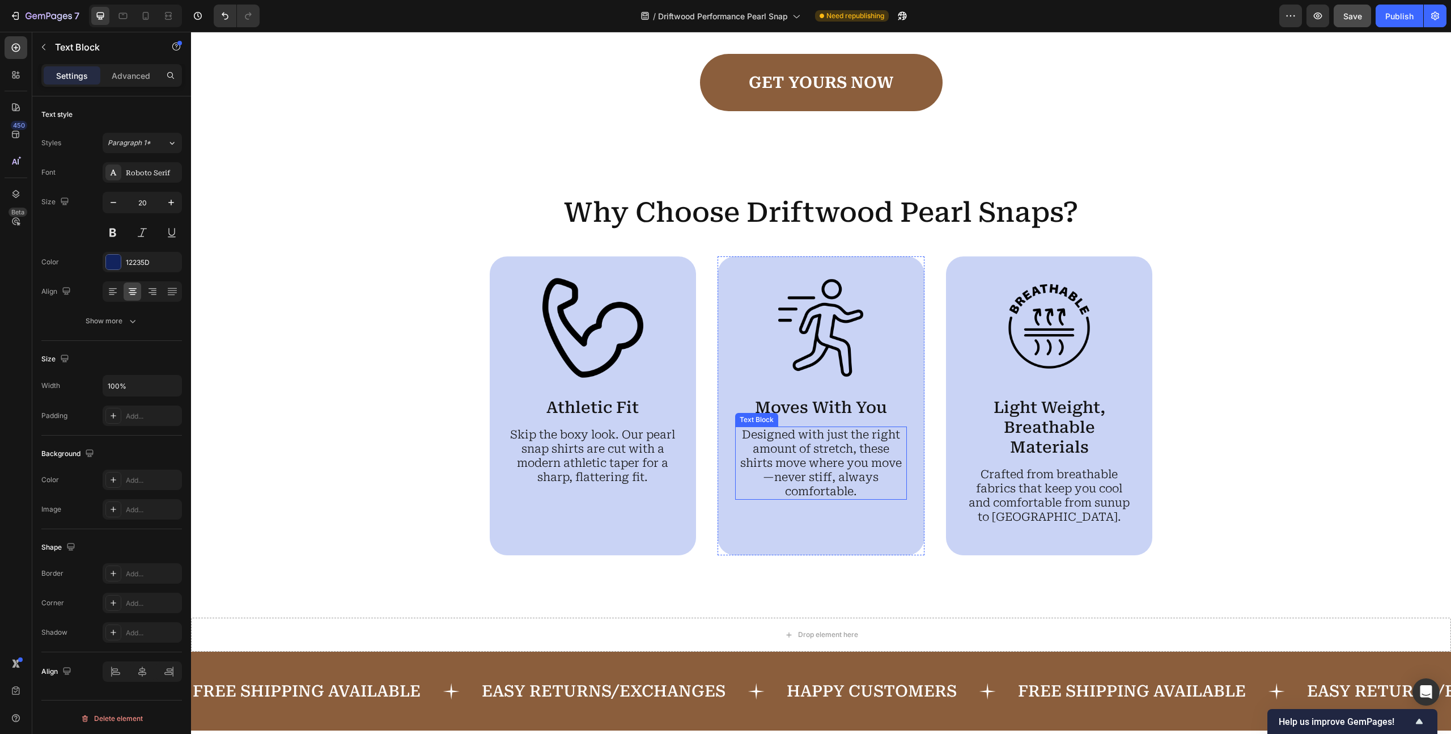
click at [796, 438] on p "Designed with just the right amount of stretch, these shirts move where you mov…" at bounding box center [822, 463] width 170 height 71
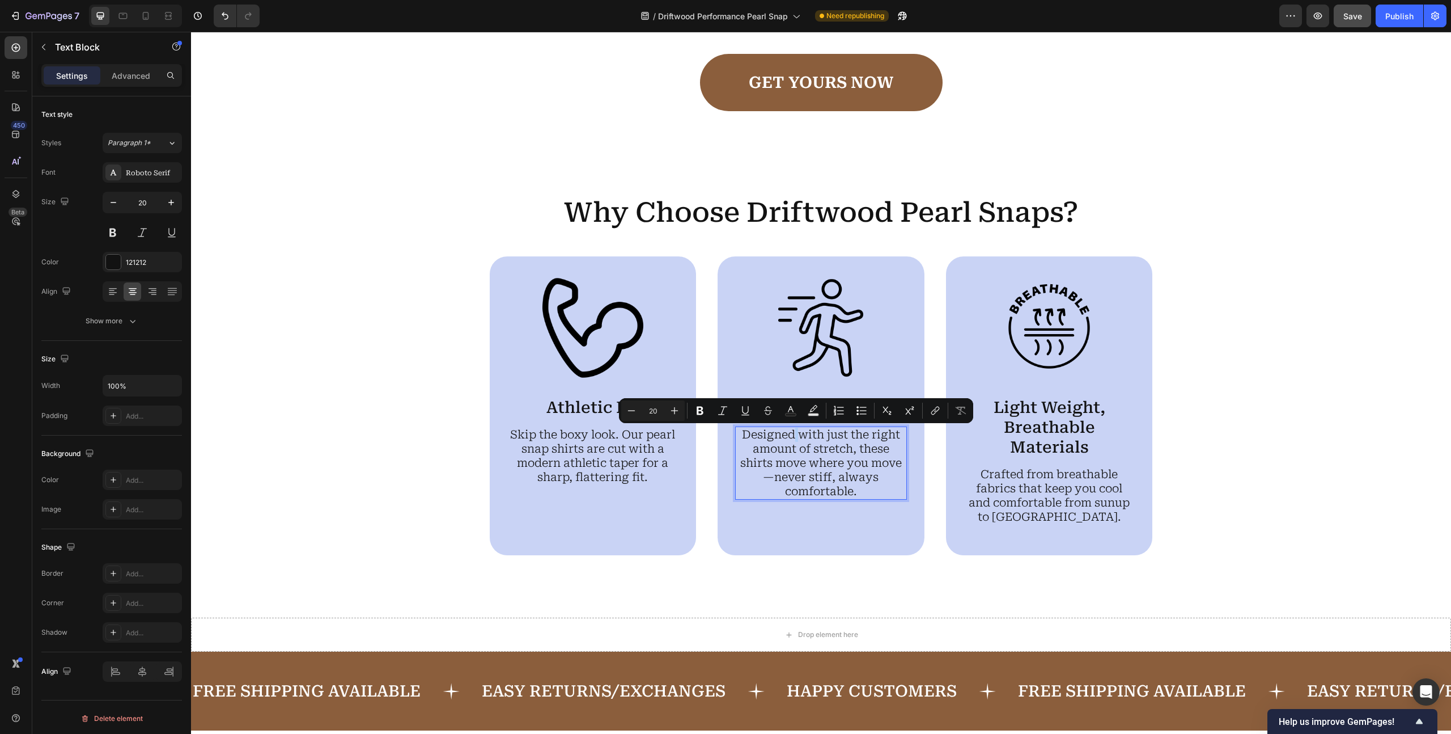
click at [796, 438] on p "Designed with just the right amount of stretch, these shirts move where you mov…" at bounding box center [822, 463] width 170 height 71
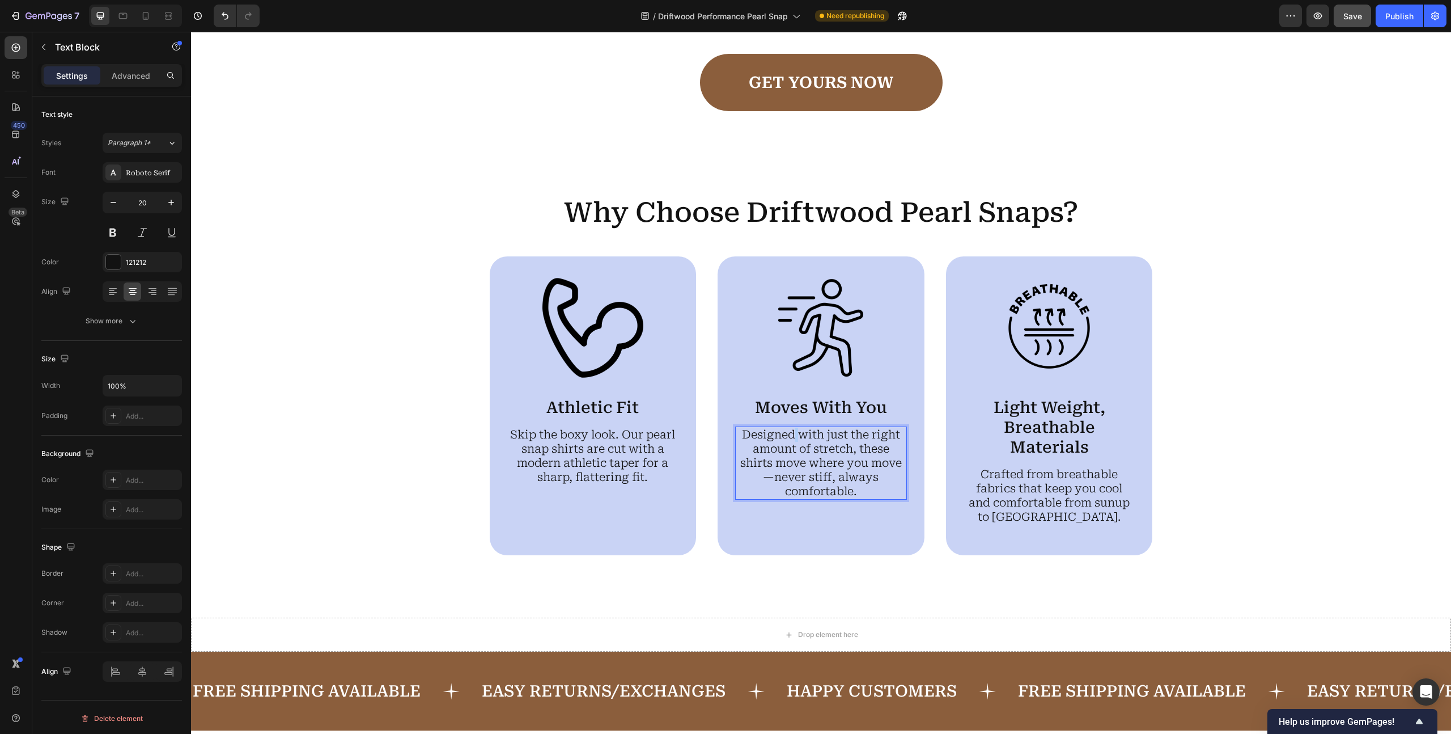
click at [796, 438] on p "Designed with just the right amount of stretch, these shirts move where you mov…" at bounding box center [822, 463] width 170 height 71
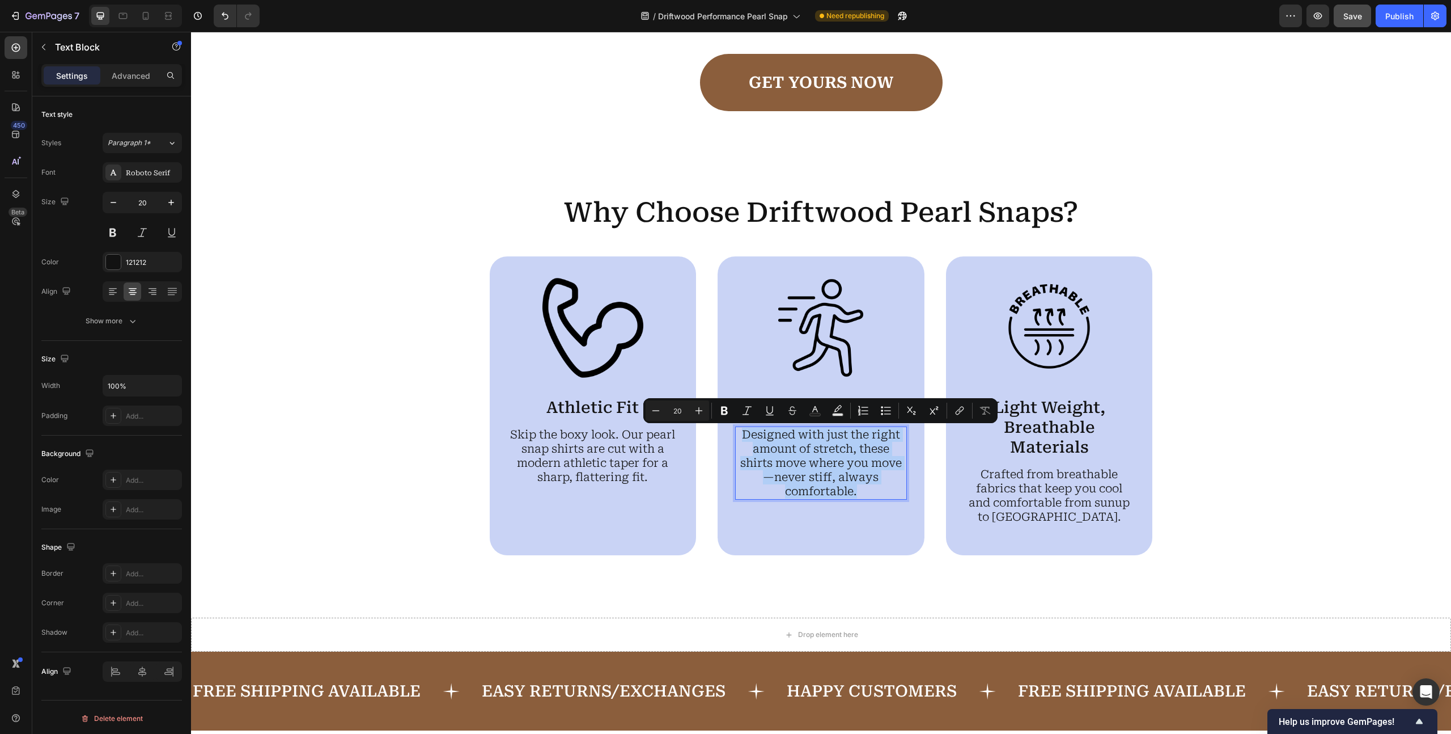
copy p "Designed with just the right amount of stretch, these shirts move where you mov…"
click at [323, 318] on div "Why Choose Driftwood Pearl Snaps? Heading Image Athletic Fit Text Block Skip th…" at bounding box center [821, 374] width 1238 height 361
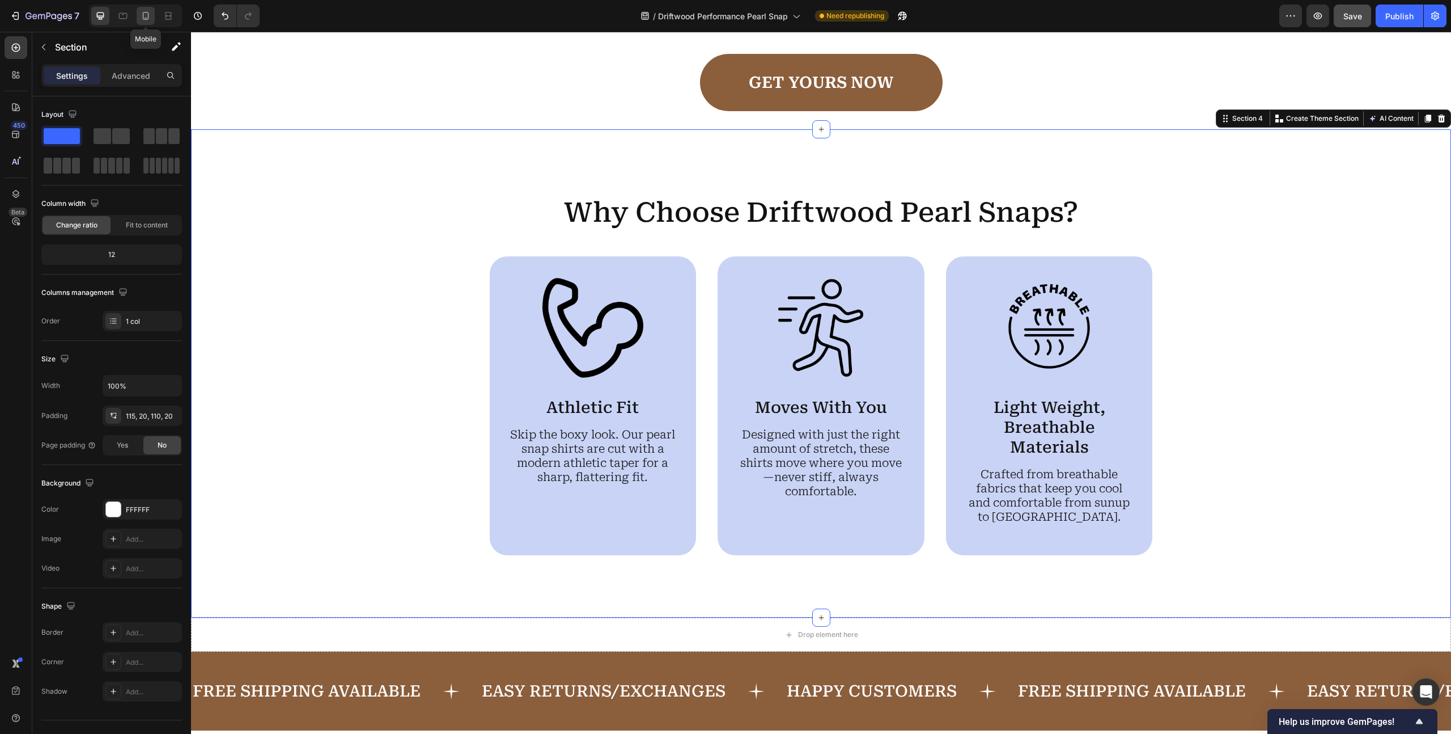
click at [141, 17] on icon at bounding box center [145, 15] width 11 height 11
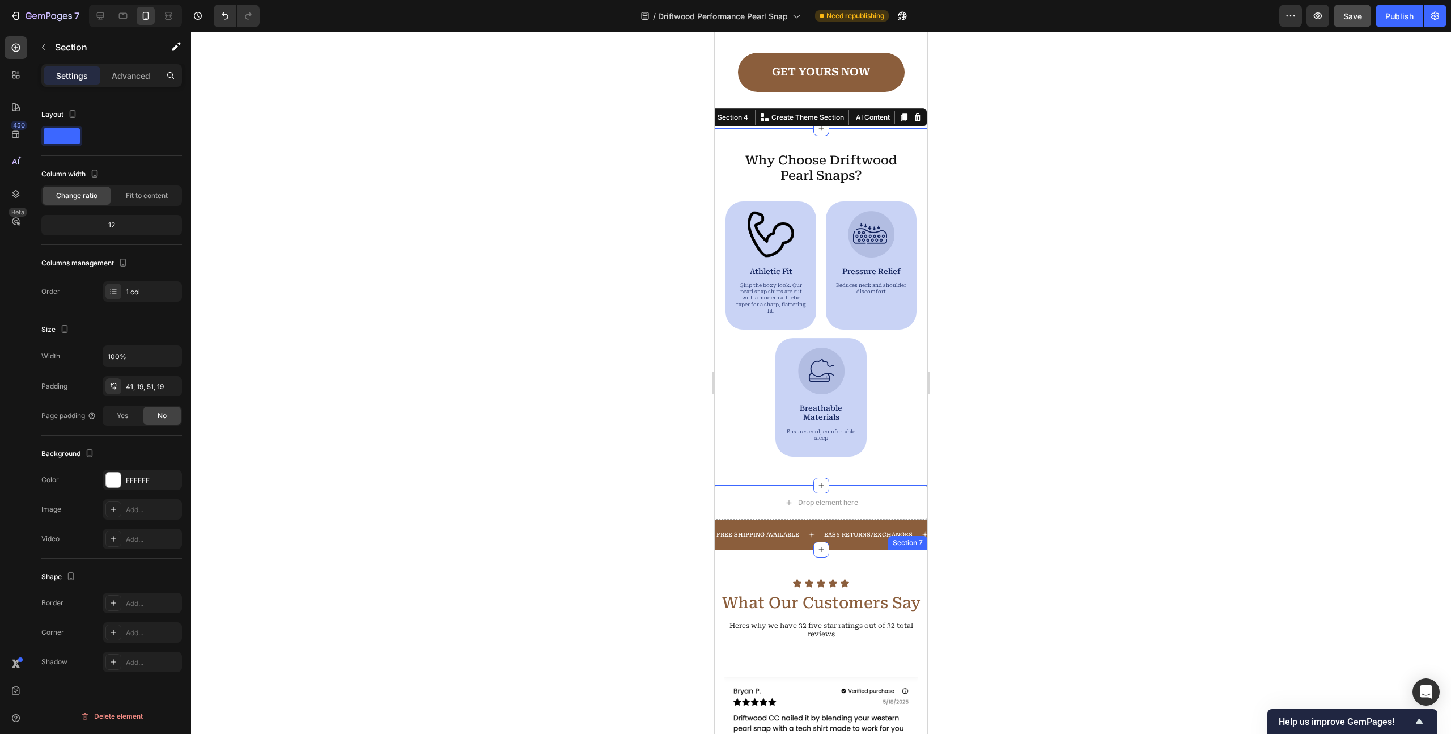
scroll to position [687, 0]
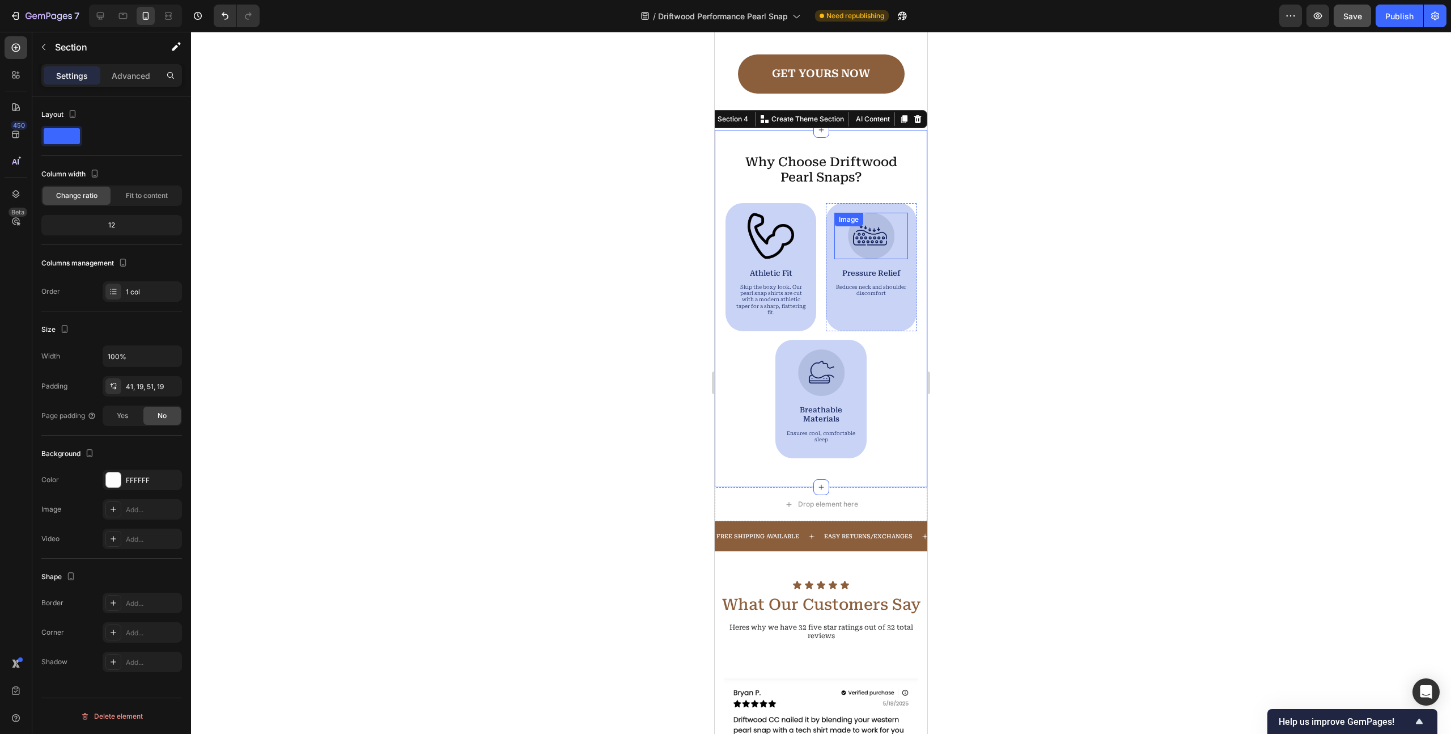
click at [872, 247] on img at bounding box center [871, 236] width 46 height 46
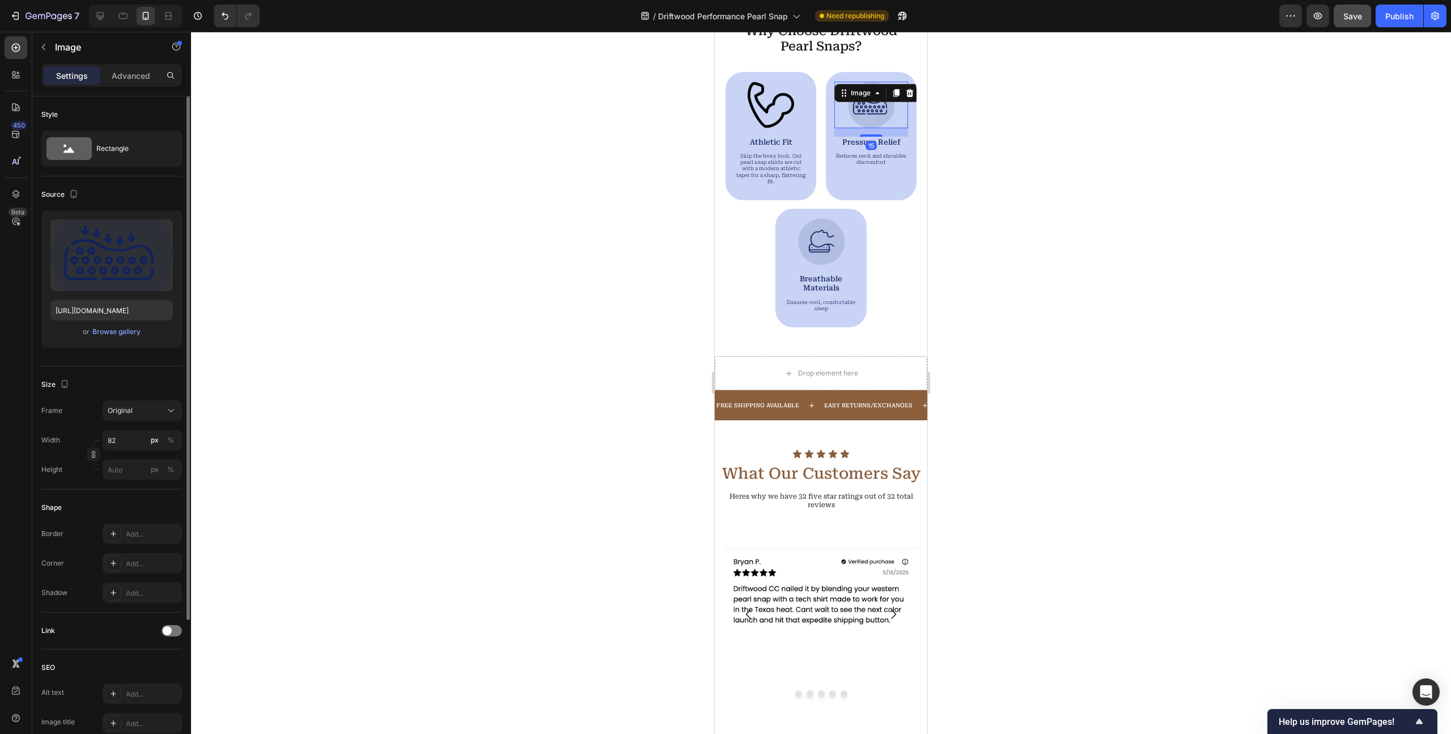
click at [112, 338] on div "or Browse gallery" at bounding box center [111, 332] width 122 height 14
click at [119, 329] on div "Browse gallery" at bounding box center [116, 332] width 48 height 10
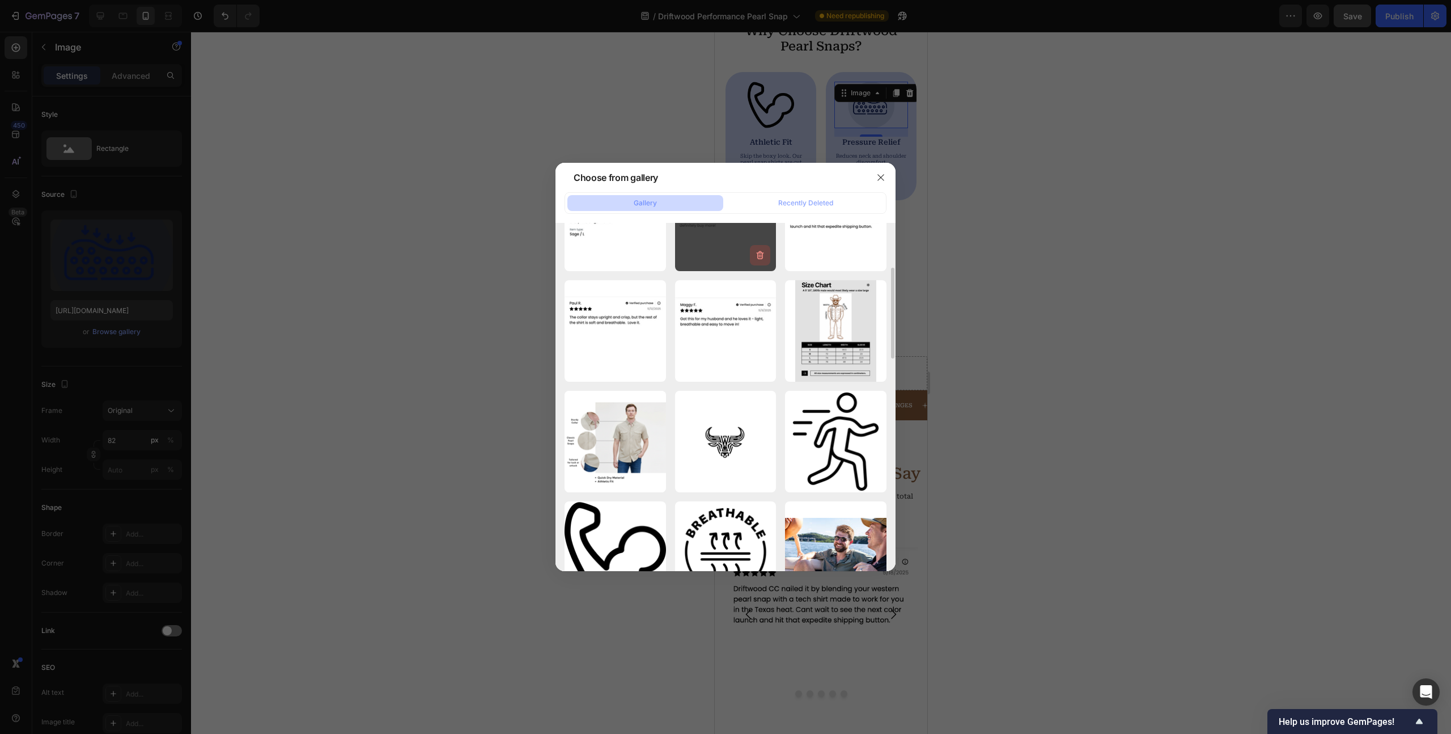
scroll to position [176, 0]
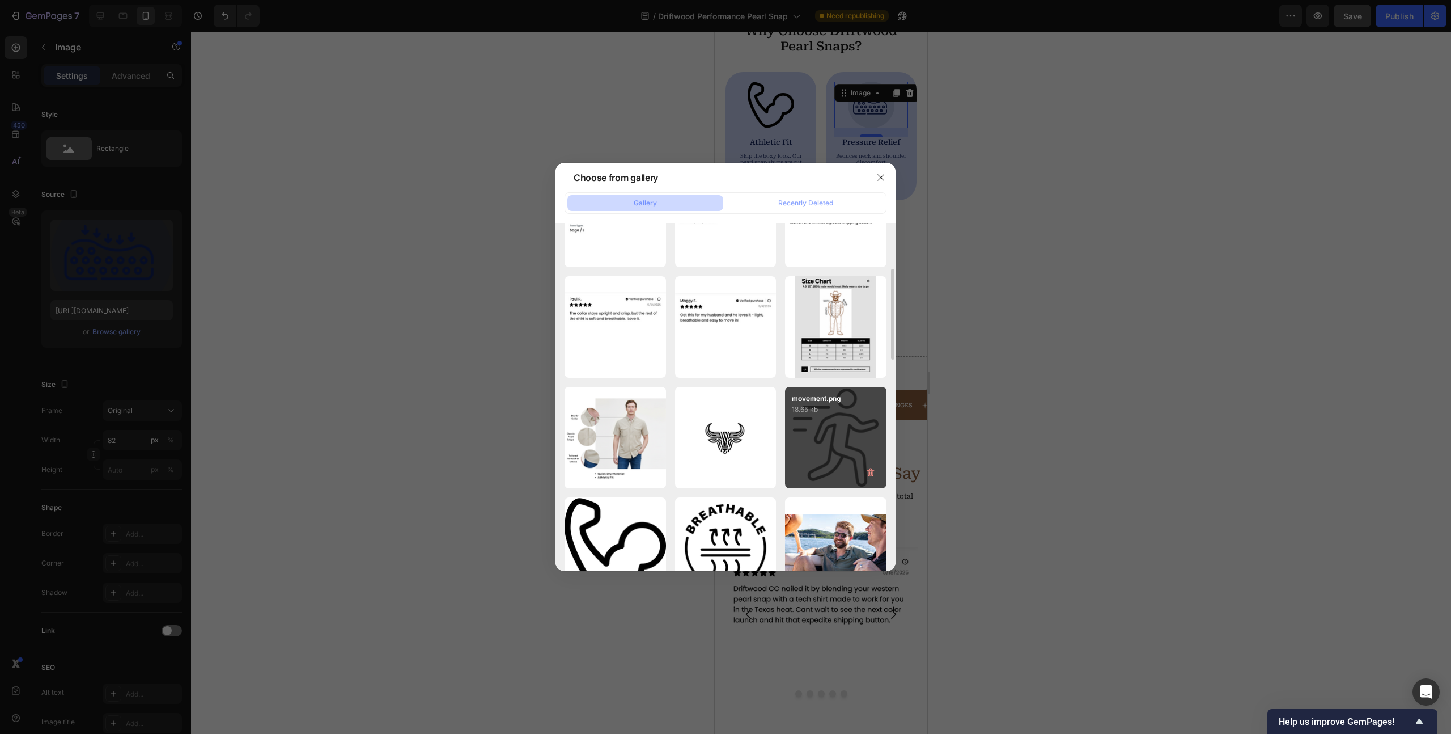
click at [813, 442] on div "movement.png 18.65 kb" at bounding box center [835, 437] width 101 height 101
type input "[URL][DOMAIN_NAME]"
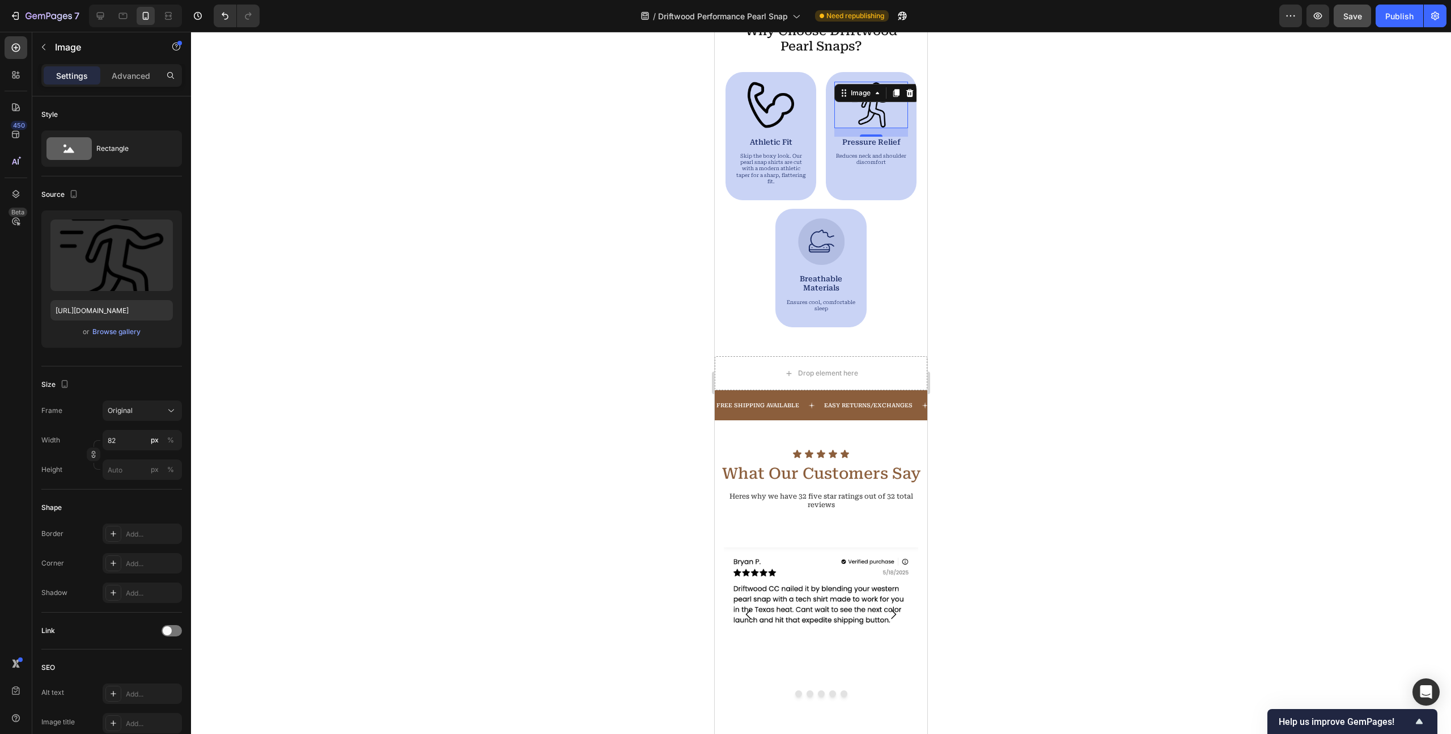
click at [870, 146] on div "15" at bounding box center [871, 145] width 11 height 9
click at [874, 141] on div "15" at bounding box center [871, 145] width 11 height 9
click at [874, 173] on div "Image 15 Pressure Relief Text Block Reduces neck and shoulder discomfort Text B…" at bounding box center [871, 126] width 91 height 109
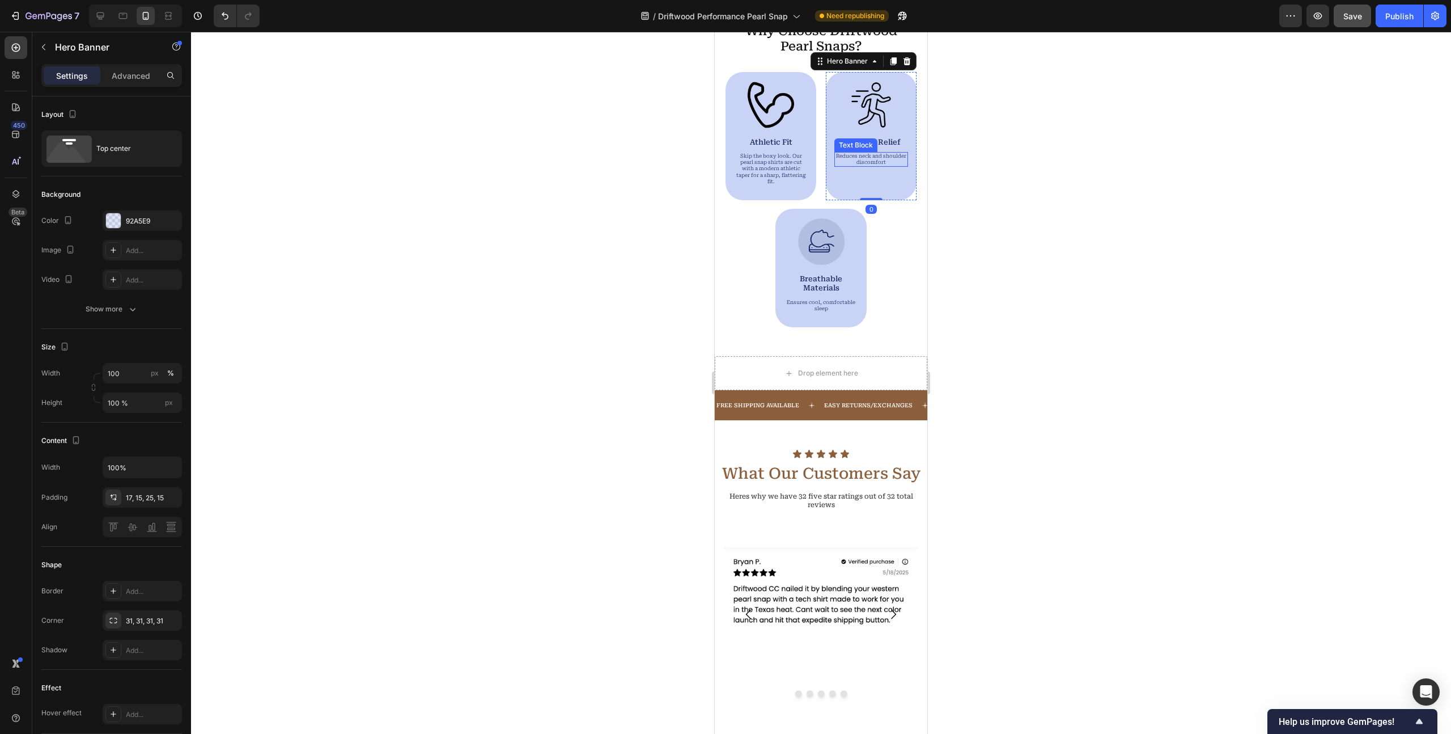
click at [892, 143] on p "Pressure Relief" at bounding box center [871, 142] width 71 height 9
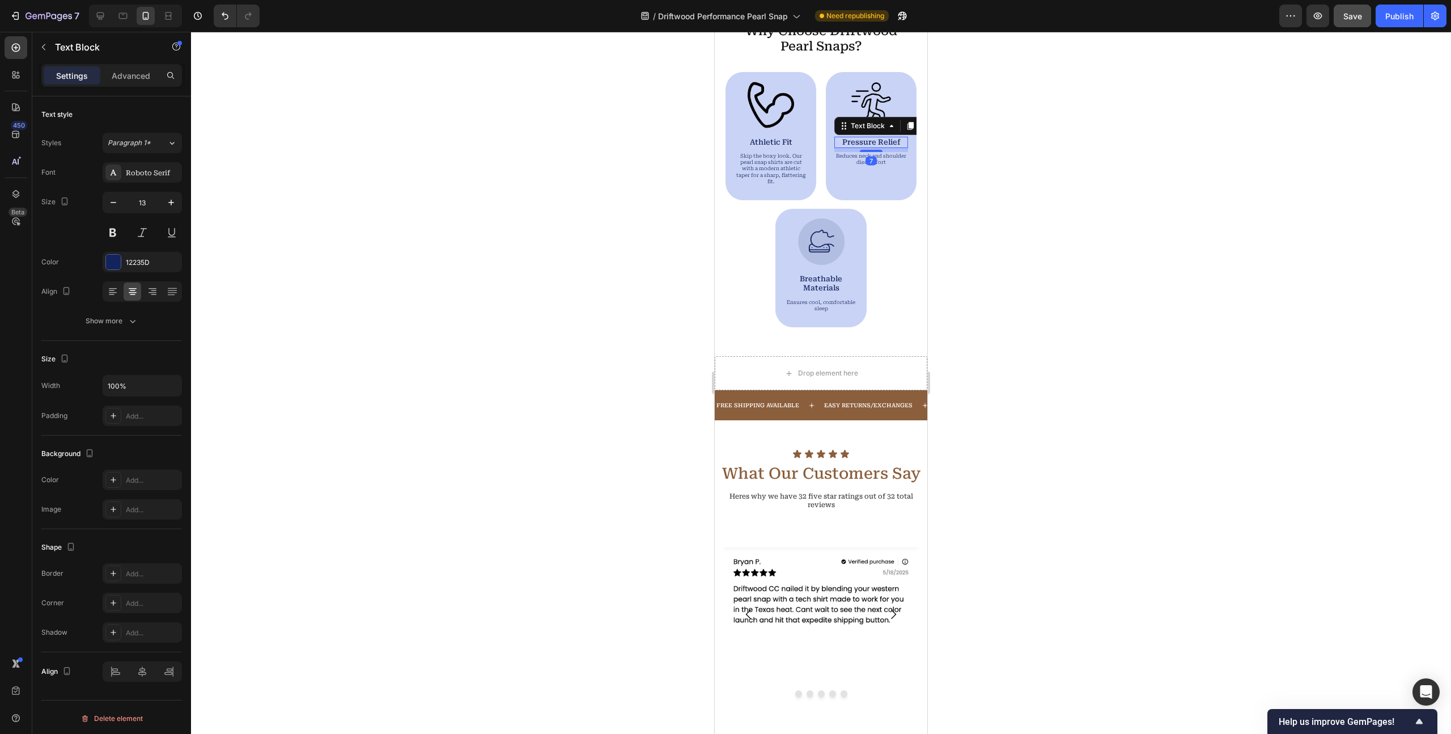
click at [890, 143] on p "Pressure Relief" at bounding box center [871, 142] width 71 height 9
click at [883, 160] on p "Reduces neck and shoulder discomfort" at bounding box center [871, 159] width 71 height 13
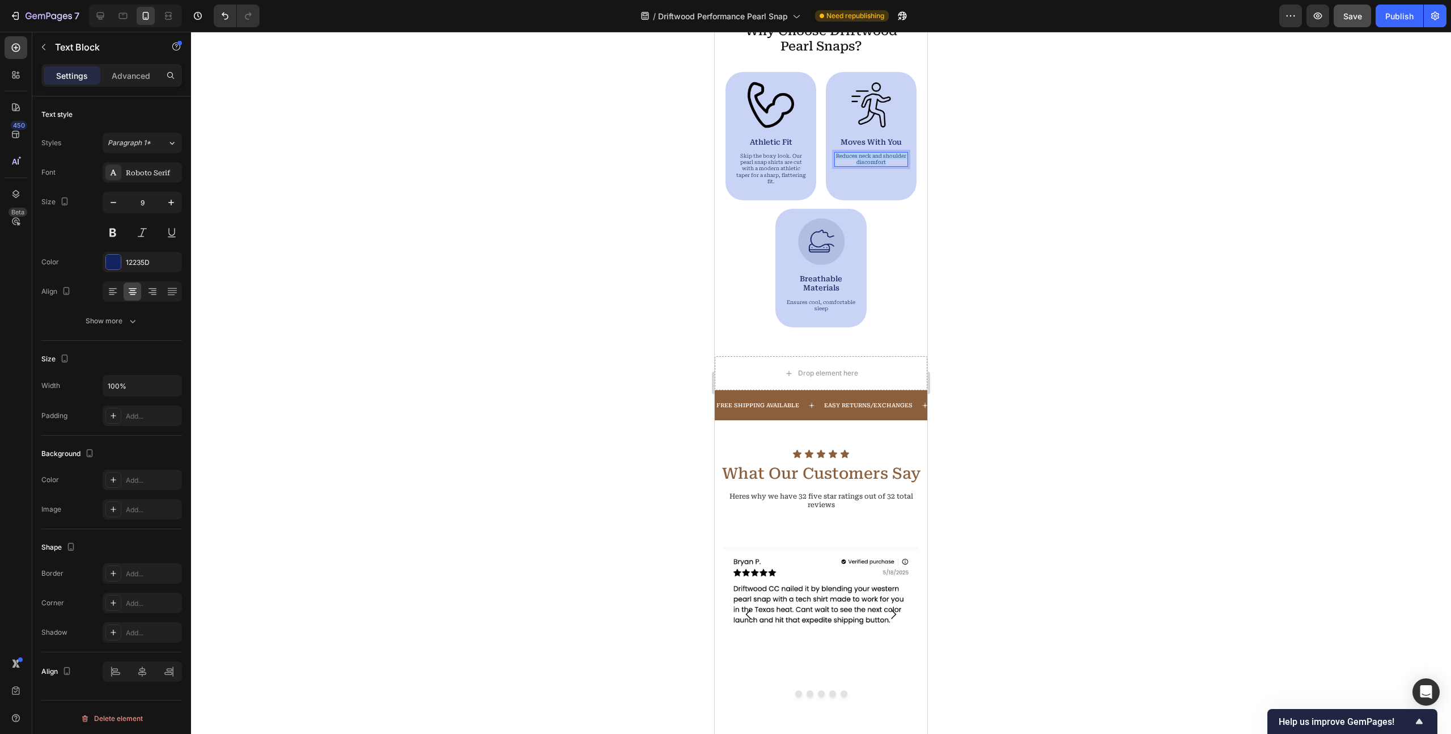
click at [883, 160] on p "Reduces neck and shoulder discomfort" at bounding box center [871, 159] width 71 height 13
click at [818, 236] on div "Image" at bounding box center [821, 241] width 75 height 46
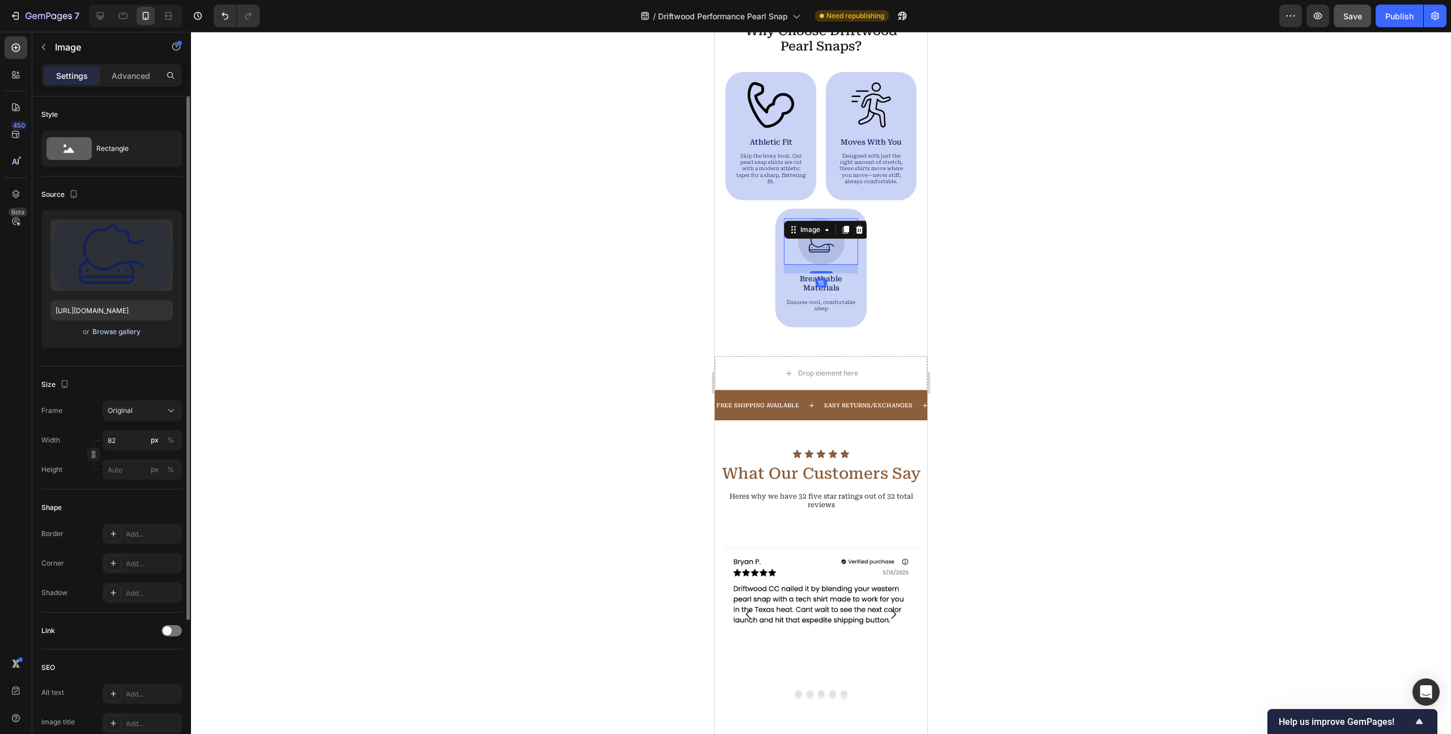
click at [112, 335] on div "Browse gallery" at bounding box center [116, 332] width 48 height 10
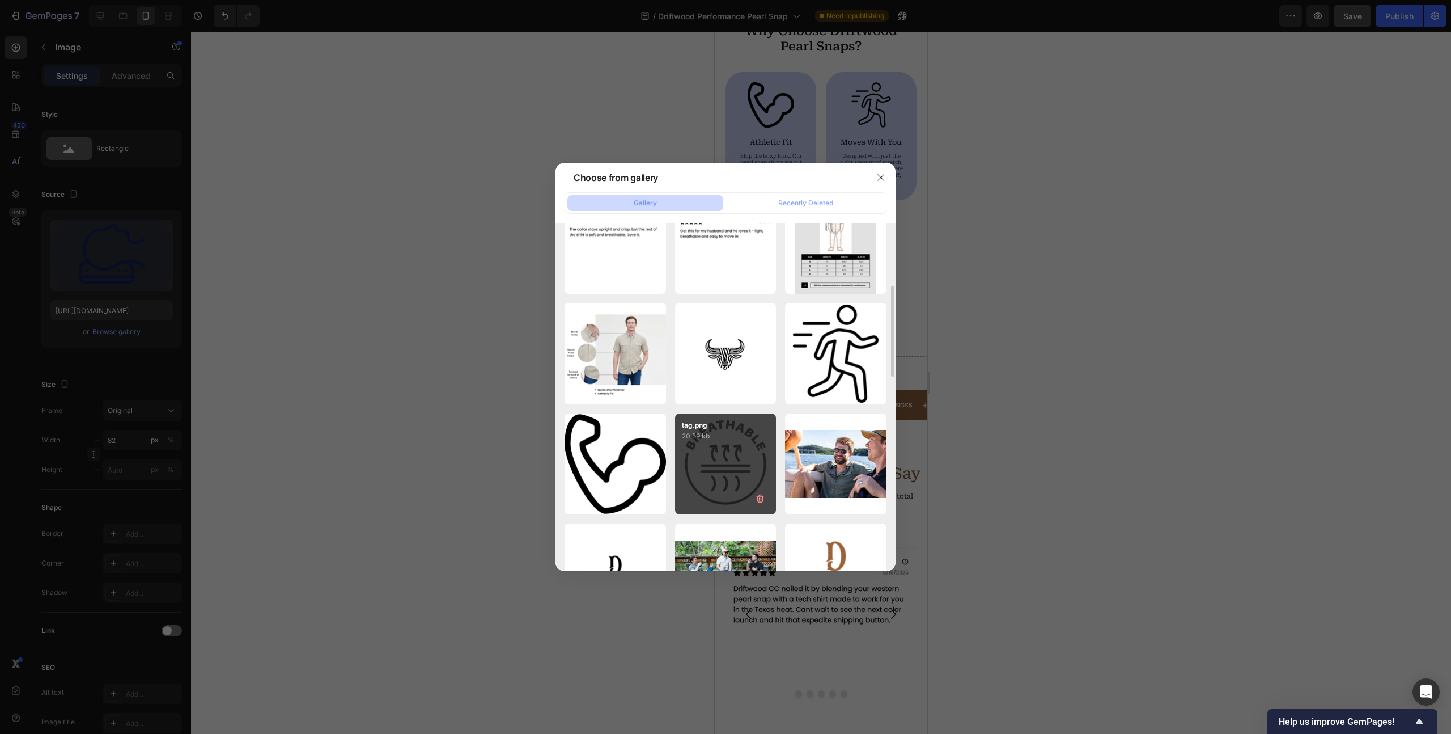
scroll to position [261, 0]
click at [733, 448] on div "tag.png 20.59 kb" at bounding box center [725, 462] width 101 height 101
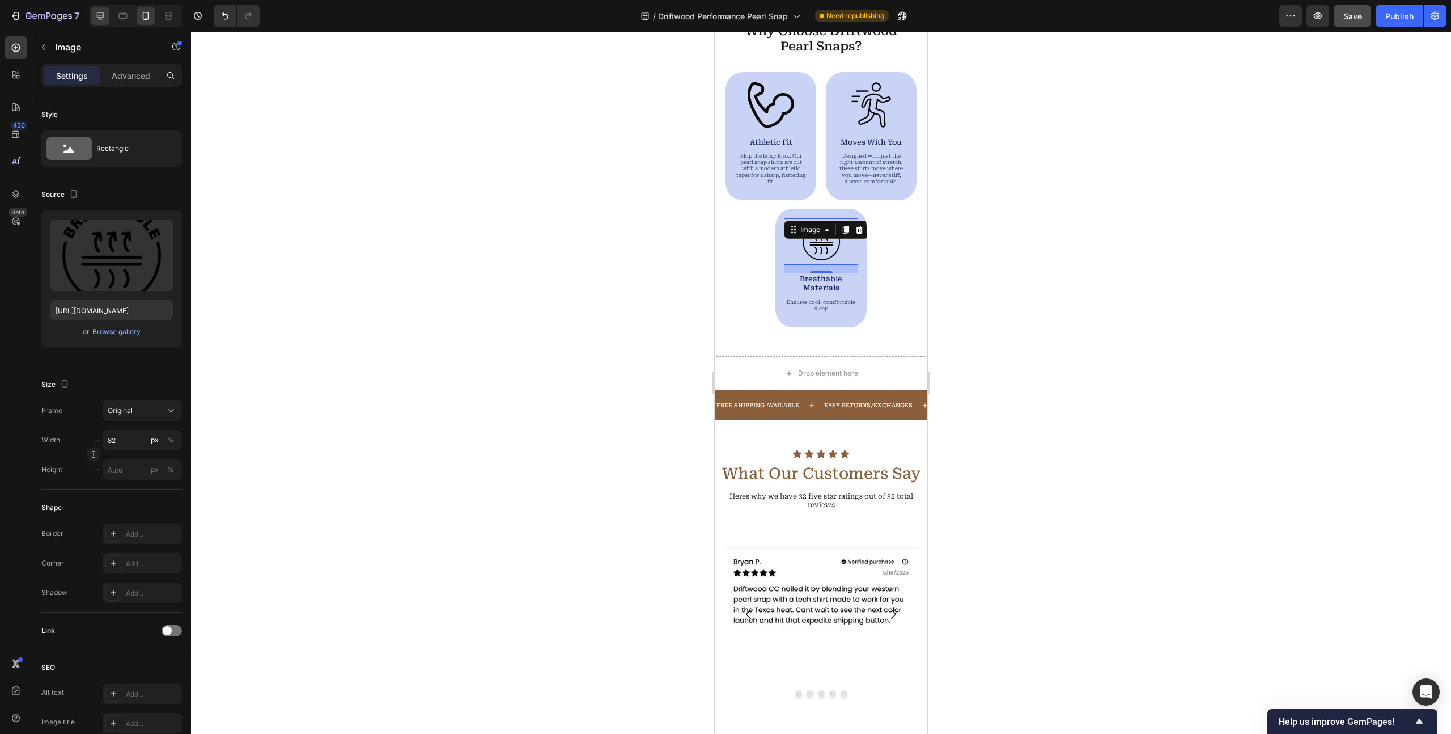
click at [107, 17] on div at bounding box center [100, 16] width 18 height 18
type input "[URL][DOMAIN_NAME]"
type input "178"
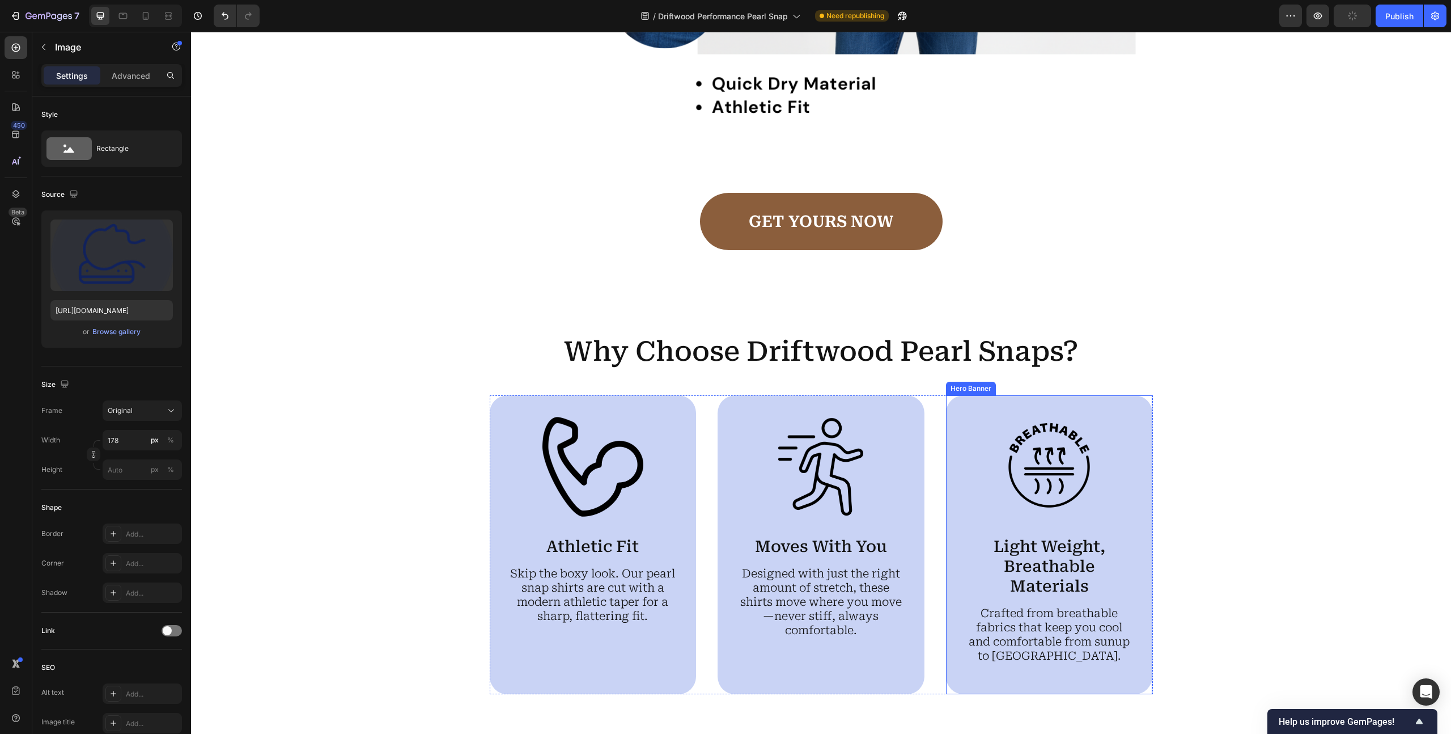
scroll to position [995, 0]
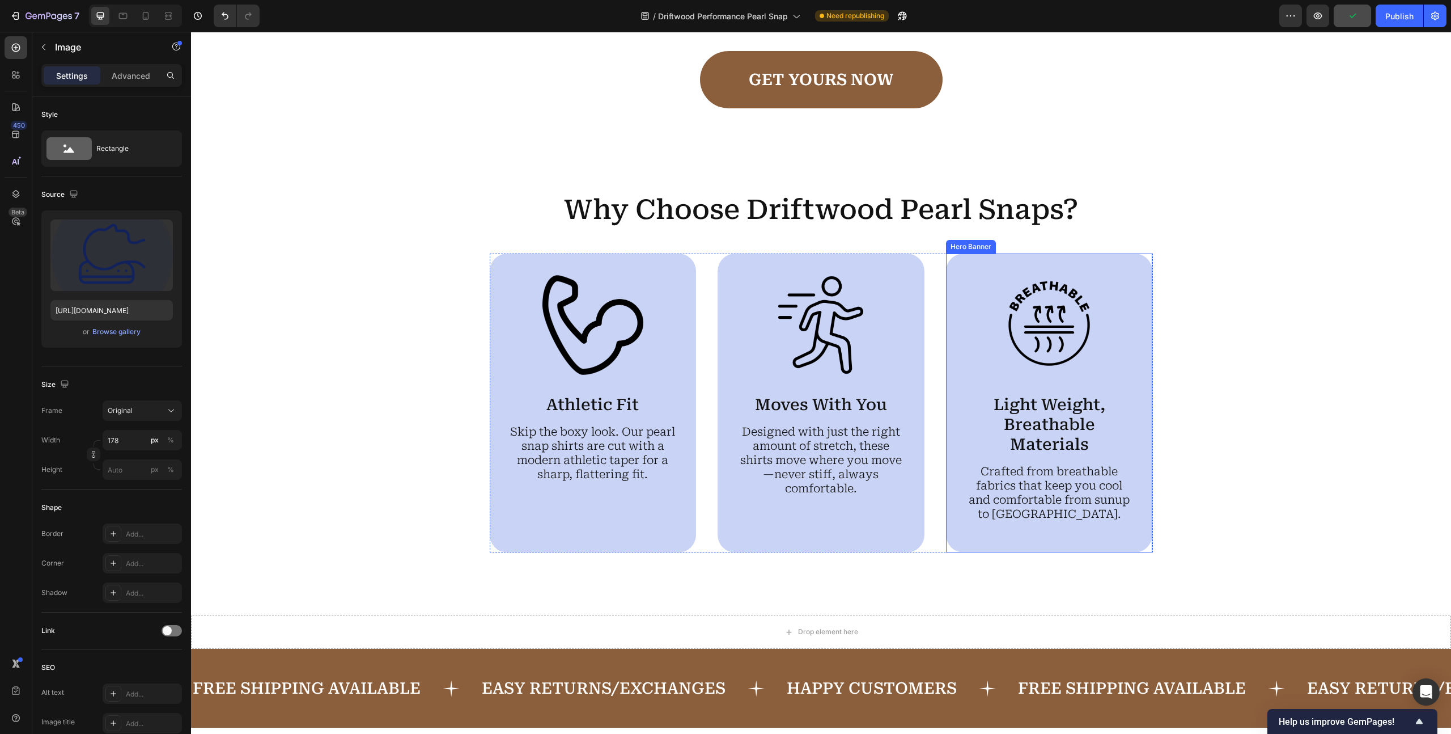
click at [1029, 492] on p "Crafted from breathable fabrics that keep you cool and comfortable from sunup t…" at bounding box center [1050, 492] width 170 height 57
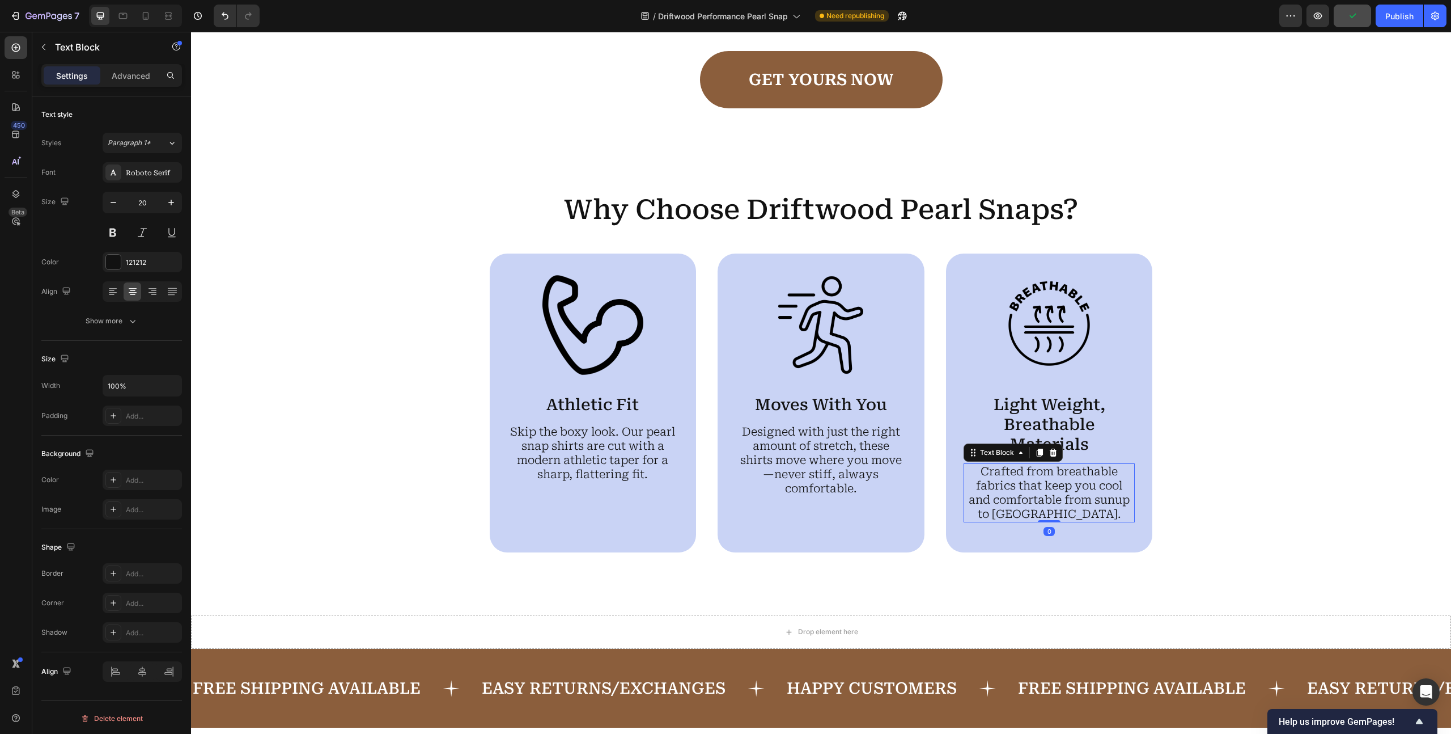
click at [1029, 492] on p "Crafted from breathable fabrics that keep you cool and comfortable from sunup t…" at bounding box center [1050, 492] width 170 height 57
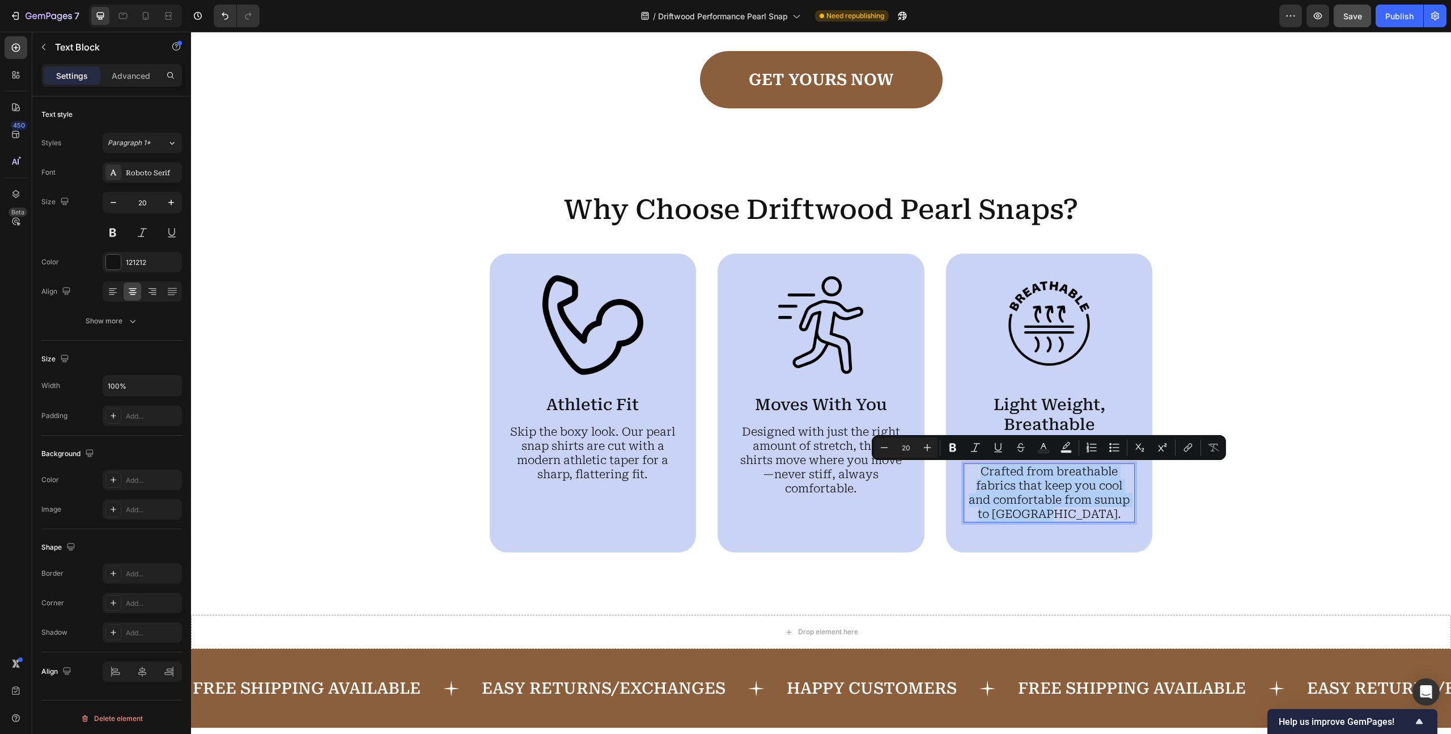
copy p "Crafted from breathable fabrics that keep you cool and comfortable from sunup t…"
click at [144, 11] on icon at bounding box center [145, 15] width 11 height 11
type input "9"
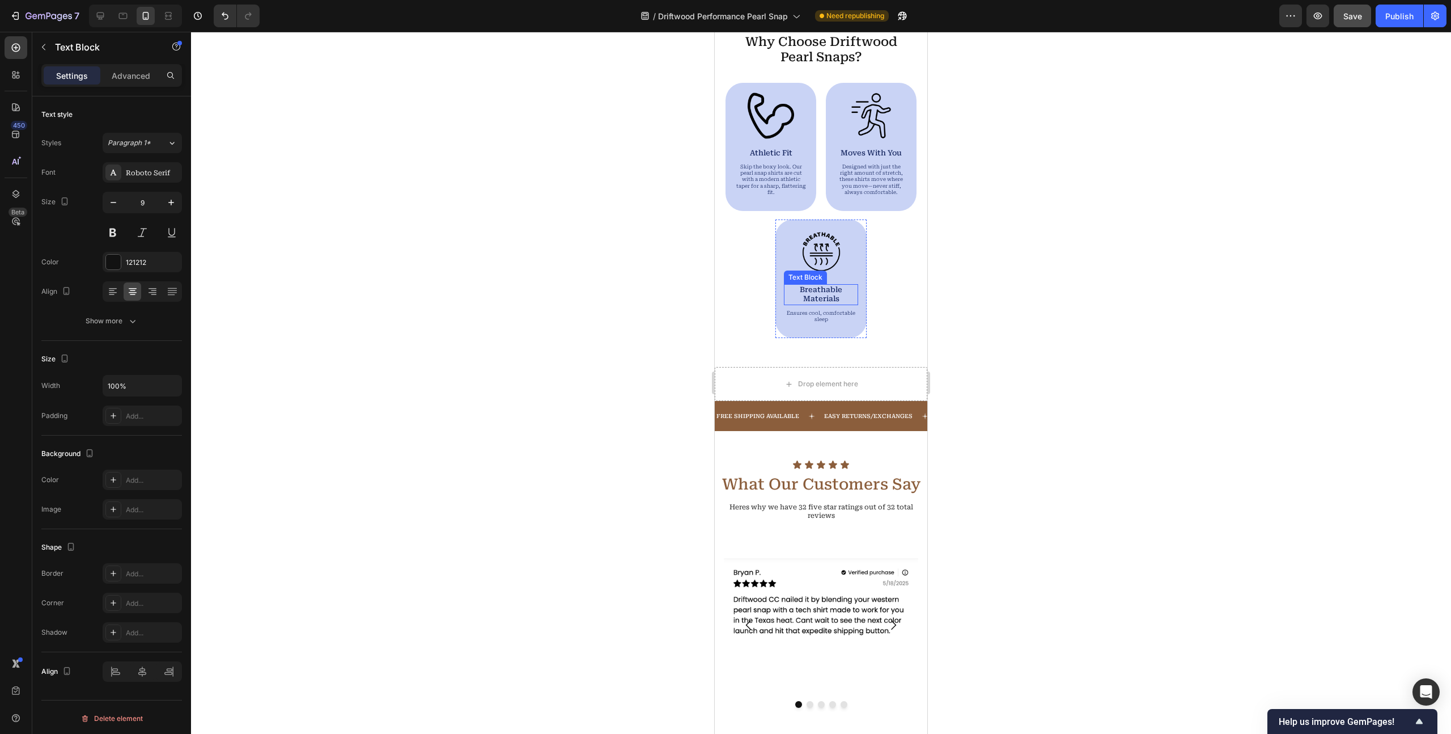
scroll to position [955, 0]
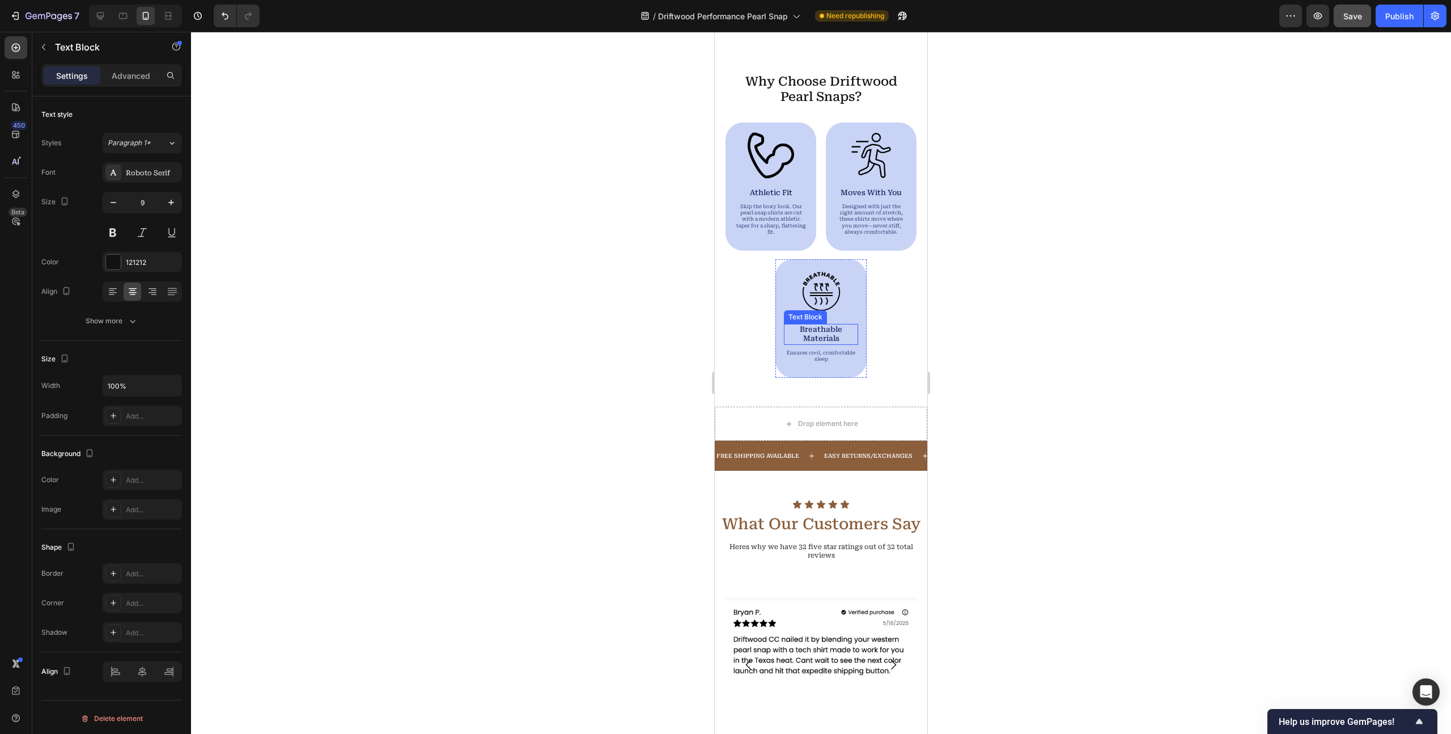
click at [835, 334] on p "Breathable Materials" at bounding box center [821, 334] width 73 height 19
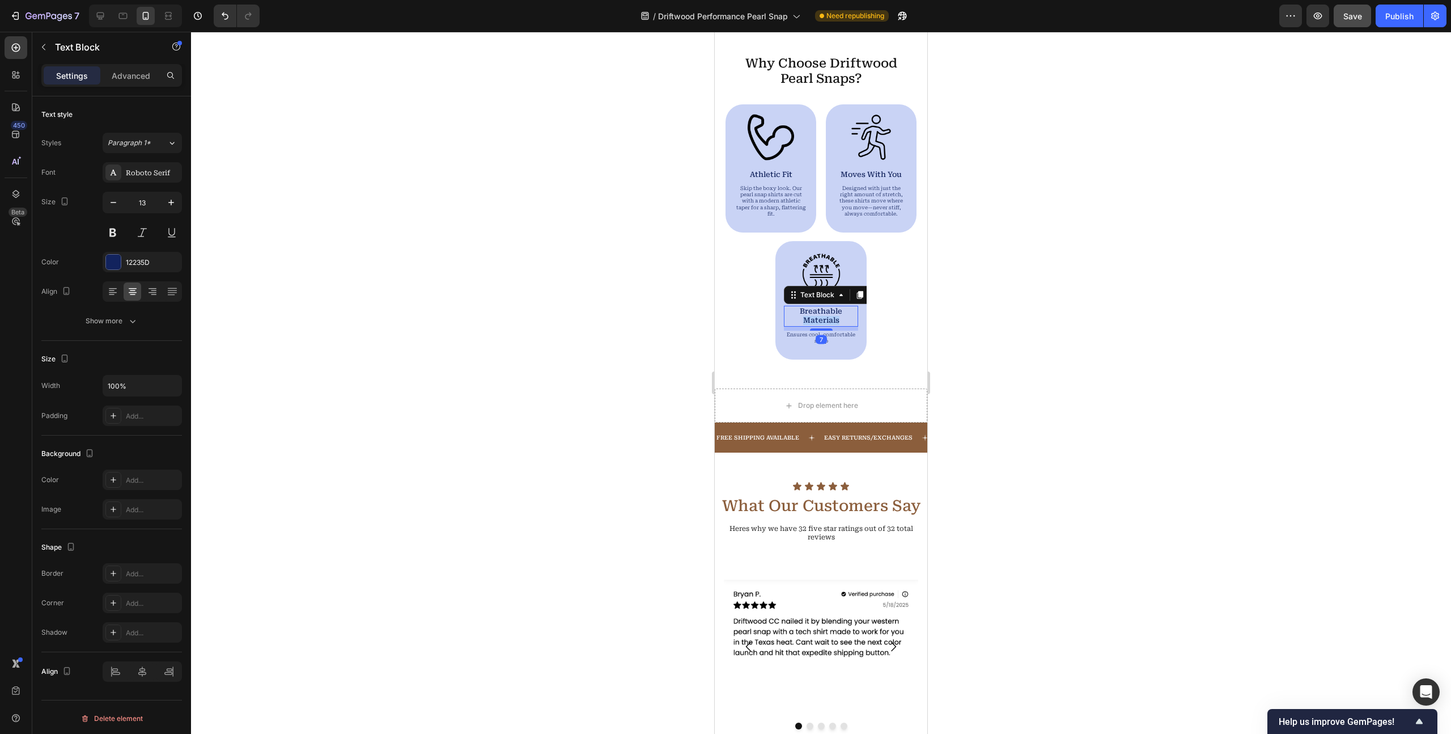
scroll to position [937, 0]
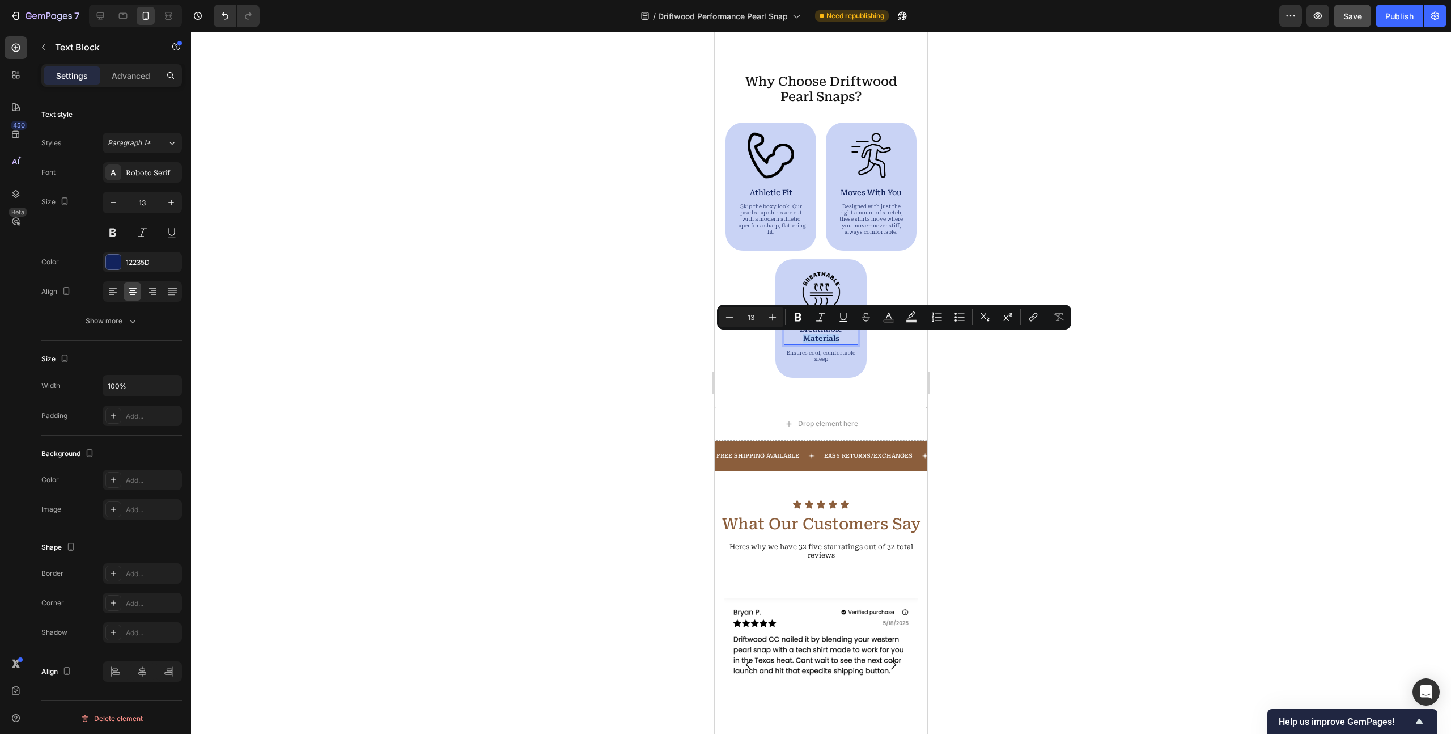
click at [841, 341] on p "Breathable Materials" at bounding box center [821, 334] width 73 height 19
click at [841, 339] on p "Breathable Materials" at bounding box center [821, 334] width 73 height 19
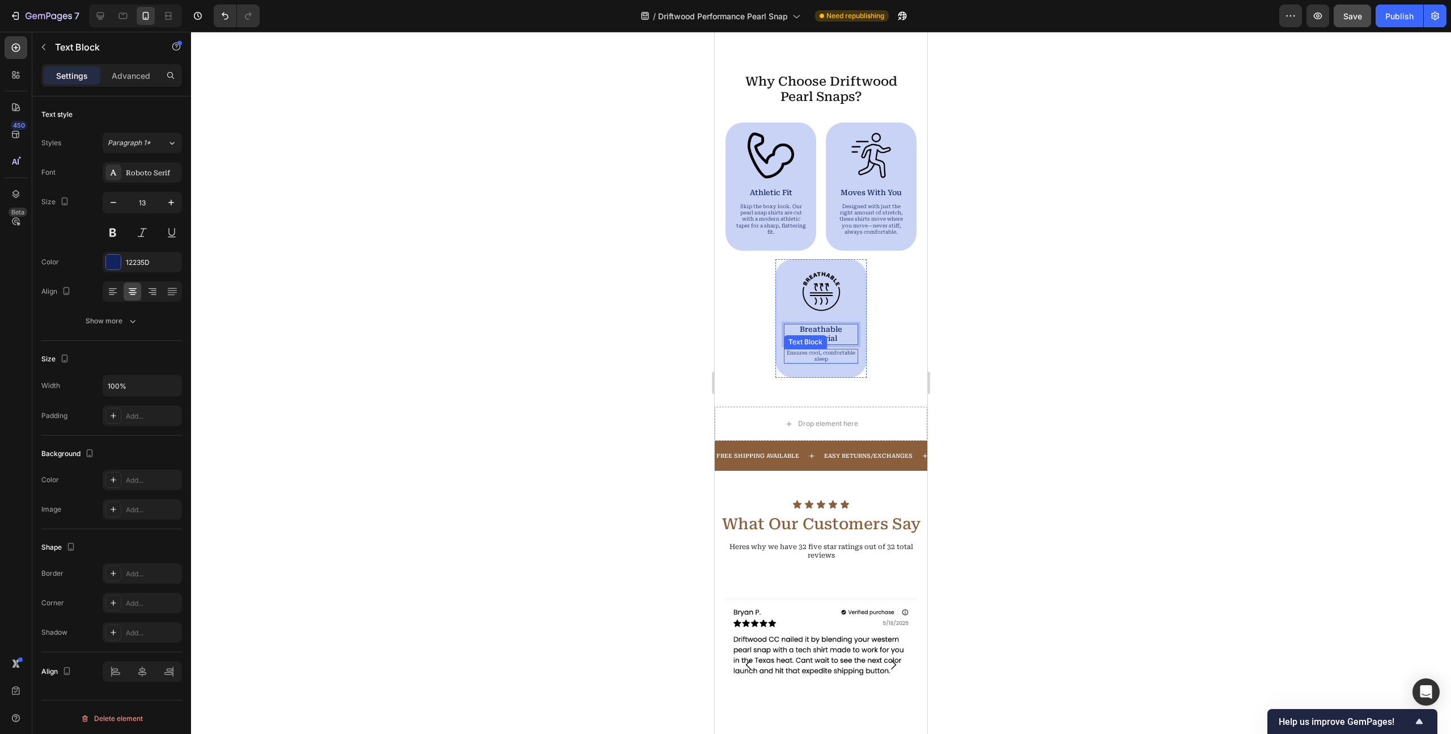
click at [817, 359] on p "Ensures cool, comfortable sleep" at bounding box center [821, 356] width 73 height 13
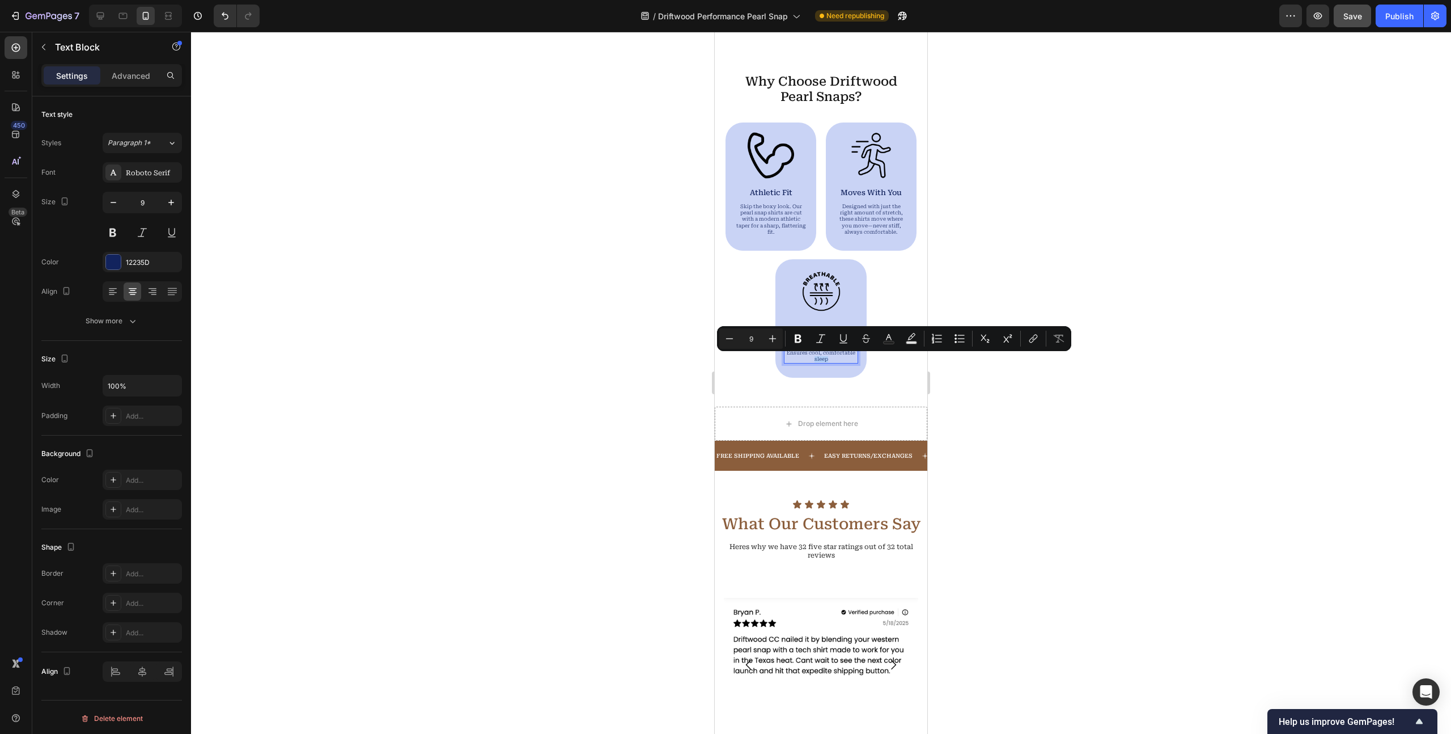
click at [817, 359] on p "Ensures cool, comfortable sleep" at bounding box center [821, 356] width 73 height 13
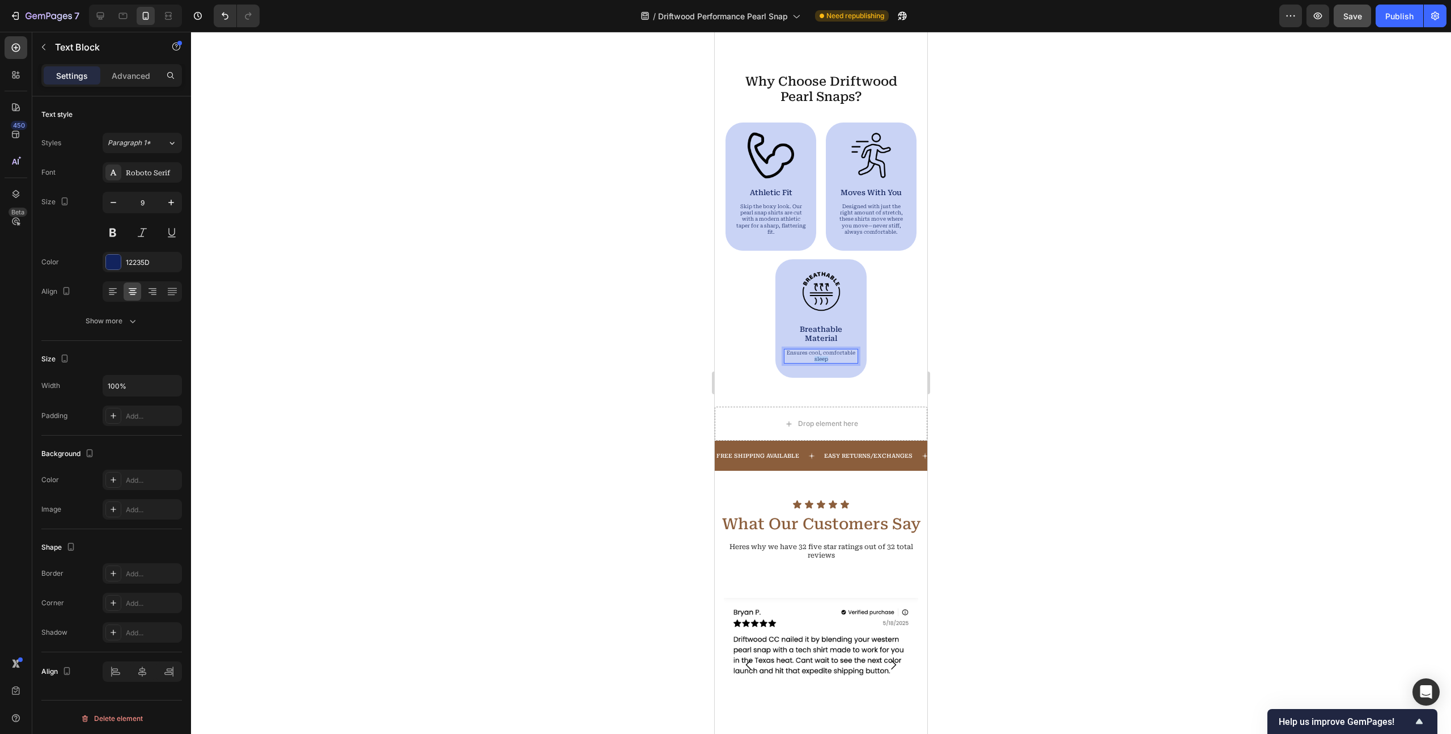
click at [817, 359] on p "Ensures cool, comfortable sleep" at bounding box center [821, 356] width 73 height 13
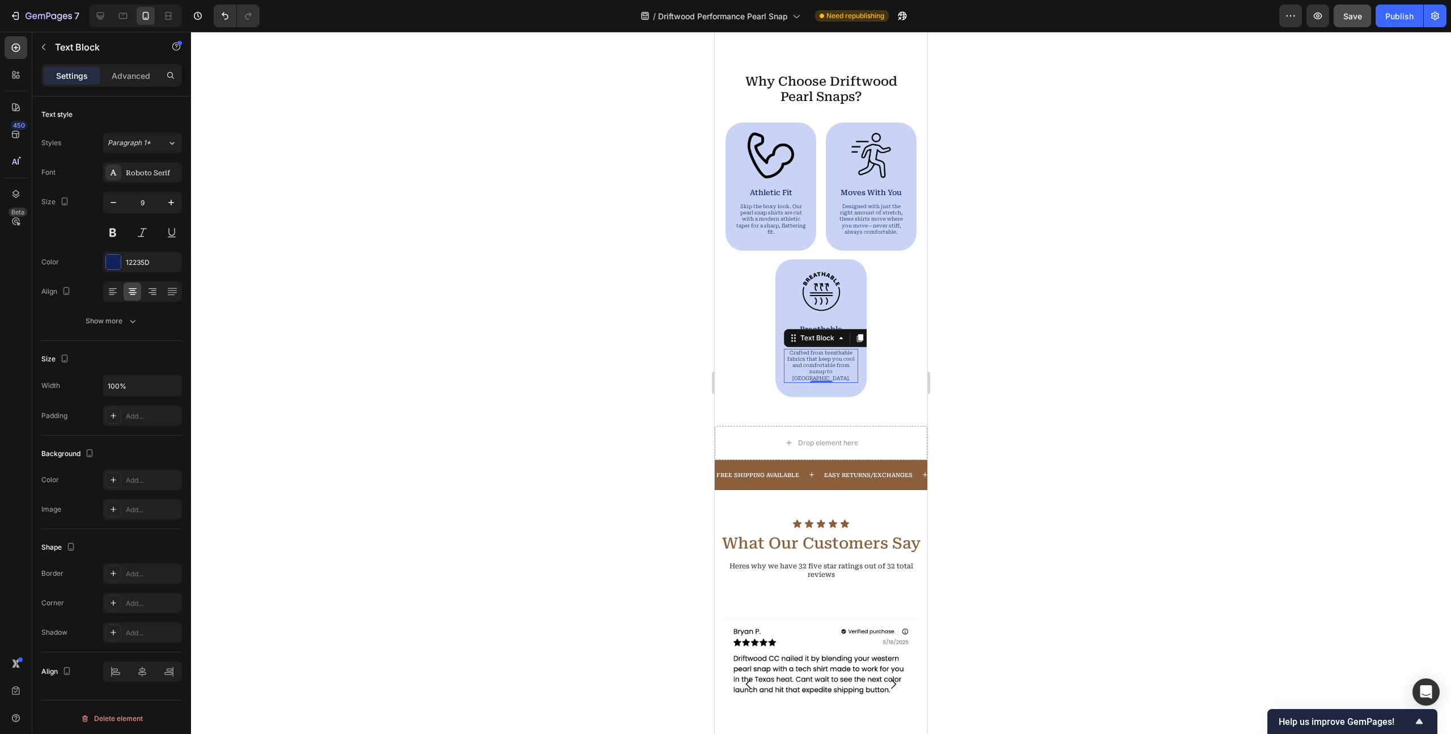
click at [1002, 392] on div at bounding box center [821, 383] width 1260 height 702
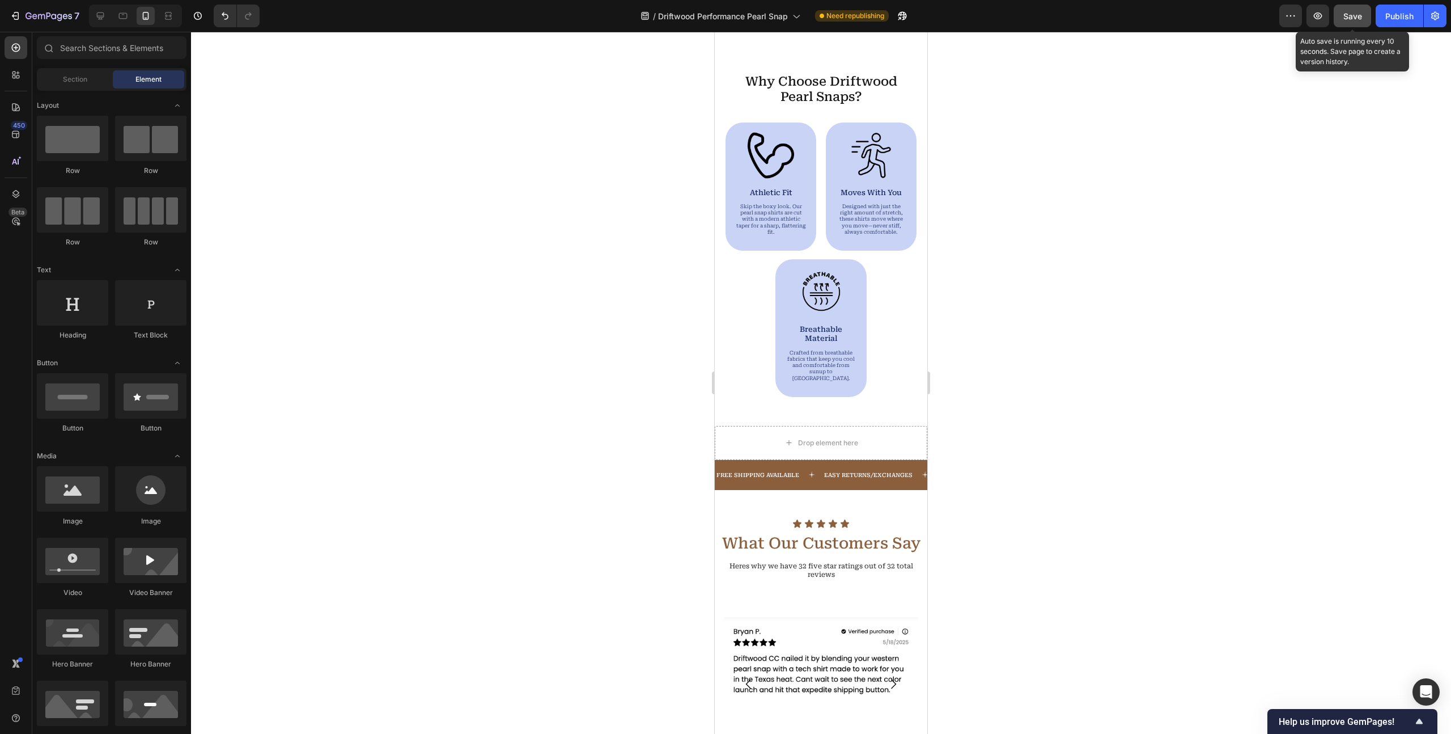
click at [1355, 15] on span "Save" at bounding box center [1353, 16] width 19 height 10
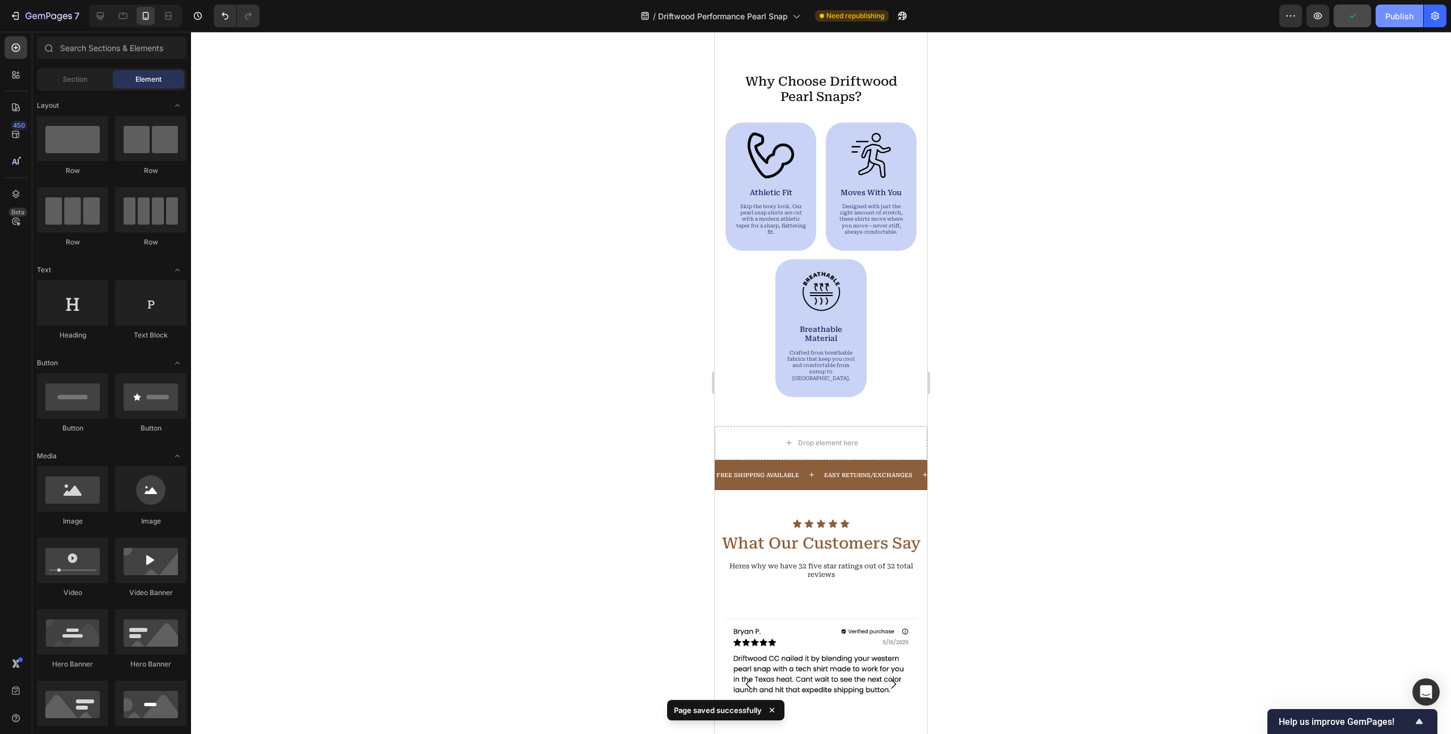
click at [1396, 18] on div "Publish" at bounding box center [1400, 16] width 28 height 12
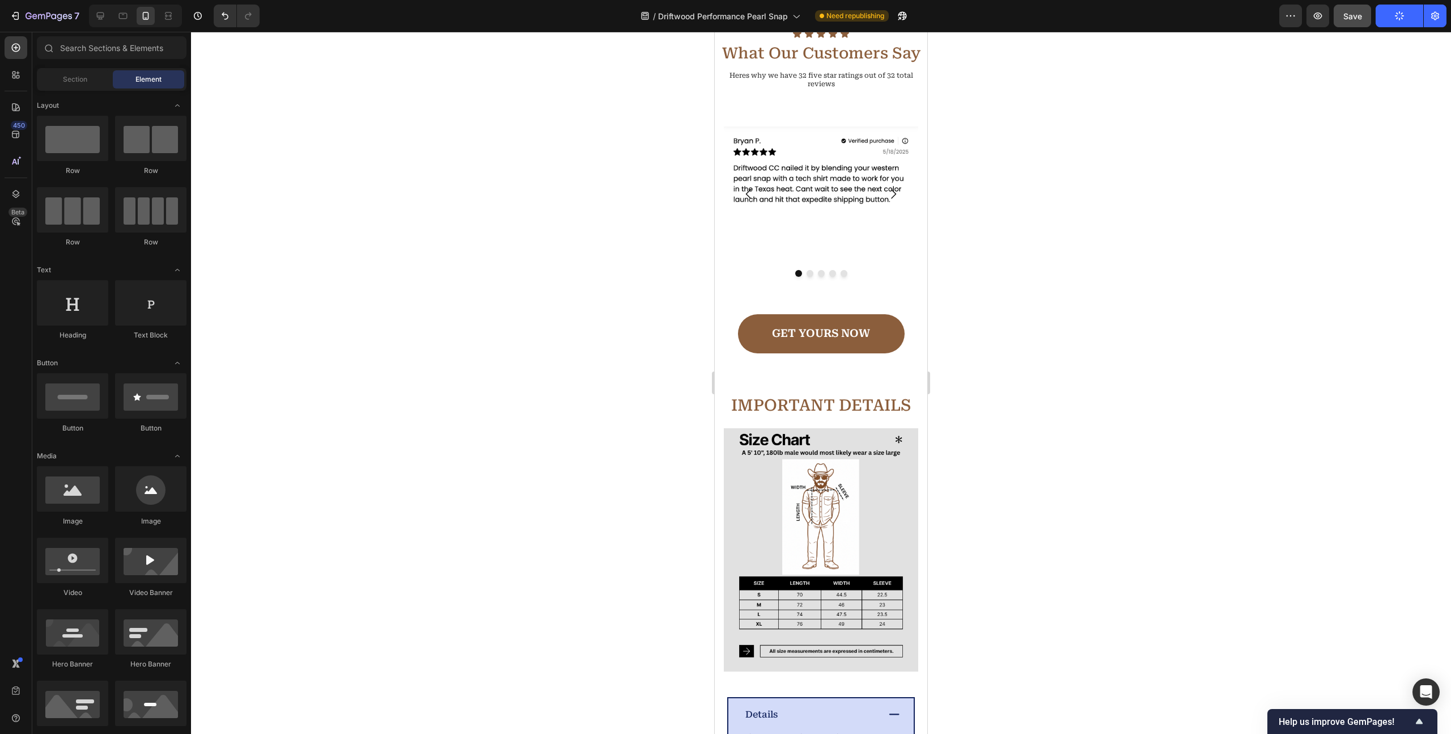
scroll to position [1421, 0]
click at [117, 16] on icon at bounding box center [122, 15] width 11 height 11
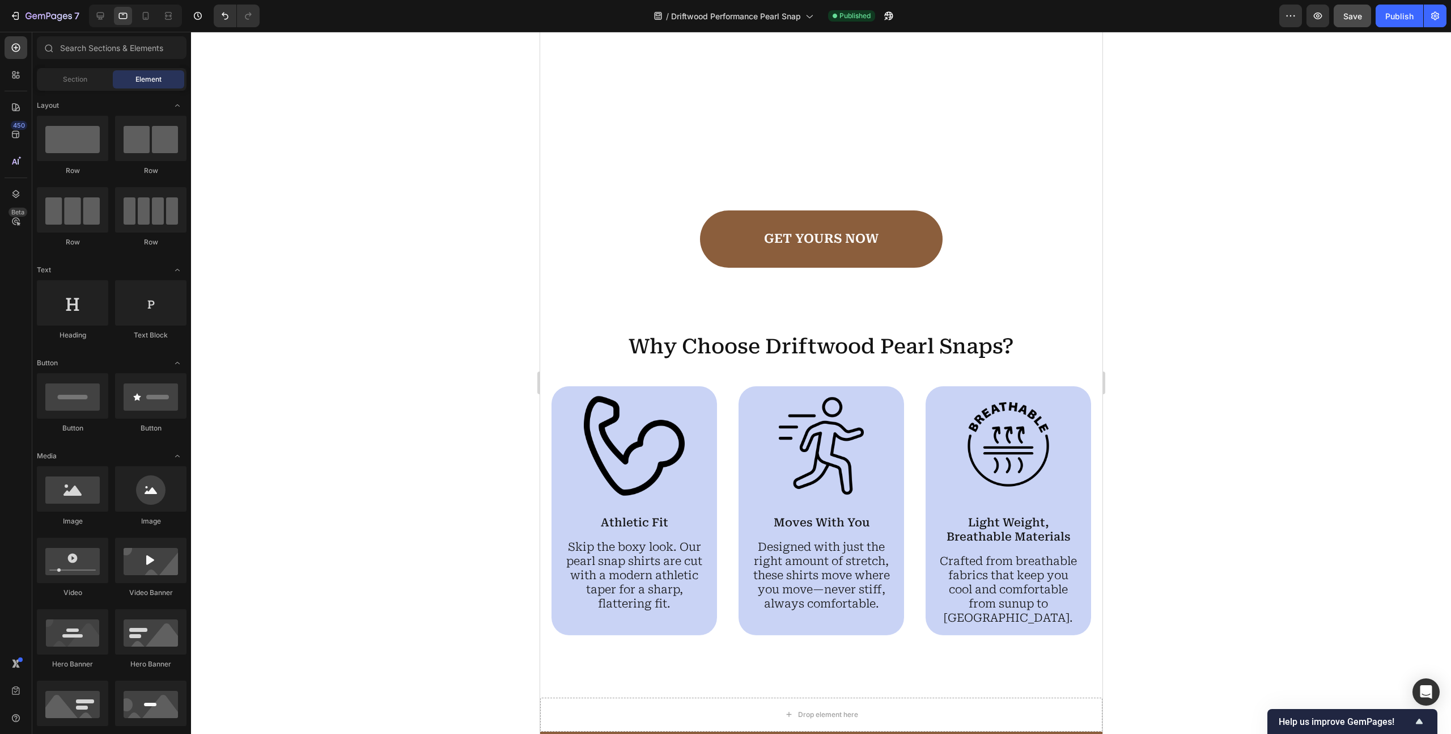
scroll to position [865, 0]
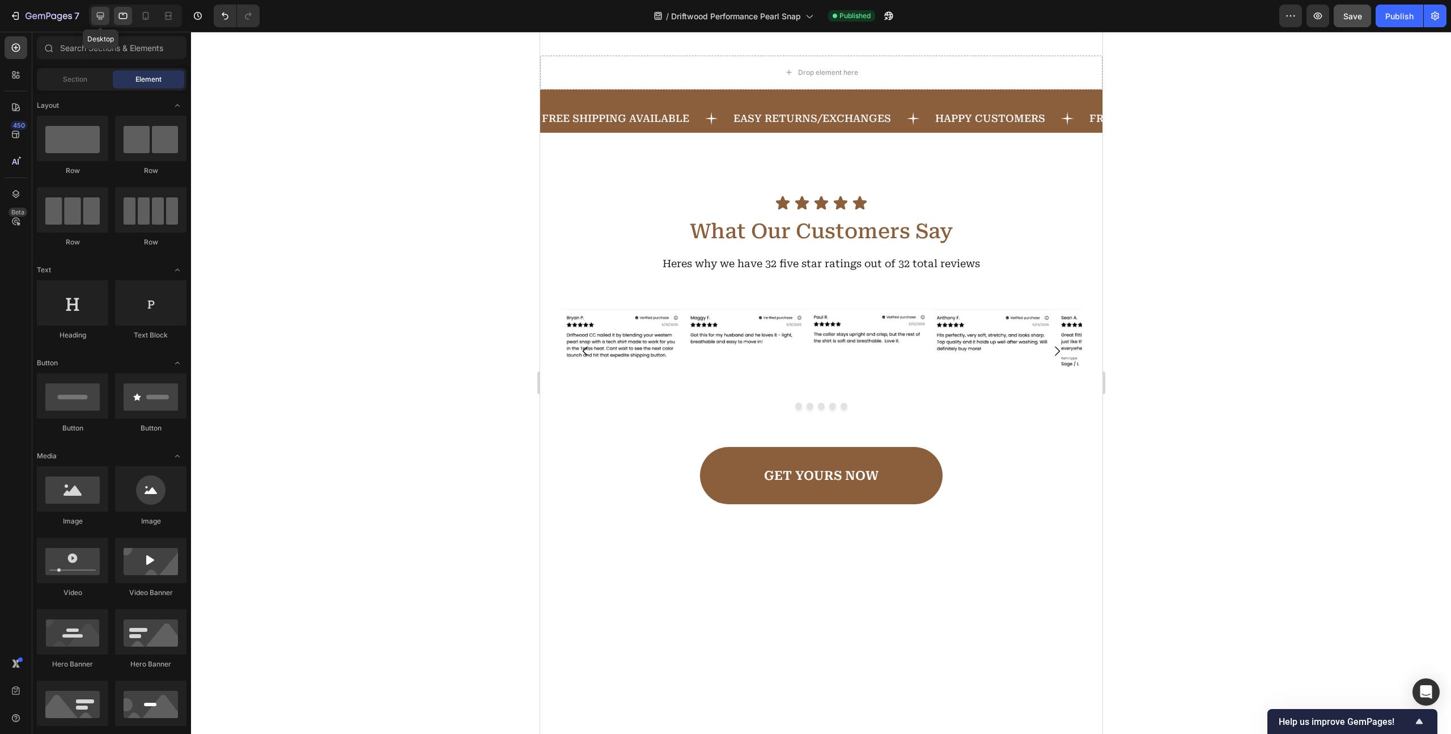
click at [105, 15] on icon at bounding box center [100, 15] width 11 height 11
